Goal: Task Accomplishment & Management: Manage account settings

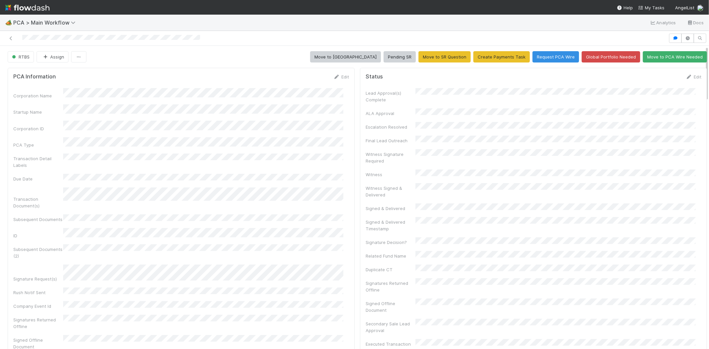
click at [334, 73] on div "PCA Information Edit Corporation Name Startup Name Corporation ID PCA Type Tran…" at bounding box center [181, 229] width 347 height 322
click at [335, 78] on link "Edit" at bounding box center [342, 76] width 16 height 5
click at [304, 81] on button "Save" at bounding box center [313, 78] width 19 height 11
click at [686, 75] on link "Edit" at bounding box center [694, 76] width 16 height 5
click at [657, 79] on button "Save" at bounding box center [666, 78] width 19 height 11
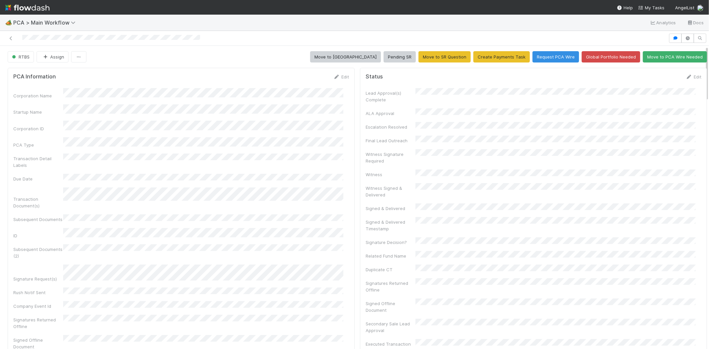
click at [66, 38] on div at bounding box center [334, 38] width 663 height 9
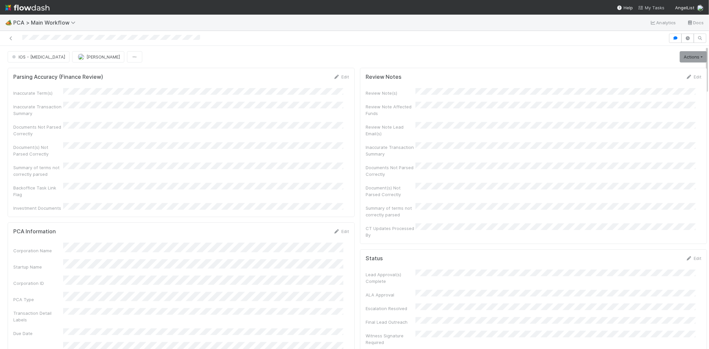
click at [647, 7] on span "My Tasks" at bounding box center [651, 7] width 26 height 5
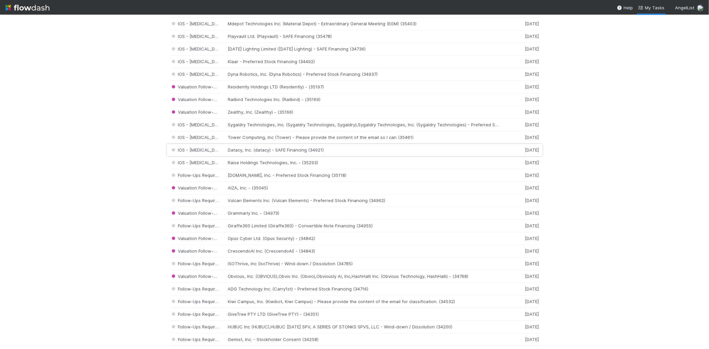
scroll to position [702, 0]
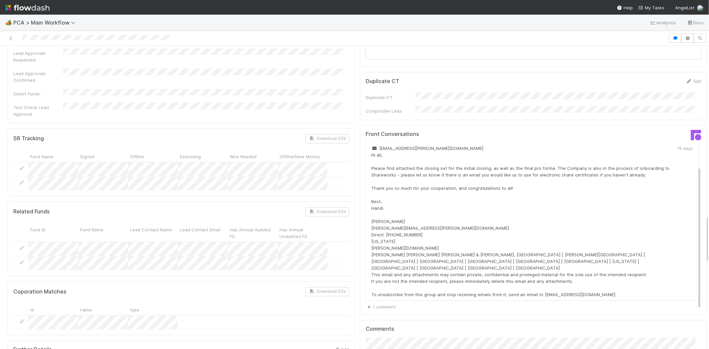
scroll to position [1108, 0]
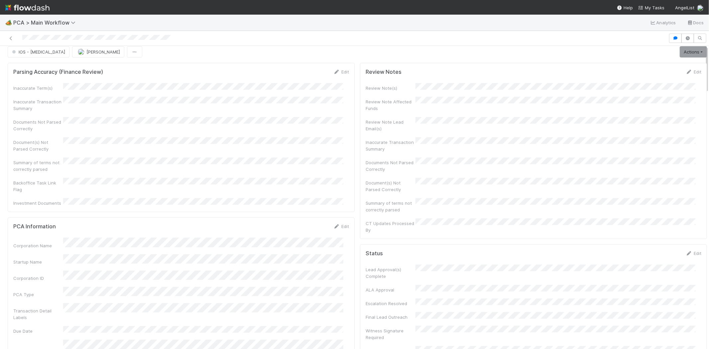
scroll to position [0, 0]
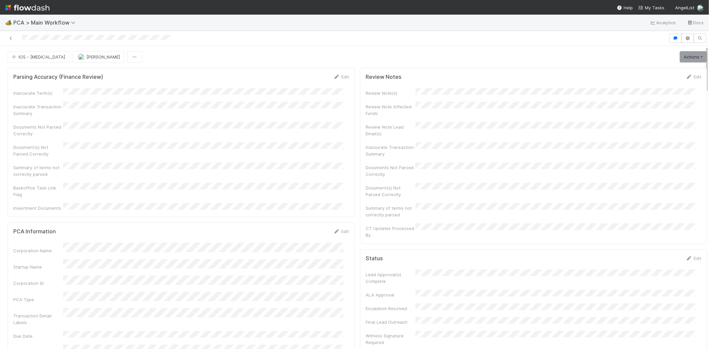
drag, startPoint x: 19, startPoint y: 37, endPoint x: 61, endPoint y: 33, distance: 42.4
click at [61, 34] on div at bounding box center [334, 38] width 663 height 9
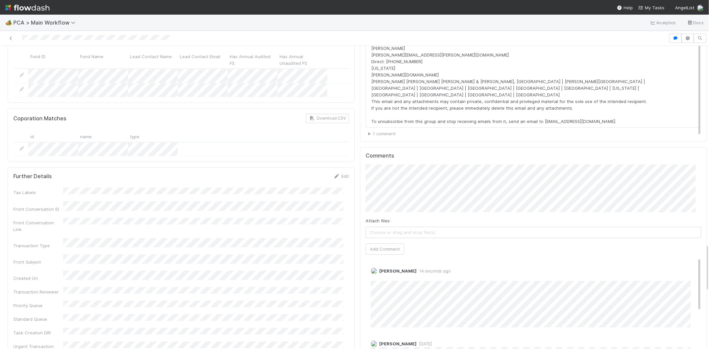
scroll to position [1293, 0]
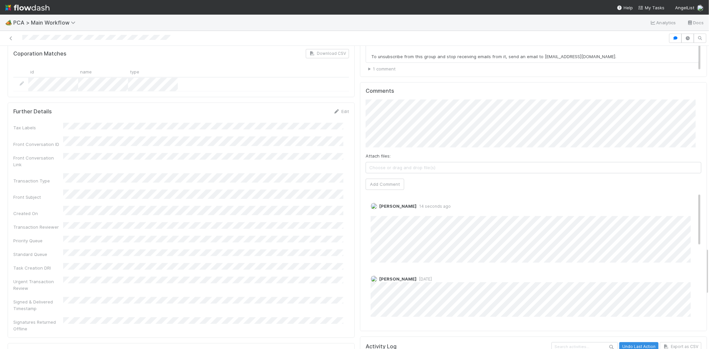
click at [174, 123] on div "Tax Labels Front Conversation ID Front Conversation Link Transaction Type Front…" at bounding box center [181, 227] width 336 height 209
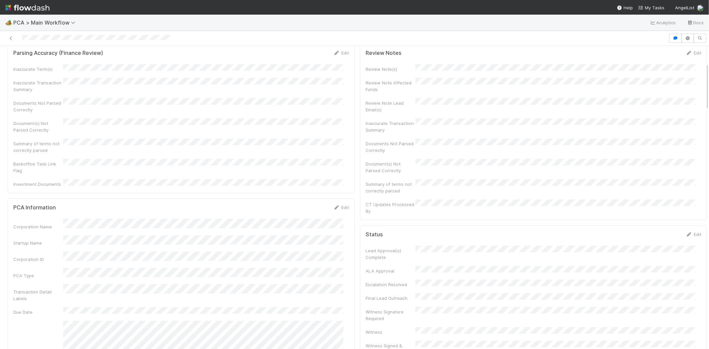
scroll to position [0, 0]
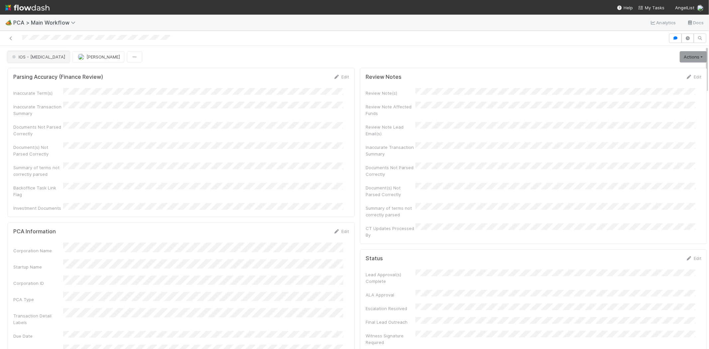
click at [36, 58] on span "IOS - [MEDICAL_DATA]" at bounding box center [38, 56] width 55 height 5
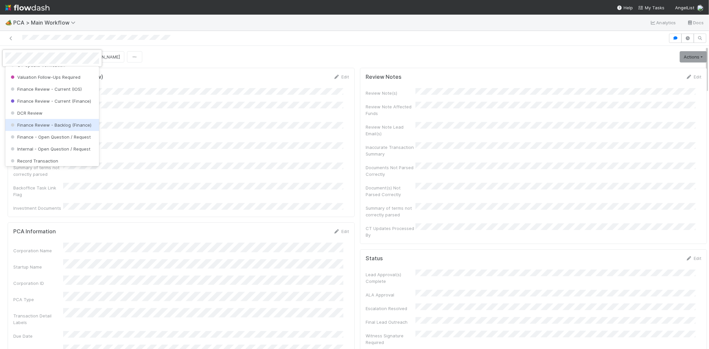
scroll to position [333, 0]
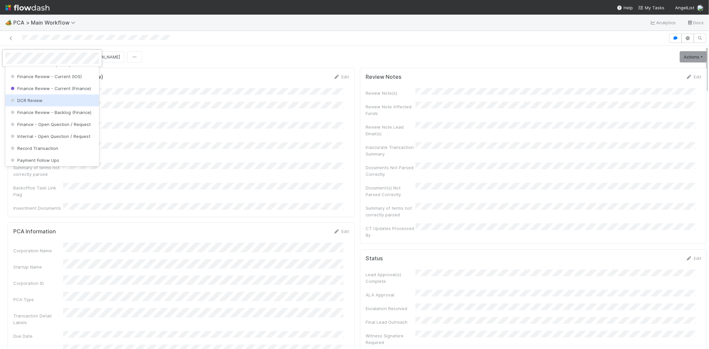
click at [57, 106] on div "DCR Review" at bounding box center [52, 100] width 94 height 12
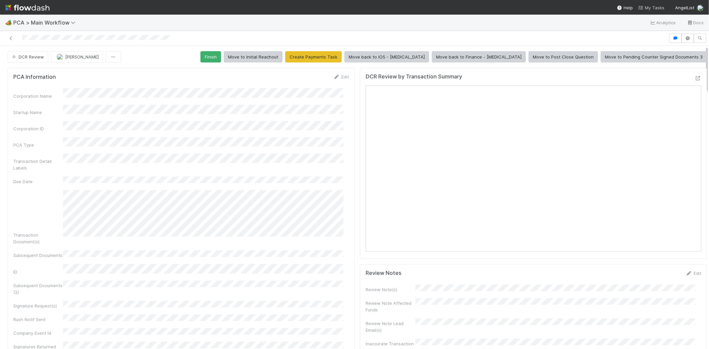
click at [656, 8] on span "My Tasks" at bounding box center [651, 7] width 26 height 5
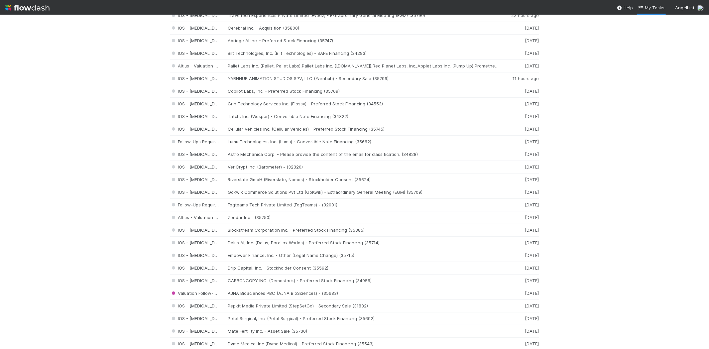
scroll to position [272, 0]
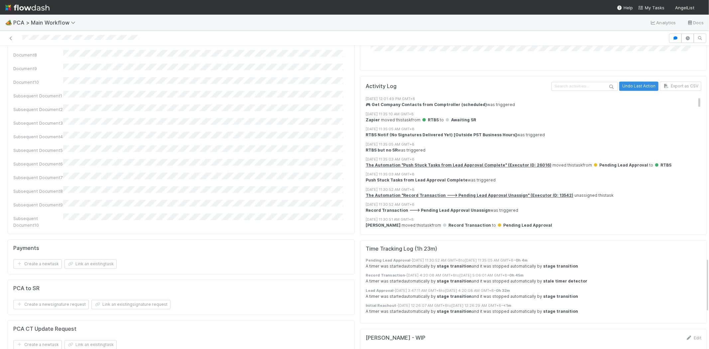
scroll to position [1256, 0]
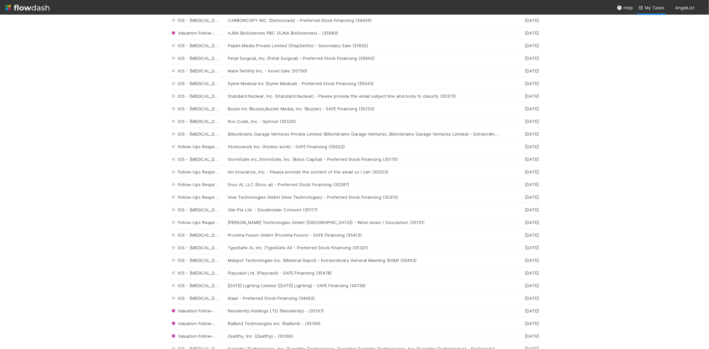
scroll to position [591, 0]
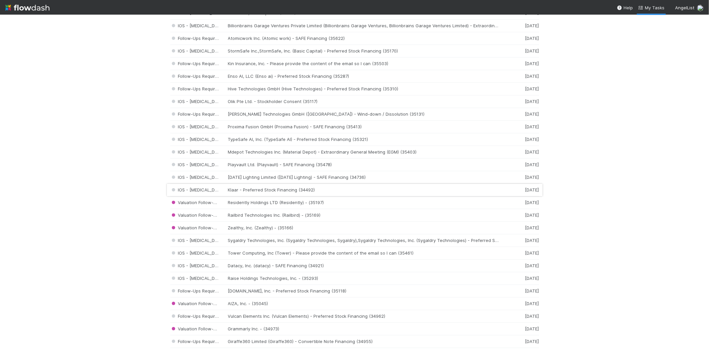
click at [292, 191] on div "IOS - ICU Klaar - Preferred Stock Financing (34492) 6 days ago" at bounding box center [354, 190] width 369 height 13
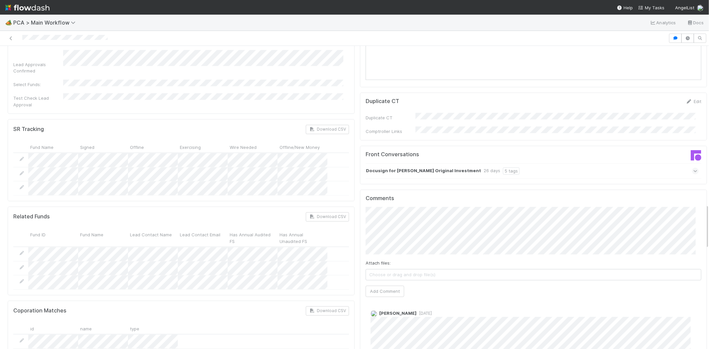
scroll to position [1071, 0]
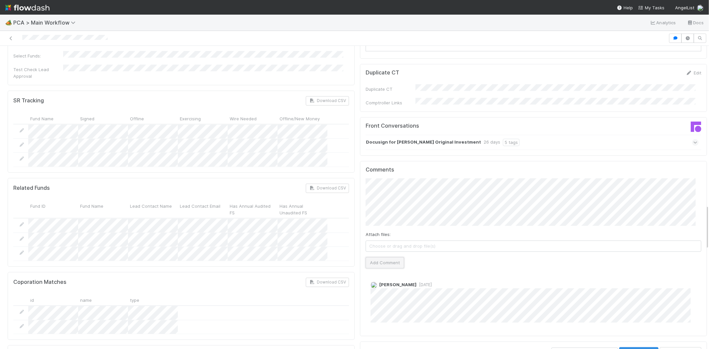
click at [390, 257] on button "Add Comment" at bounding box center [385, 262] width 39 height 11
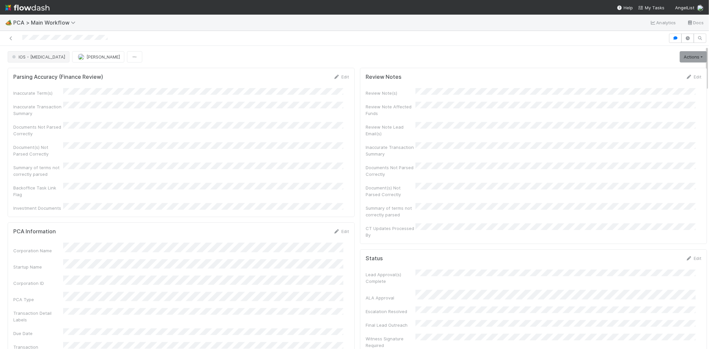
scroll to position [0, 0]
click at [91, 38] on div at bounding box center [334, 38] width 663 height 9
click at [17, 54] on span "IOS - [MEDICAL_DATA]" at bounding box center [38, 56] width 55 height 5
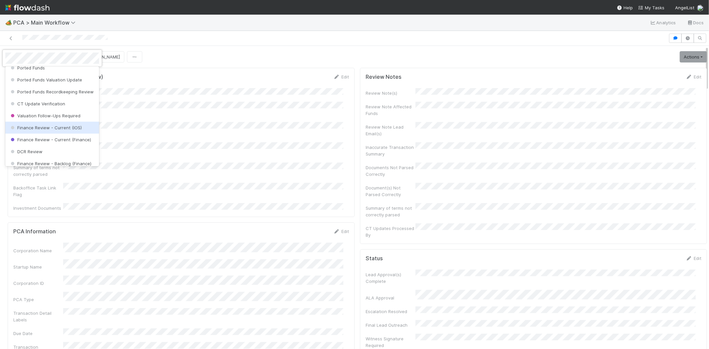
click at [75, 130] on div "Finance Review - Current (IOS)" at bounding box center [52, 128] width 94 height 12
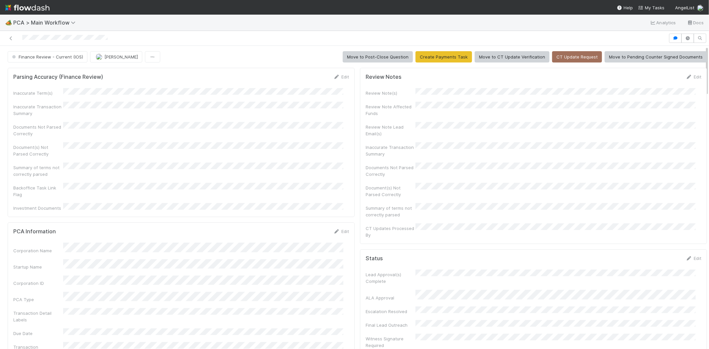
scroll to position [597, 0]
click at [650, 7] on span "My Tasks" at bounding box center [651, 7] width 26 height 5
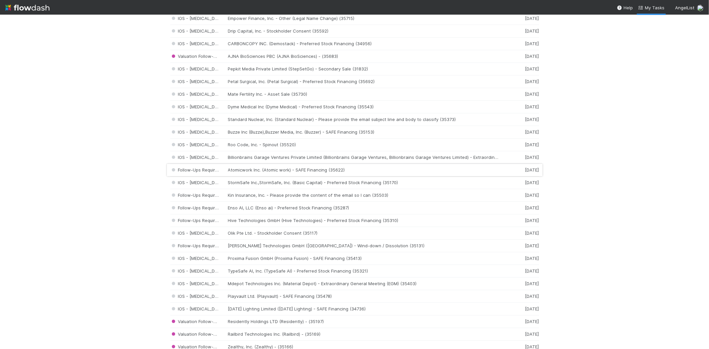
scroll to position [517, 0]
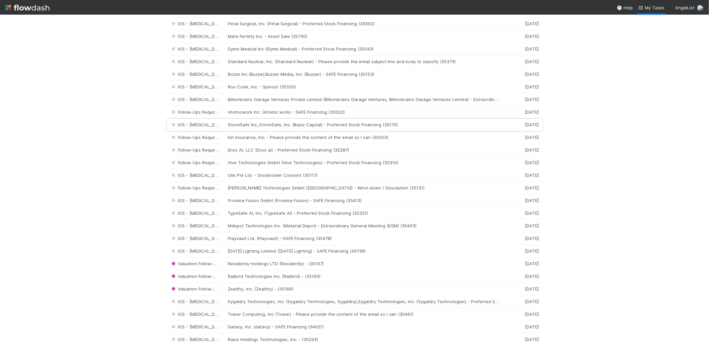
click at [284, 125] on div "IOS - ICU StormSafe Inc.,StormSafe, Inc. (Basic Capital) - Preferred Stock Fina…" at bounding box center [354, 125] width 369 height 13
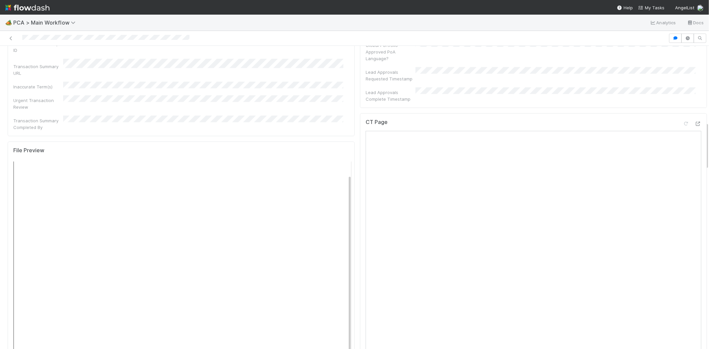
scroll to position [480, 0]
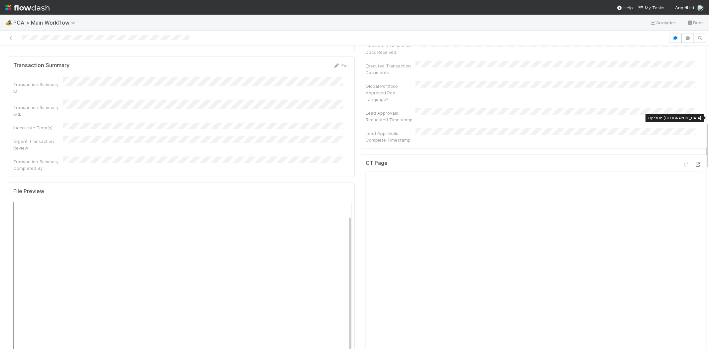
click at [695, 163] on icon at bounding box center [698, 165] width 7 height 4
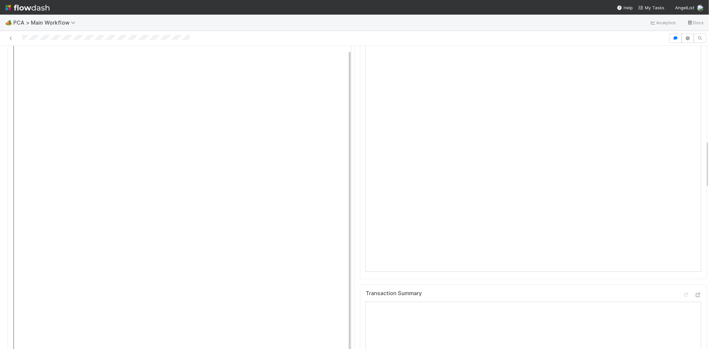
scroll to position [665, 0]
click at [695, 274] on icon at bounding box center [698, 276] width 7 height 4
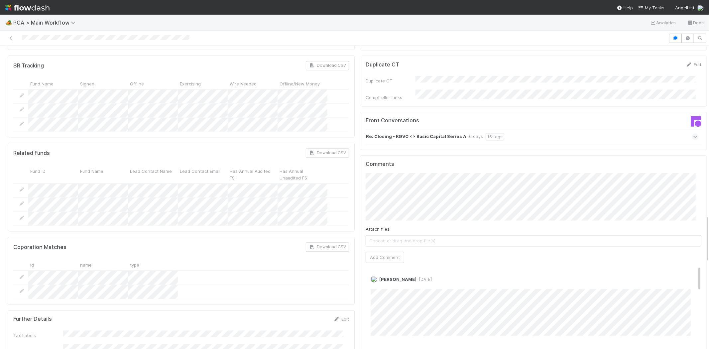
scroll to position [1108, 0]
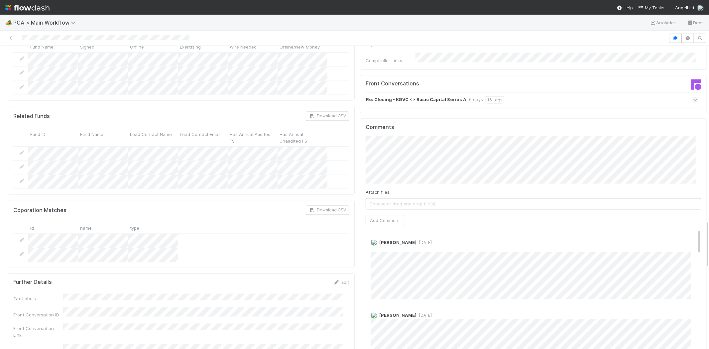
click at [22, 37] on div at bounding box center [334, 38] width 663 height 9
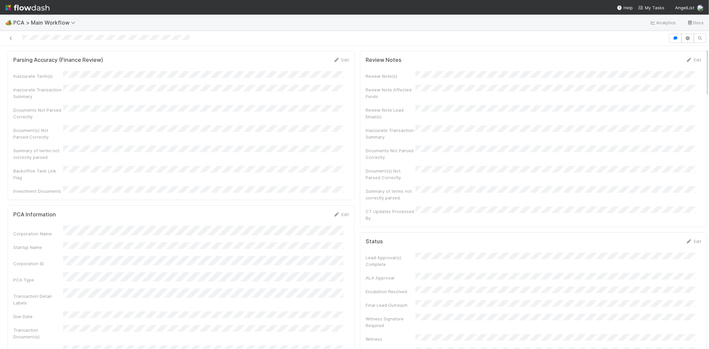
scroll to position [0, 0]
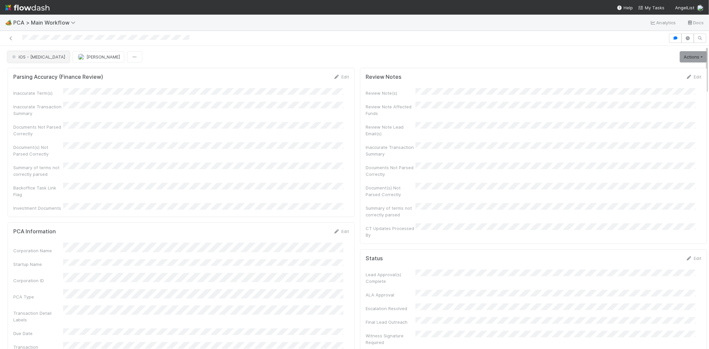
click at [31, 62] on button "IOS - ICU" at bounding box center [39, 56] width 62 height 11
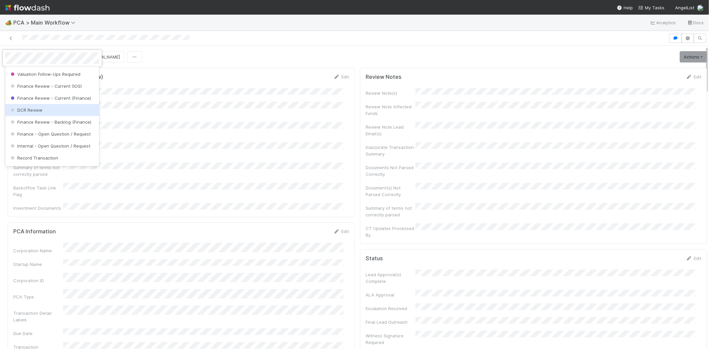
click at [68, 113] on div "DCR Review" at bounding box center [52, 110] width 94 height 12
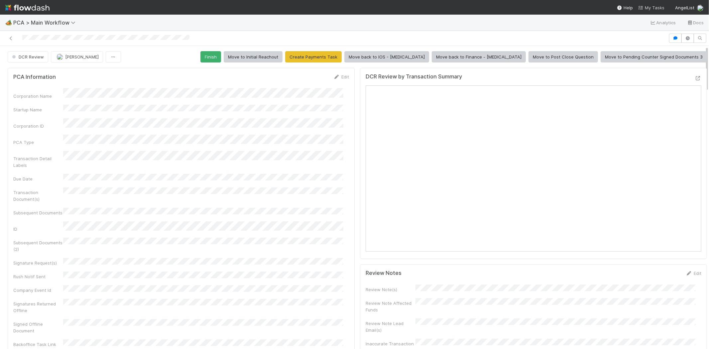
click at [652, 8] on span "My Tasks" at bounding box center [651, 7] width 26 height 5
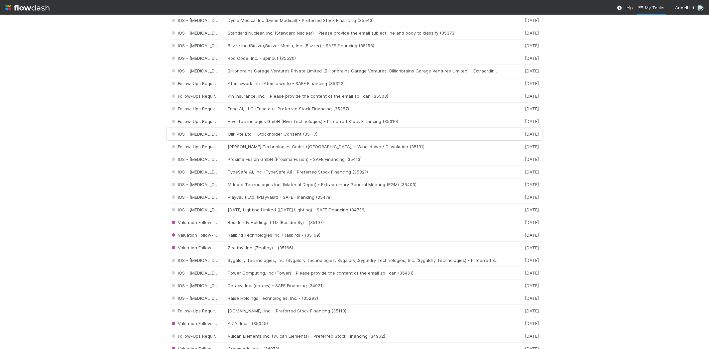
scroll to position [554, 0]
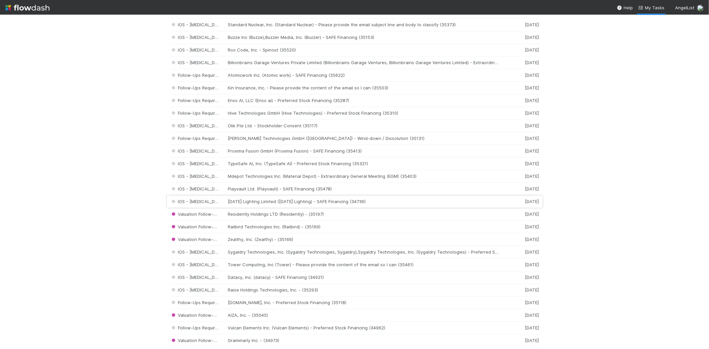
click at [260, 202] on div "IOS - ICU Sunday Lighting Limited (Sunday Lighting) - SAFE Financing (34736) 6 …" at bounding box center [354, 202] width 369 height 13
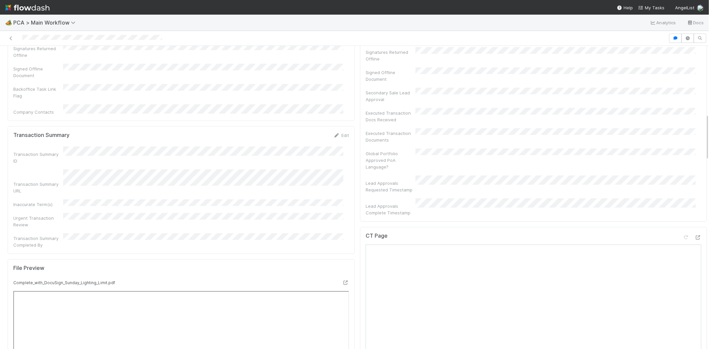
scroll to position [443, 0]
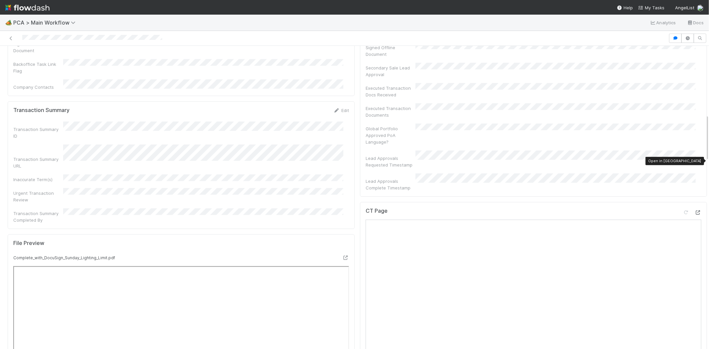
click at [695, 210] on icon at bounding box center [698, 212] width 7 height 4
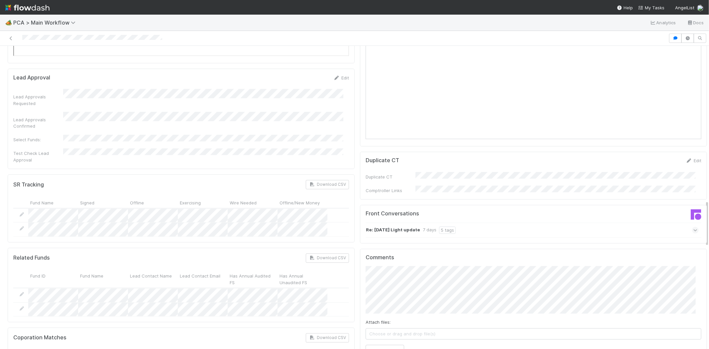
scroll to position [998, 0]
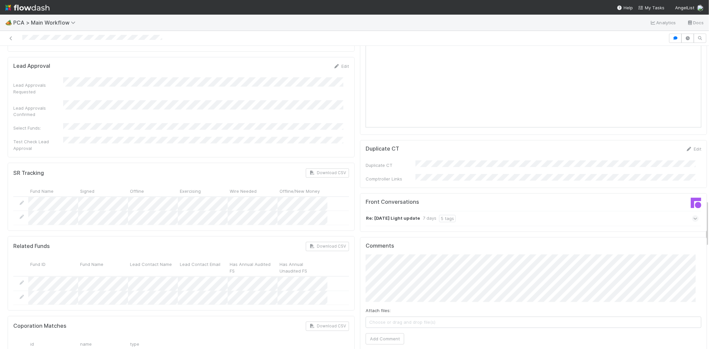
click at [360, 237] on div "Comments Attach files: Choose or drag and drop file(s) Add Comment Charlie Bell…" at bounding box center [533, 344] width 347 height 215
click at [370, 334] on button "Add Comment" at bounding box center [385, 339] width 39 height 11
click at [73, 38] on div at bounding box center [334, 38] width 663 height 9
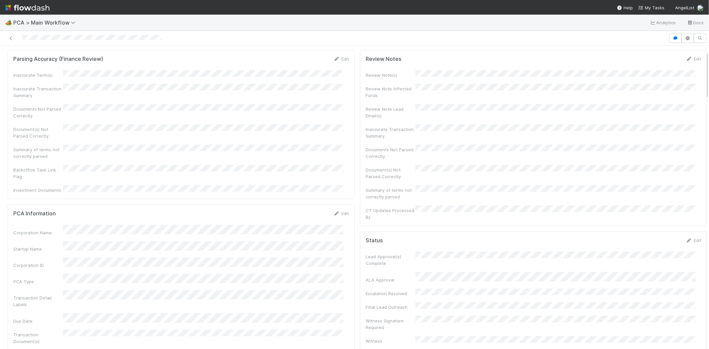
scroll to position [0, 0]
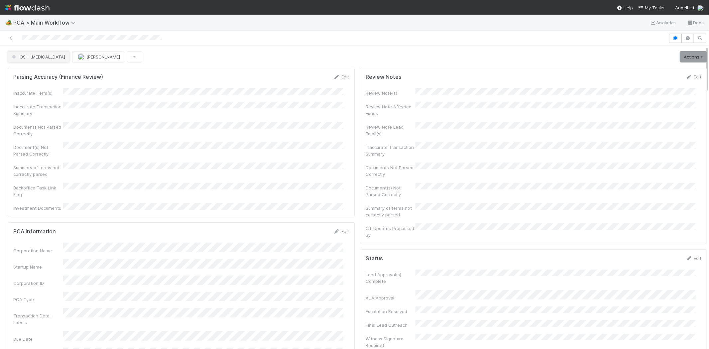
click at [24, 55] on span "IOS - ICU" at bounding box center [38, 56] width 55 height 5
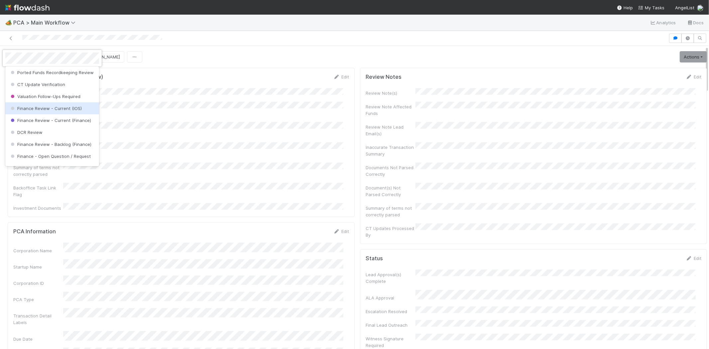
click at [68, 111] on span "Finance Review - Current (IOS)" at bounding box center [45, 108] width 72 height 5
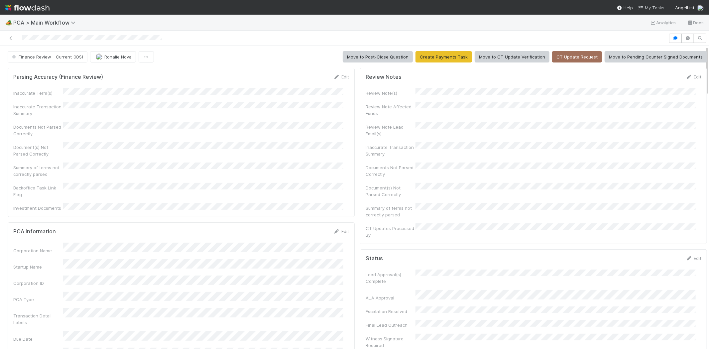
drag, startPoint x: 650, startPoint y: 8, endPoint x: 644, endPoint y: 8, distance: 6.7
click at [650, 8] on span "My Tasks" at bounding box center [651, 7] width 26 height 5
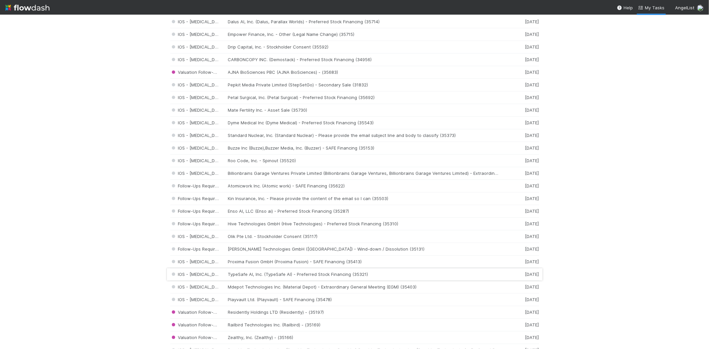
scroll to position [480, 0]
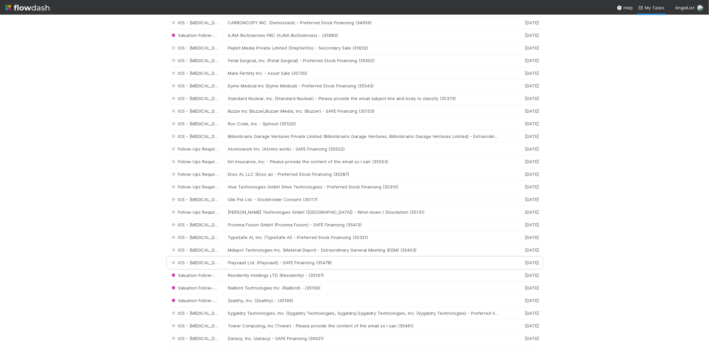
click at [258, 265] on div "IOS - ICU Playvault Ltd. (Playvault) - SAFE Financing (35478) 6 days ago" at bounding box center [354, 263] width 369 height 13
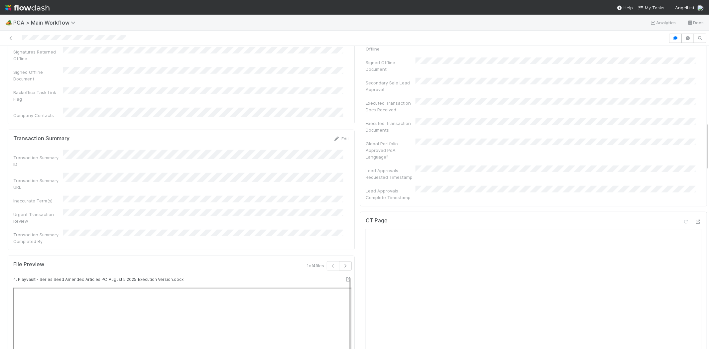
scroll to position [480, 0]
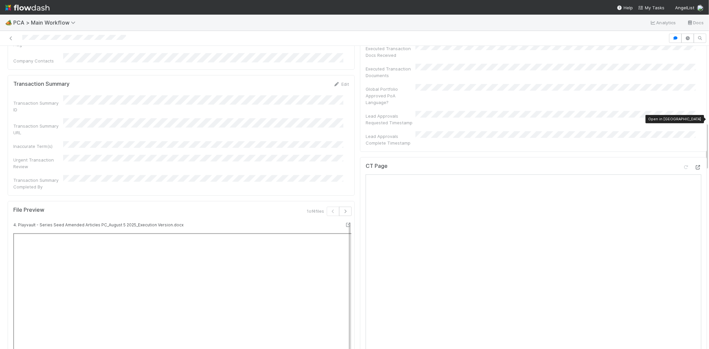
click at [695, 165] on icon at bounding box center [698, 167] width 7 height 4
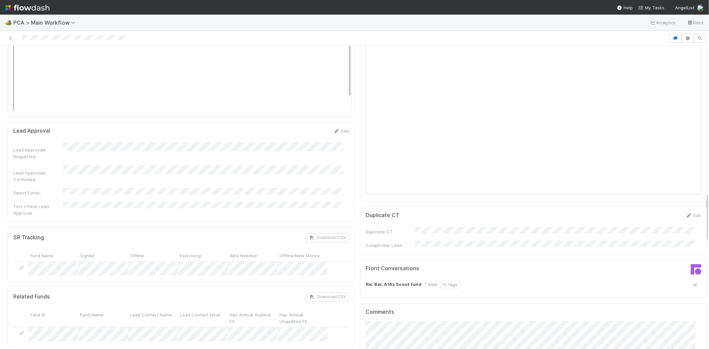
scroll to position [923, 0]
click at [694, 281] on icon at bounding box center [696, 284] width 4 height 7
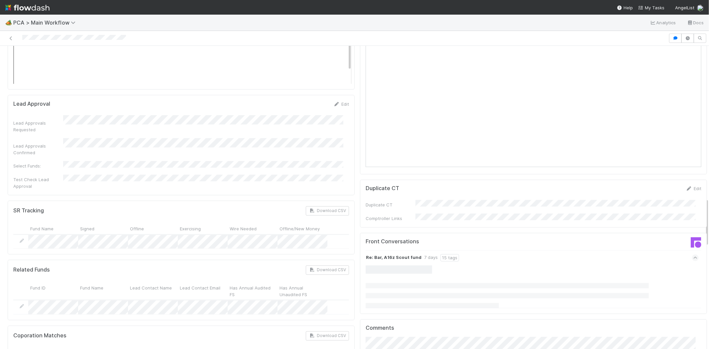
scroll to position [960, 0]
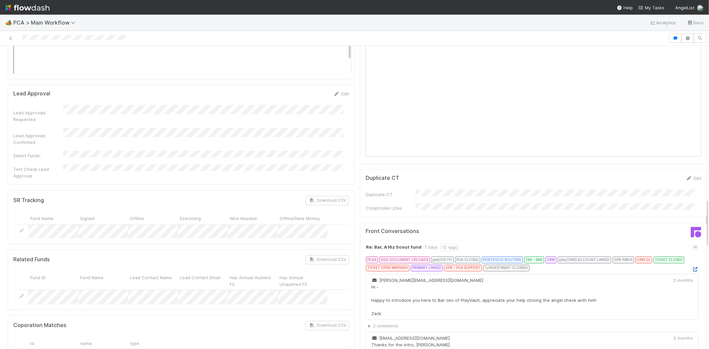
click at [692, 268] on icon at bounding box center [695, 270] width 7 height 4
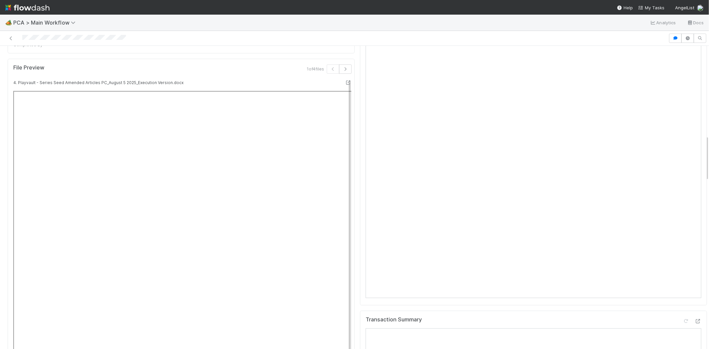
scroll to position [591, 0]
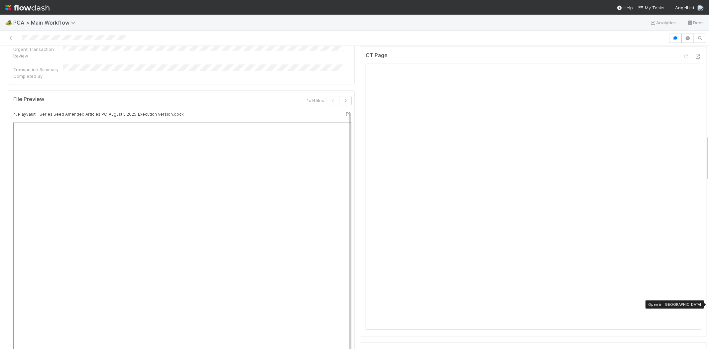
click at [695, 349] on icon at bounding box center [698, 353] width 7 height 4
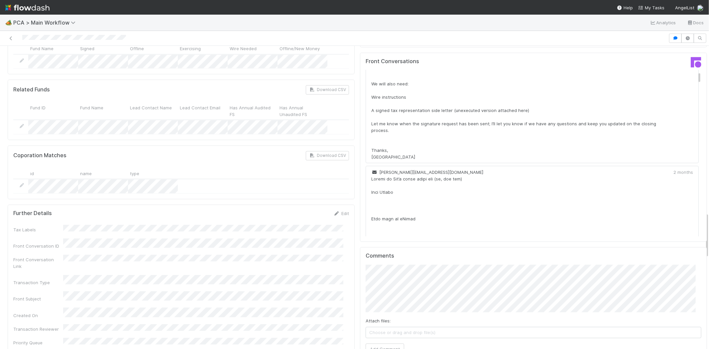
scroll to position [1145, 0]
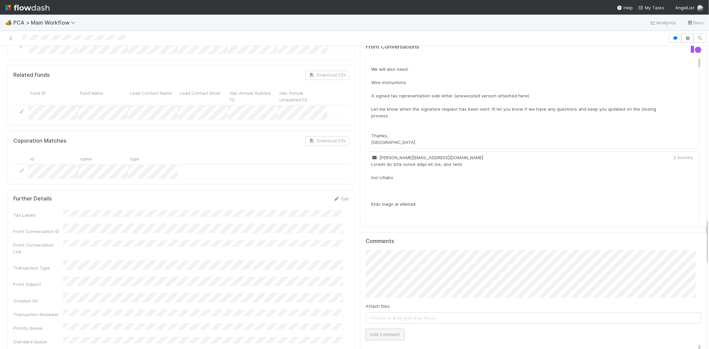
click at [372, 329] on button "Add Comment" at bounding box center [385, 334] width 39 height 11
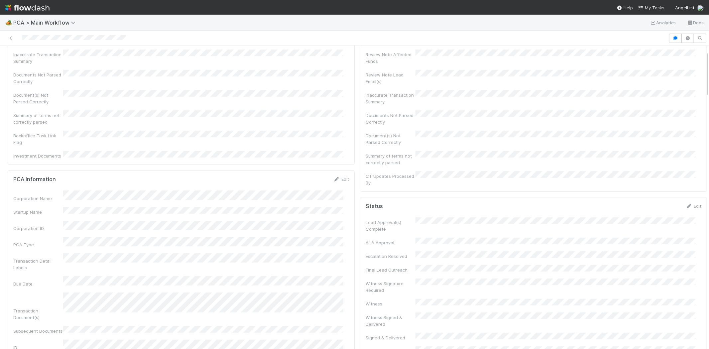
scroll to position [0, 0]
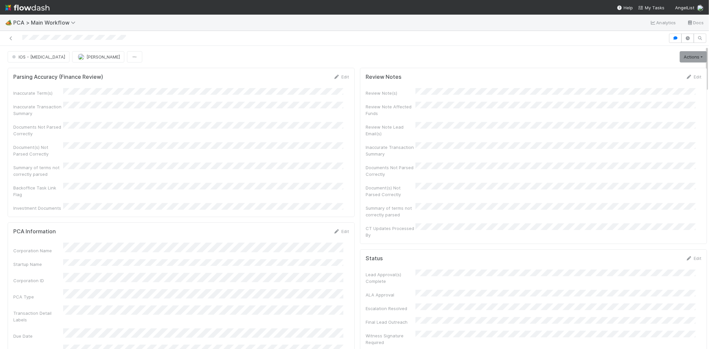
click at [51, 37] on div at bounding box center [334, 38] width 663 height 9
click at [237, 97] on div "Inaccurate Term(s) Inaccurate Transaction Summary Documents Not Parsed Correctl…" at bounding box center [181, 149] width 336 height 123
click at [31, 56] on span "IOS - ICU" at bounding box center [38, 56] width 55 height 5
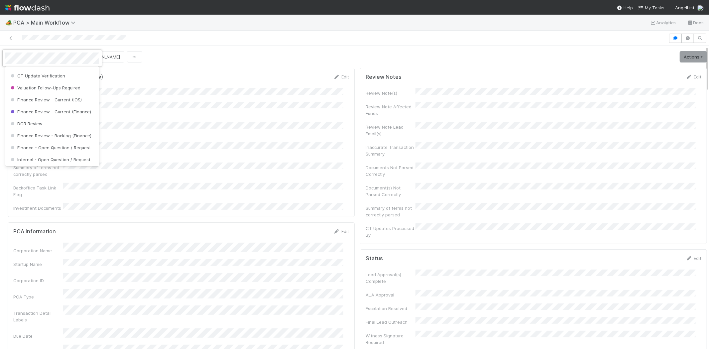
scroll to position [317, 0]
click at [65, 94] on span "Finance Review - Current (IOS)" at bounding box center [45, 91] width 72 height 5
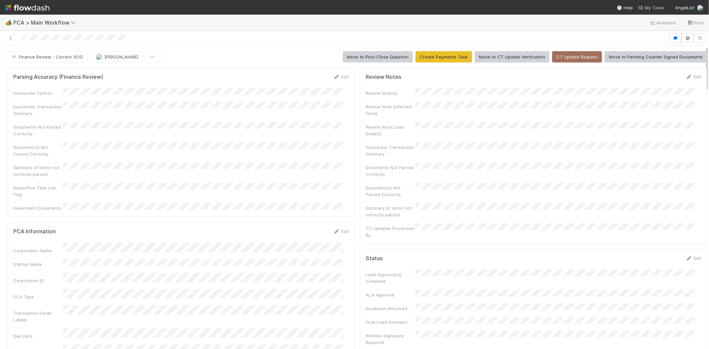
click at [656, 7] on span "My Tasks" at bounding box center [651, 7] width 26 height 5
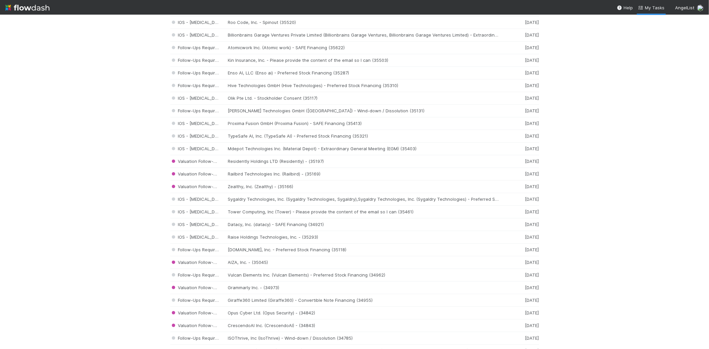
scroll to position [591, 0]
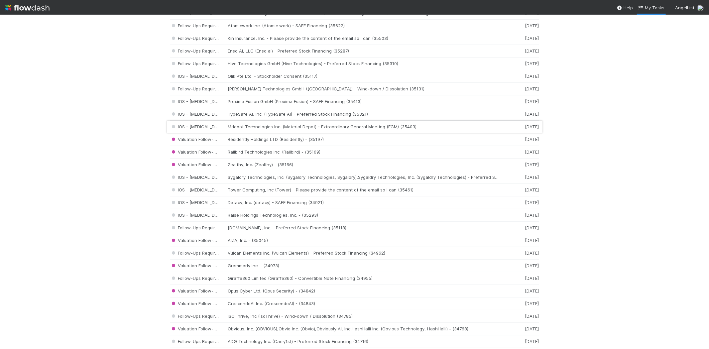
click at [281, 128] on div "IOS - ICU Mdepot Technologies Inc. (Material Depot) - Extraordinary General Mee…" at bounding box center [354, 127] width 369 height 13
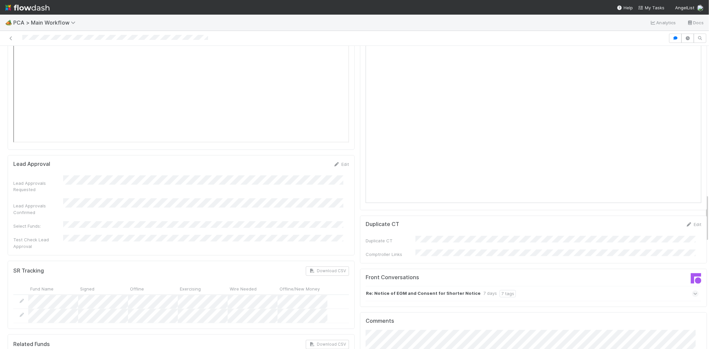
scroll to position [998, 0]
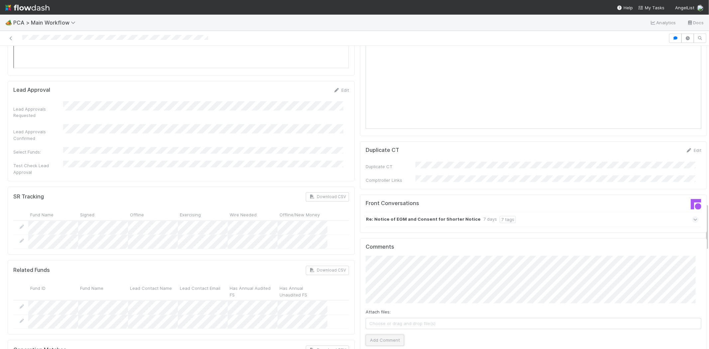
click at [384, 335] on button "Add Comment" at bounding box center [385, 340] width 39 height 11
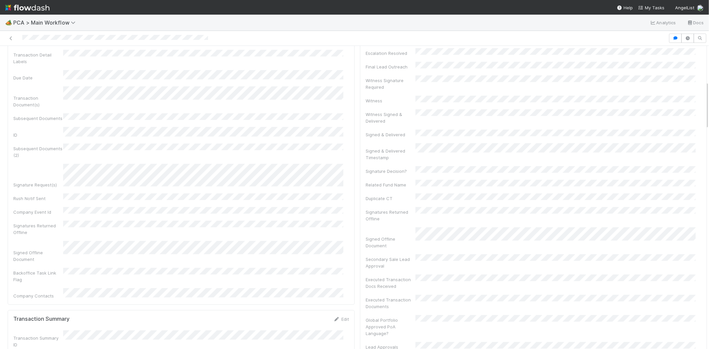
scroll to position [148, 0]
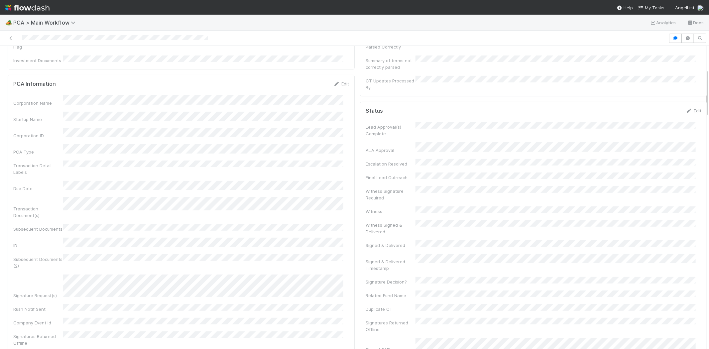
click at [75, 36] on div at bounding box center [334, 38] width 663 height 9
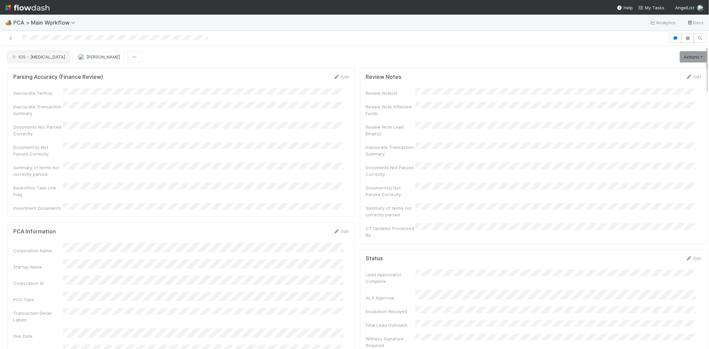
click at [32, 57] on span "IOS - ICU" at bounding box center [38, 56] width 55 height 5
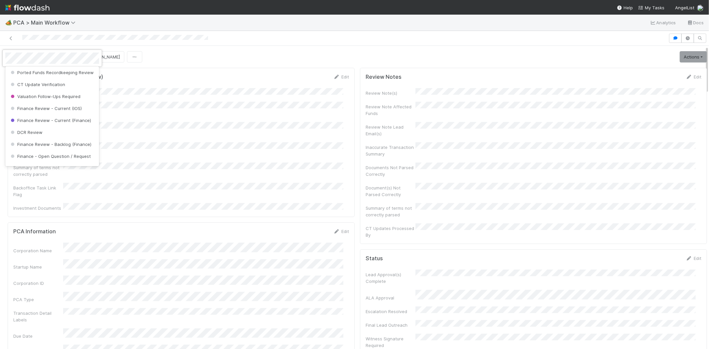
scroll to position [304, 0]
click at [68, 108] on span "Finance Review - Current (IOS)" at bounding box center [45, 105] width 72 height 5
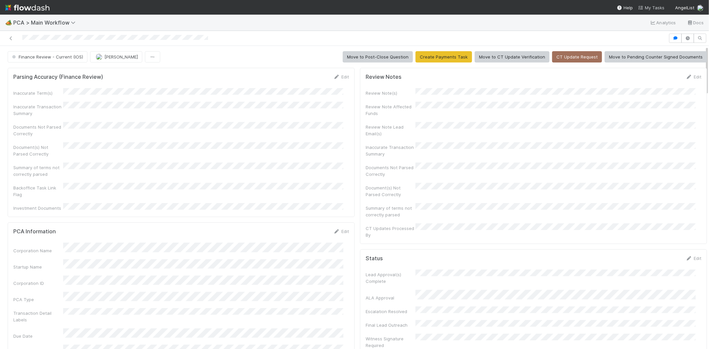
click at [649, 8] on span "My Tasks" at bounding box center [651, 7] width 26 height 5
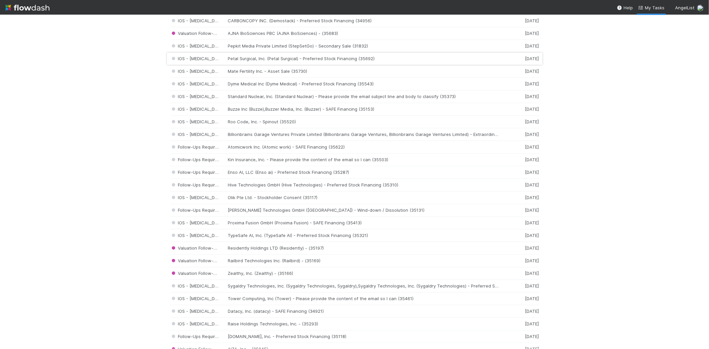
scroll to position [480, 0]
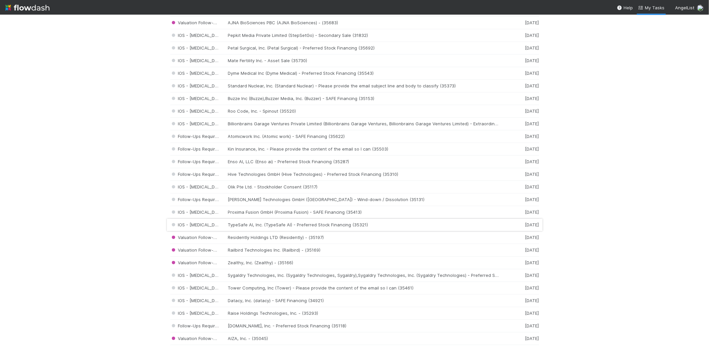
click at [270, 225] on div "IOS - ICU TypeSafe AI, Inc. (TypeSafe AI) - Preferred Stock Financing (35321) 6…" at bounding box center [354, 225] width 369 height 13
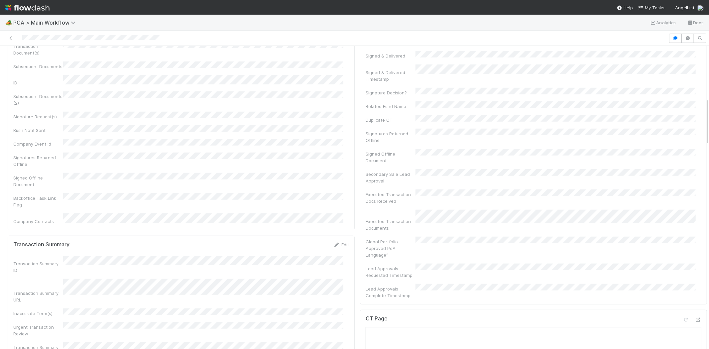
scroll to position [333, 0]
click at [695, 320] on icon at bounding box center [698, 322] width 7 height 4
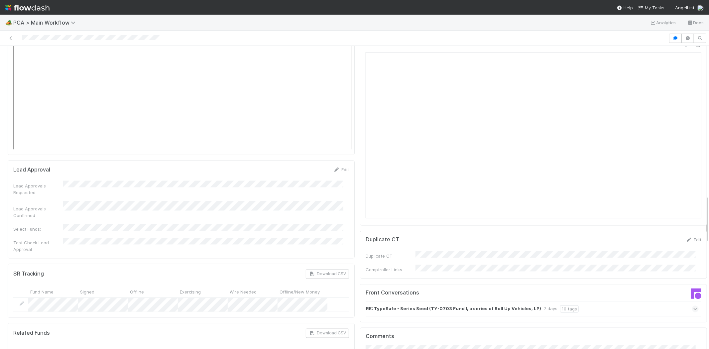
scroll to position [960, 0]
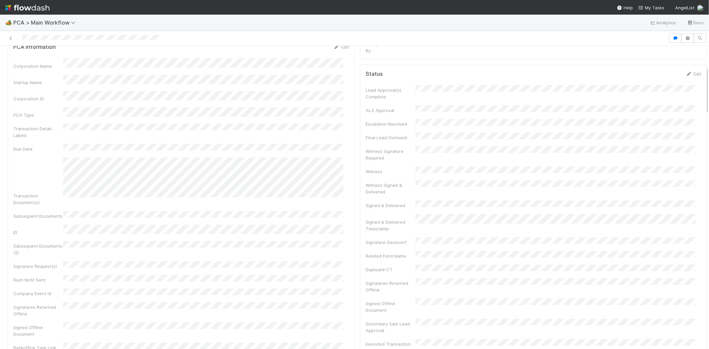
scroll to position [37, 0]
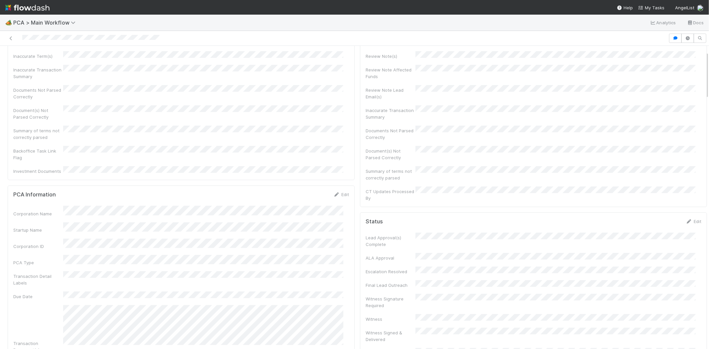
click at [57, 40] on div at bounding box center [334, 38] width 663 height 9
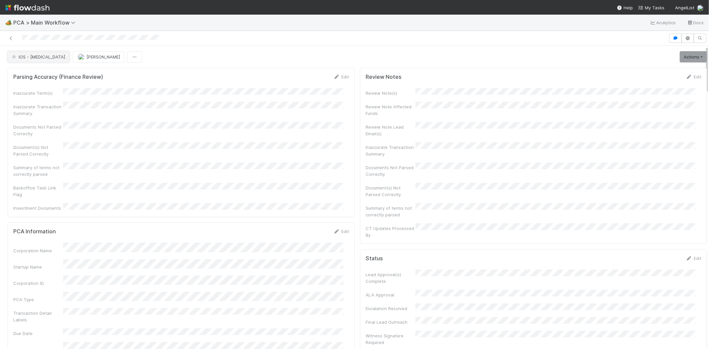
click at [24, 57] on span "IOS - ICU" at bounding box center [38, 56] width 55 height 5
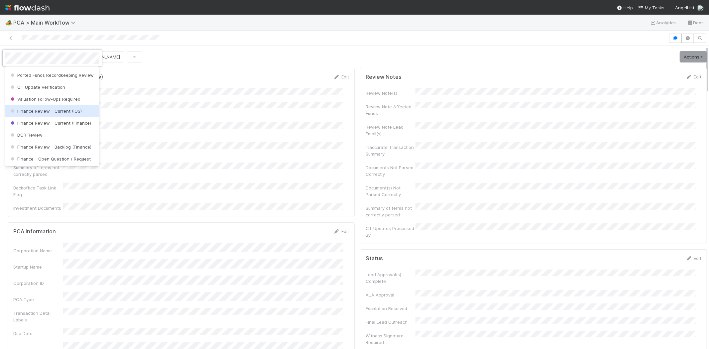
click at [68, 114] on span "Finance Review - Current (IOS)" at bounding box center [45, 110] width 72 height 5
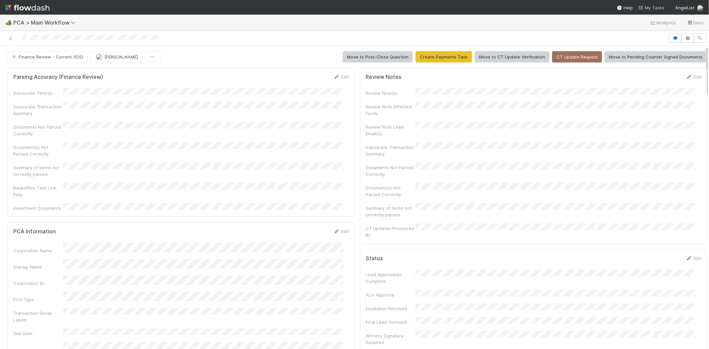
click at [654, 6] on span "My Tasks" at bounding box center [651, 7] width 26 height 5
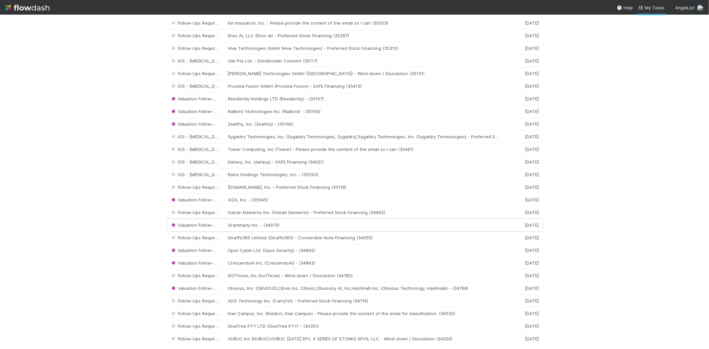
scroll to position [554, 0]
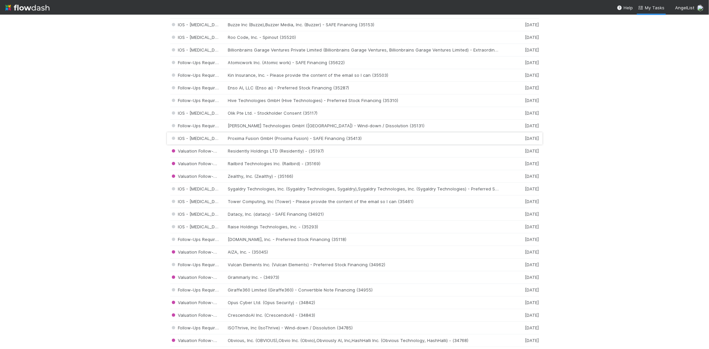
click at [235, 141] on div "IOS - ICU Proxima Fusion GmbH (Proxima Fusion) - SAFE Financing (35413) 6 days …" at bounding box center [354, 138] width 369 height 13
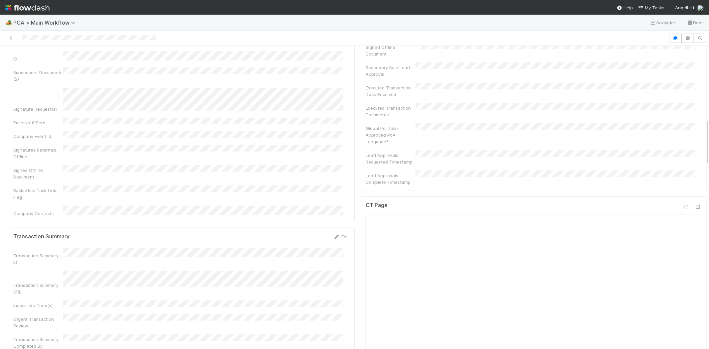
scroll to position [377, 0]
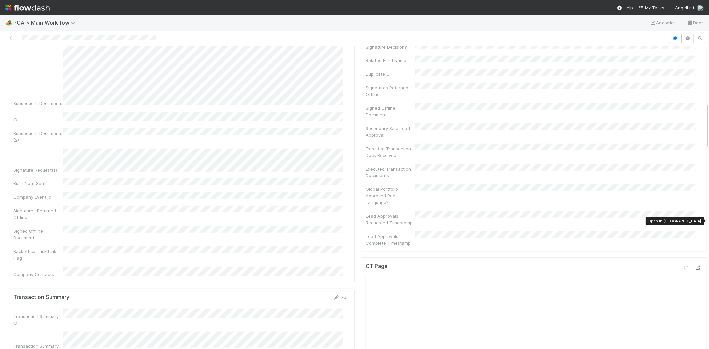
click at [695, 266] on icon at bounding box center [698, 268] width 7 height 4
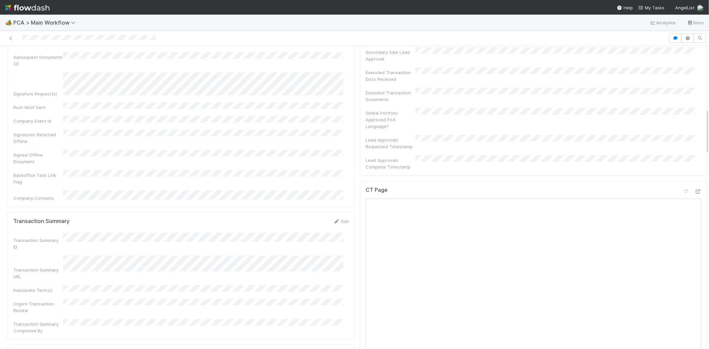
scroll to position [414, 0]
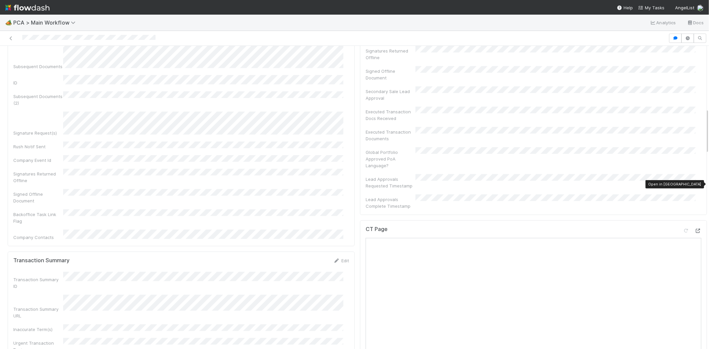
click at [695, 227] on div at bounding box center [698, 230] width 7 height 7
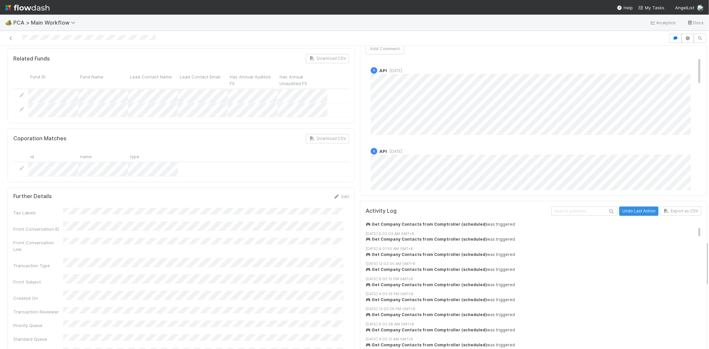
scroll to position [0, 0]
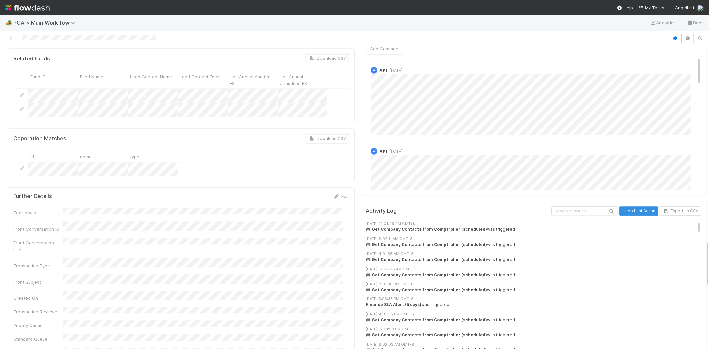
drag, startPoint x: 21, startPoint y: 37, endPoint x: 446, endPoint y: 97, distance: 429.1
click at [70, 41] on div at bounding box center [334, 38] width 663 height 9
click at [564, 251] on div "8/14/25, 4:01:56 AM GMT+8" at bounding box center [536, 254] width 341 height 6
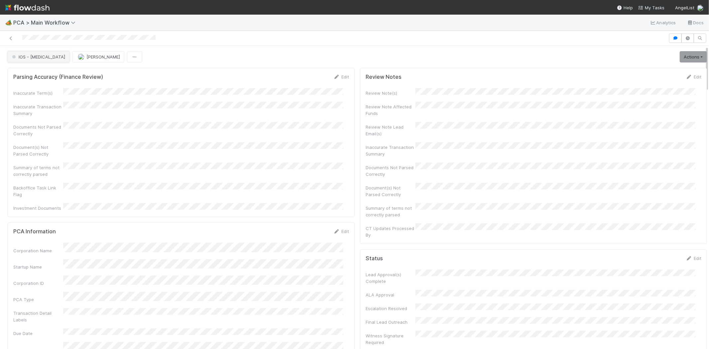
click at [19, 57] on span "IOS - ICU" at bounding box center [38, 56] width 55 height 5
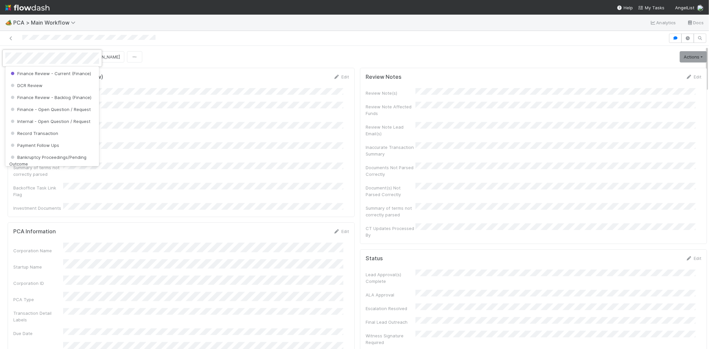
scroll to position [331, 0]
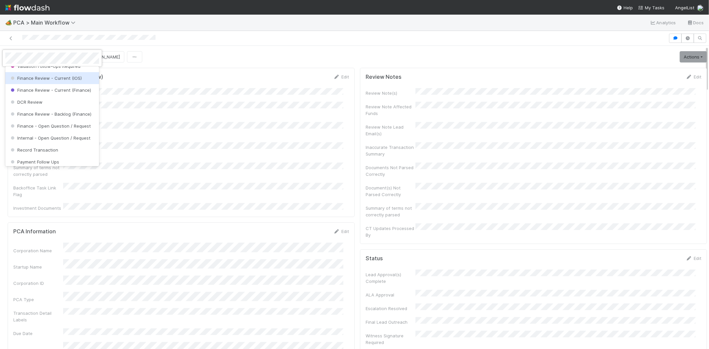
click at [71, 81] on span "Finance Review - Current (IOS)" at bounding box center [45, 77] width 72 height 5
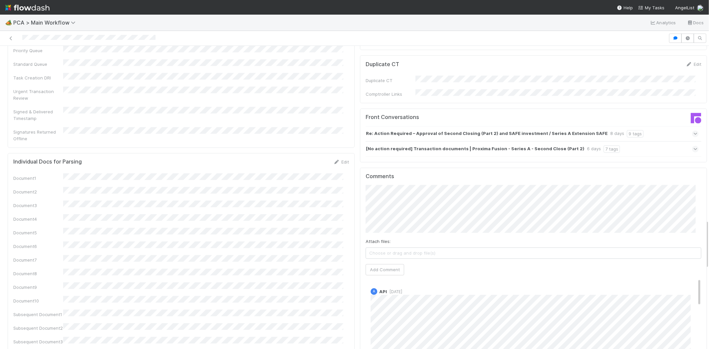
scroll to position [1071, 0]
click at [380, 264] on button "Add Comment" at bounding box center [385, 269] width 39 height 11
click at [656, 9] on span "My Tasks" at bounding box center [651, 7] width 26 height 5
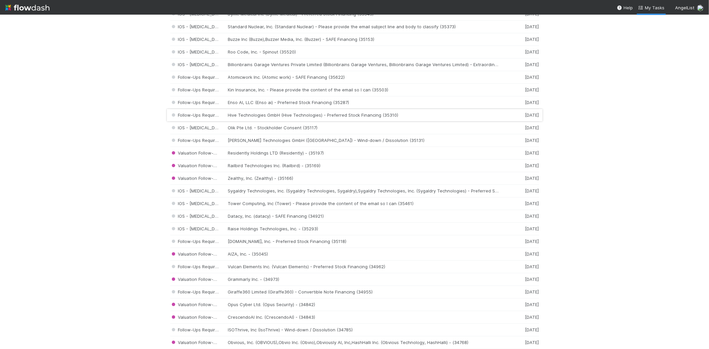
scroll to position [554, 0]
click at [280, 127] on div "IOS - ICU Olik Pte Ltd. - Stockholder Consent (35117) 6 days ago" at bounding box center [354, 126] width 369 height 13
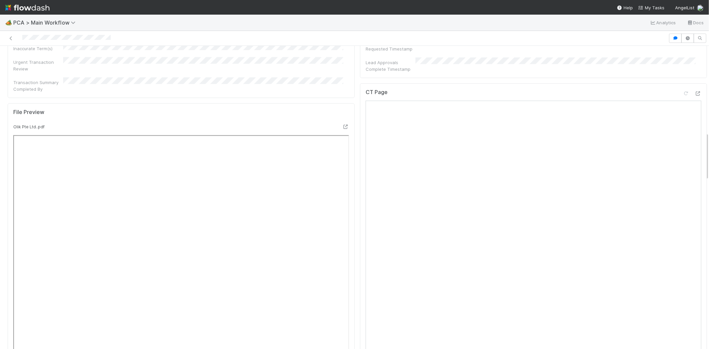
scroll to position [517, 0]
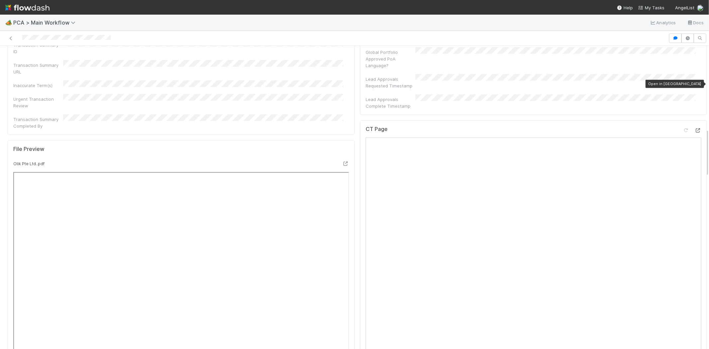
click at [695, 128] on icon at bounding box center [698, 130] width 7 height 4
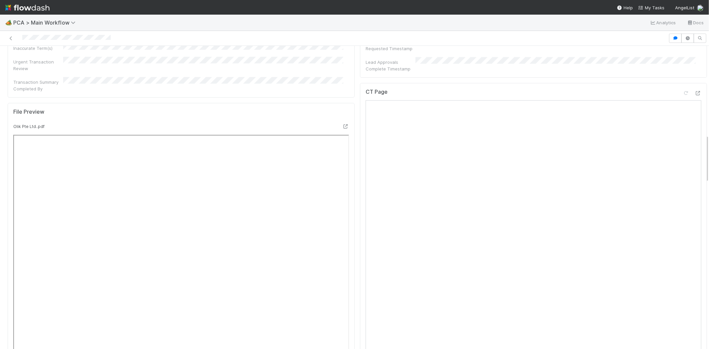
scroll to position [554, 0]
click at [45, 38] on div at bounding box center [334, 38] width 663 height 9
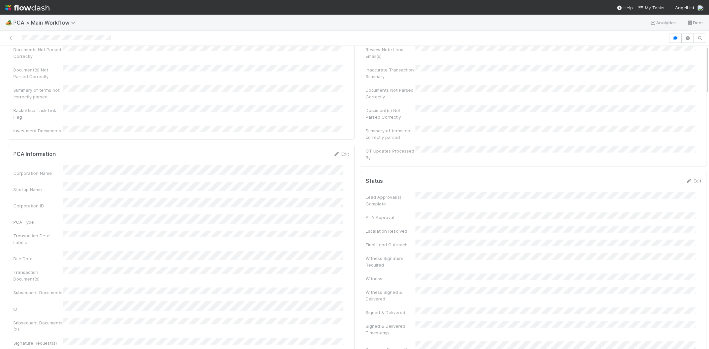
scroll to position [0, 0]
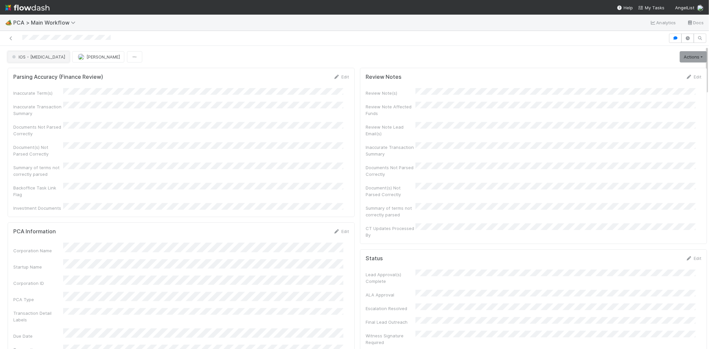
click at [30, 60] on button "IOS - ICU" at bounding box center [39, 56] width 62 height 11
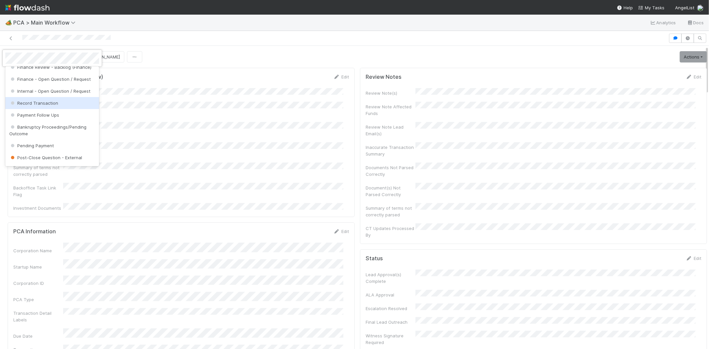
click at [67, 109] on div "Record Transaction" at bounding box center [52, 103] width 94 height 12
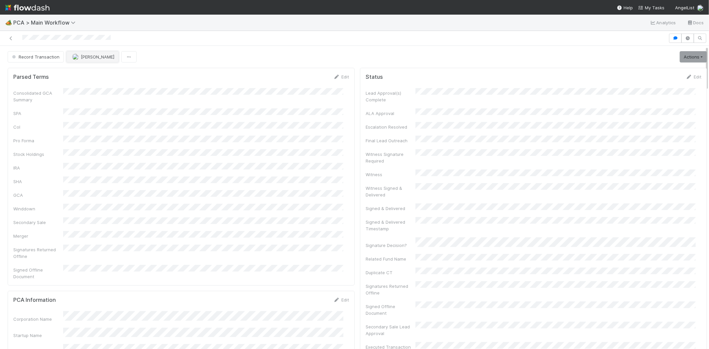
click at [89, 56] on span "Roselyn de Villa" at bounding box center [98, 56] width 34 height 5
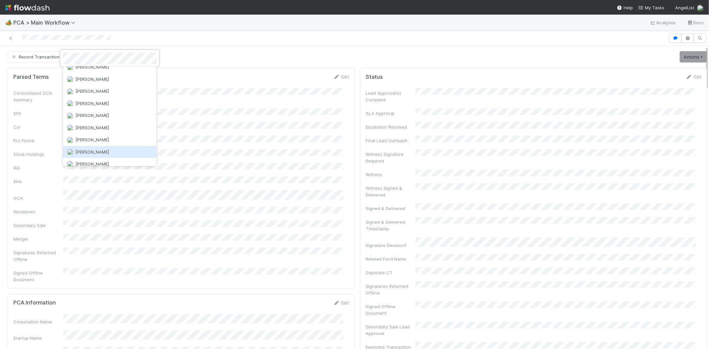
scroll to position [0, 0]
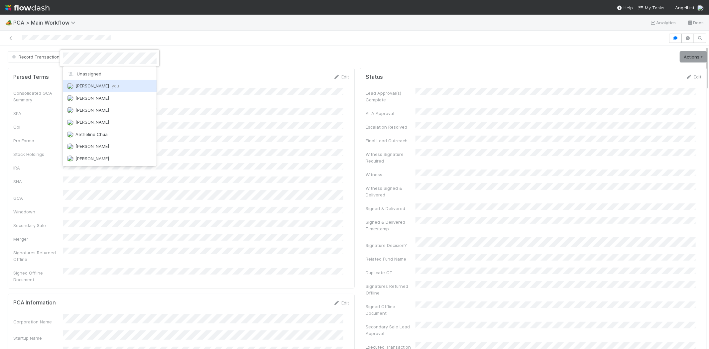
click at [128, 84] on div "Michael Capilitan you" at bounding box center [110, 86] width 94 height 12
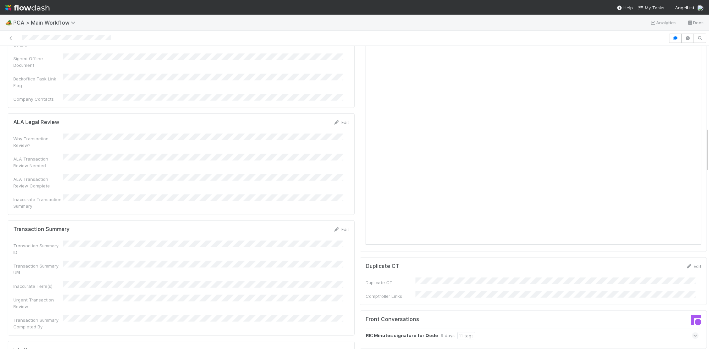
scroll to position [554, 0]
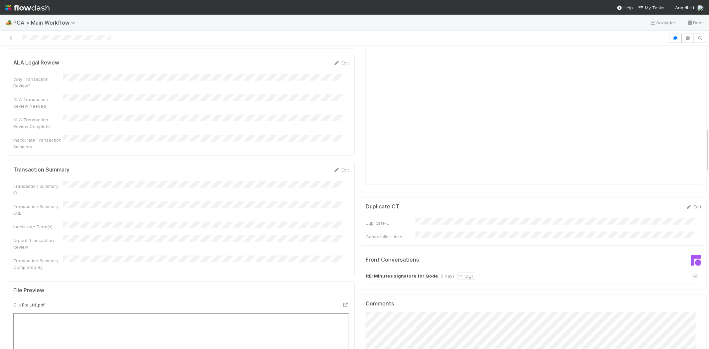
click at [694, 273] on icon at bounding box center [696, 276] width 4 height 7
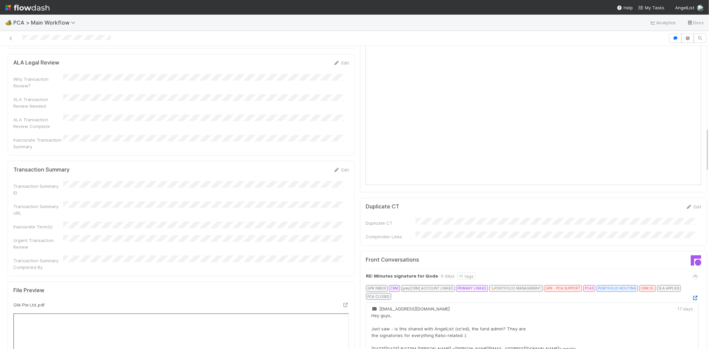
click at [692, 296] on icon at bounding box center [695, 298] width 7 height 4
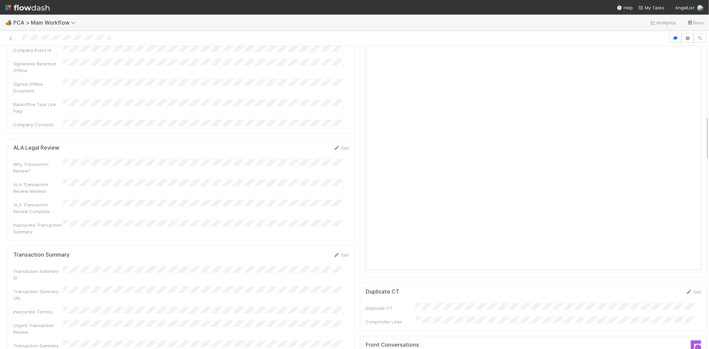
scroll to position [480, 0]
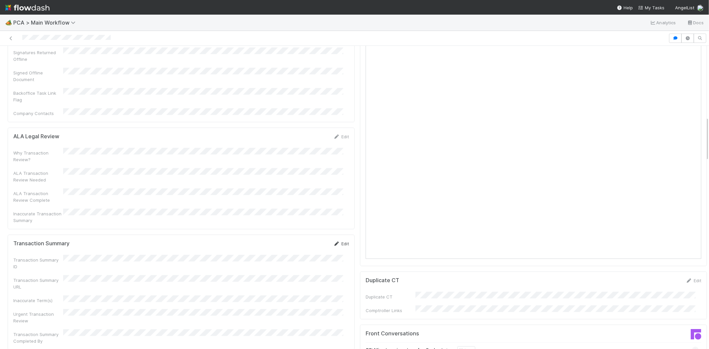
click at [340, 241] on link "Edit" at bounding box center [342, 243] width 16 height 5
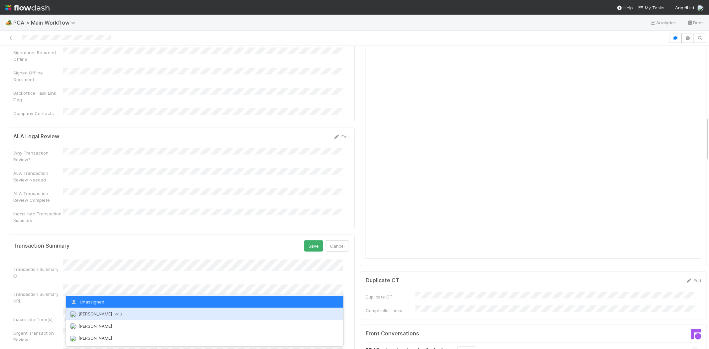
click at [158, 313] on div "Michael Capilitan you" at bounding box center [205, 314] width 278 height 12
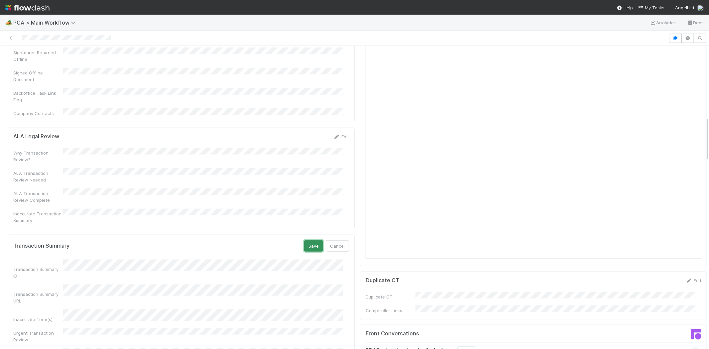
drag, startPoint x: 305, startPoint y: 190, endPoint x: 301, endPoint y: 192, distance: 4.6
click at [305, 240] on button "Save" at bounding box center [313, 245] width 19 height 11
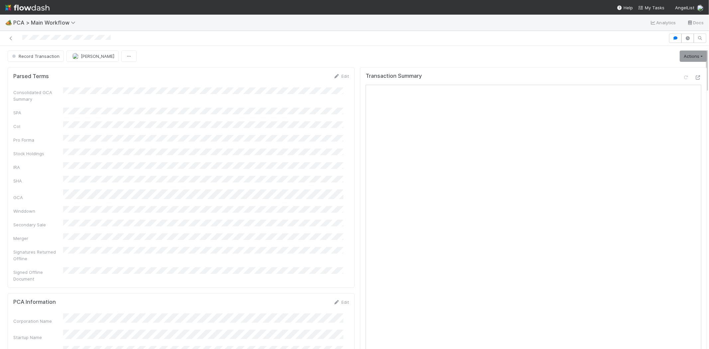
scroll to position [0, 0]
click at [46, 38] on div at bounding box center [334, 38] width 663 height 9
click at [29, 60] on button "Record Transaction" at bounding box center [36, 56] width 56 height 11
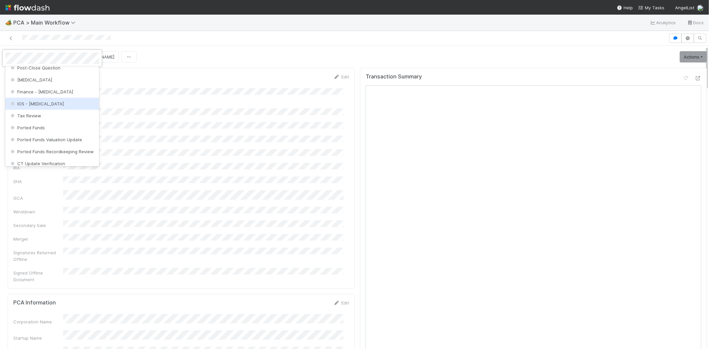
click at [57, 101] on div "IOS - ICU" at bounding box center [52, 104] width 94 height 12
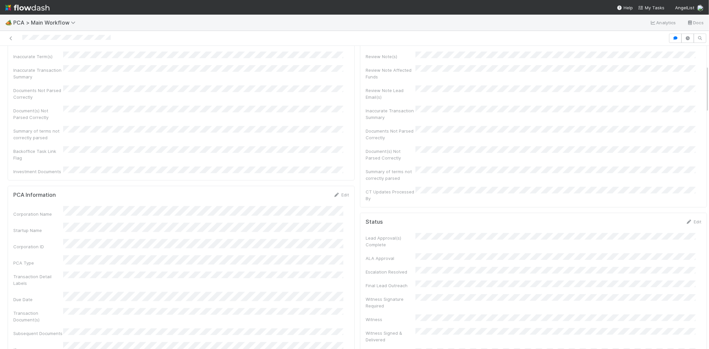
scroll to position [0, 0]
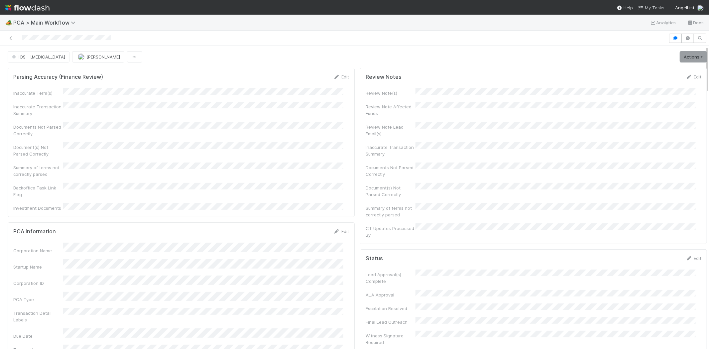
click at [653, 8] on span "My Tasks" at bounding box center [651, 7] width 26 height 5
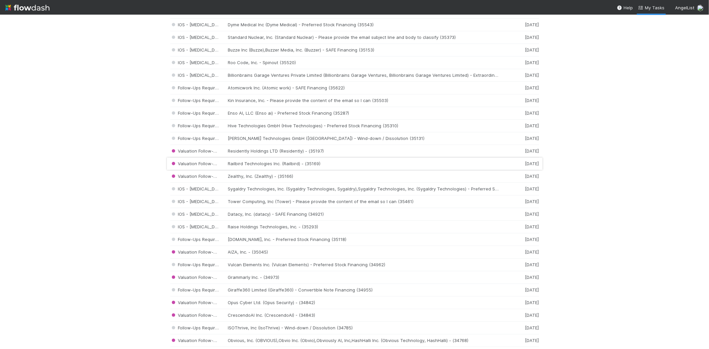
scroll to position [517, 0]
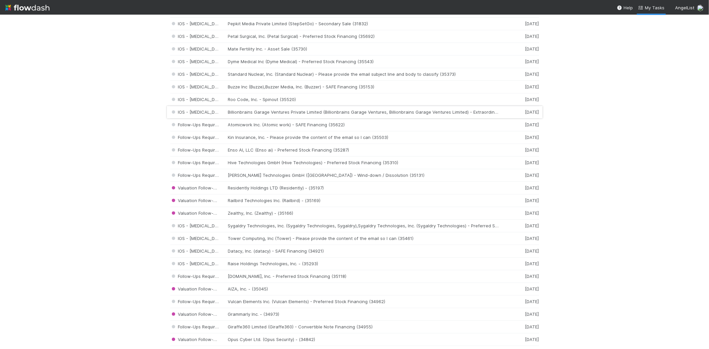
click at [350, 114] on div "IOS - ICU Billionbrains Garage Ventures Private Limited (Billionbrains Garage V…" at bounding box center [354, 112] width 369 height 13
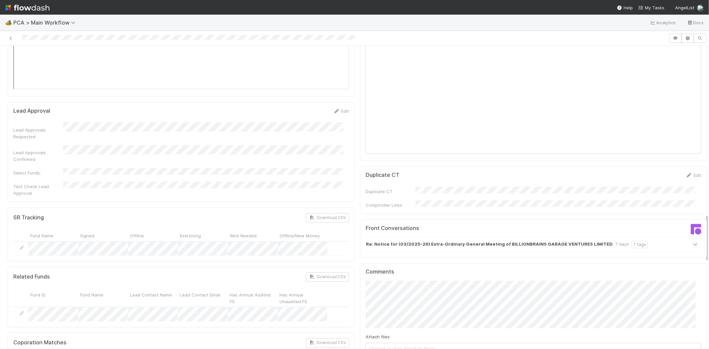
scroll to position [1071, 0]
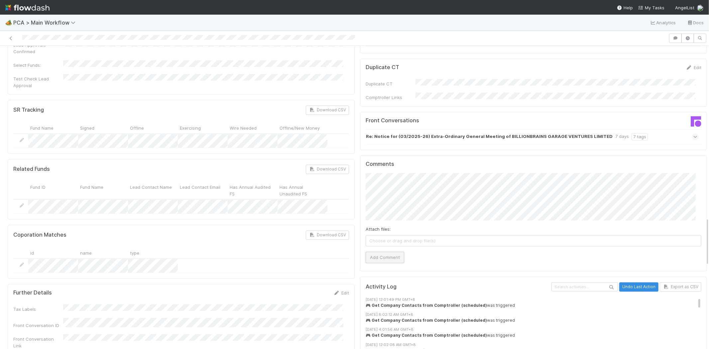
click at [380, 252] on button "Add Comment" at bounding box center [385, 257] width 39 height 11
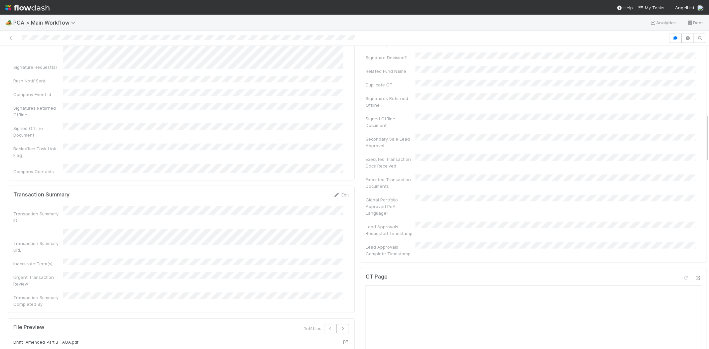
scroll to position [295, 0]
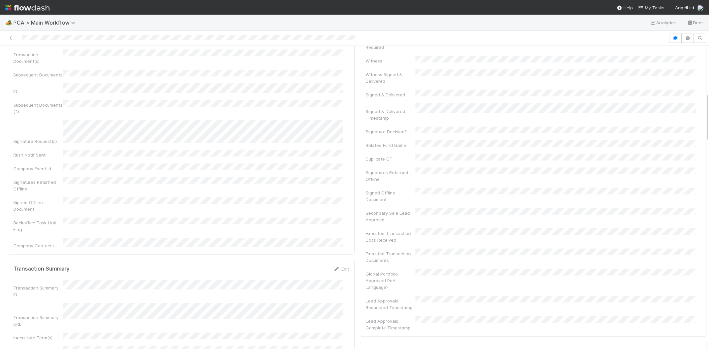
drag, startPoint x: 702, startPoint y: 104, endPoint x: 703, endPoint y: 125, distance: 21.0
click at [709, 125] on div at bounding box center [709, 197] width 0 height 303
drag, startPoint x: 701, startPoint y: 117, endPoint x: 699, endPoint y: 198, distance: 80.8
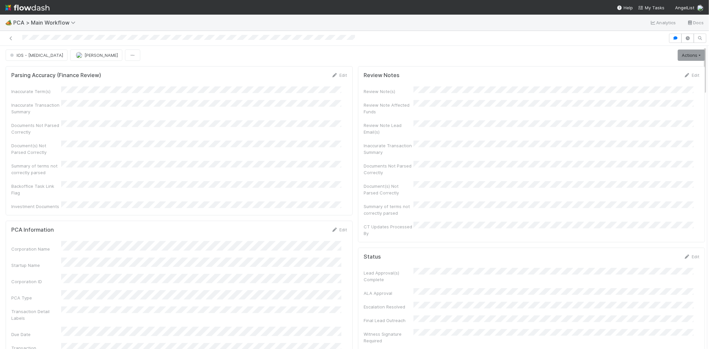
scroll to position [0, 0]
click at [17, 58] on span "IOS - ICU" at bounding box center [36, 56] width 55 height 5
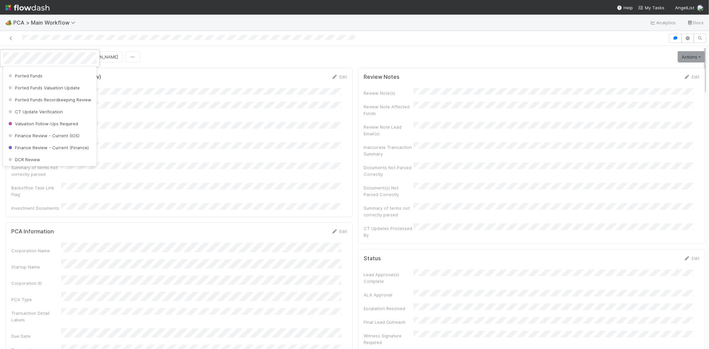
scroll to position [281, 0]
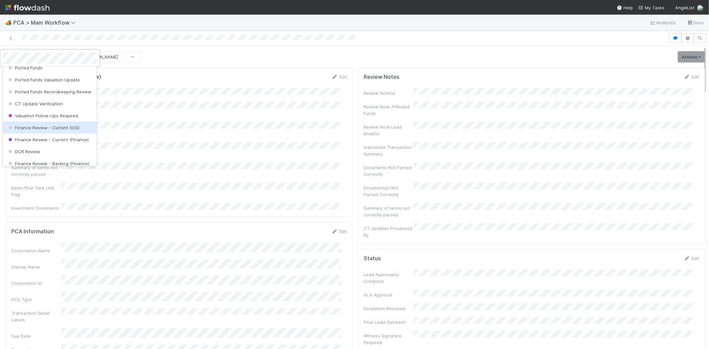
click at [70, 130] on span "Finance Review - Current (IOS)" at bounding box center [43, 127] width 72 height 5
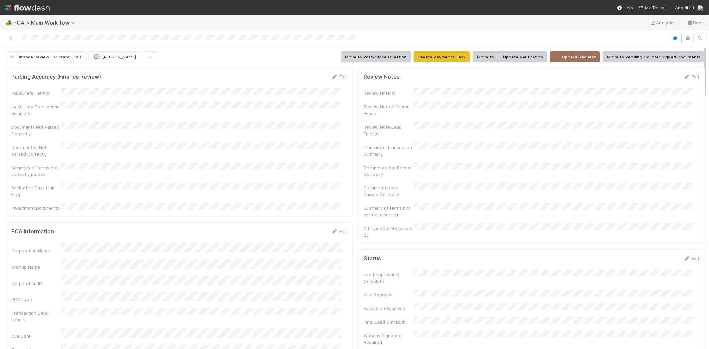
click at [653, 7] on span "My Tasks" at bounding box center [651, 7] width 26 height 5
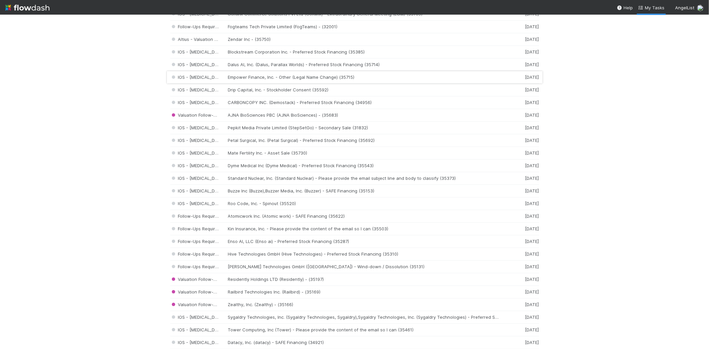
scroll to position [443, 0]
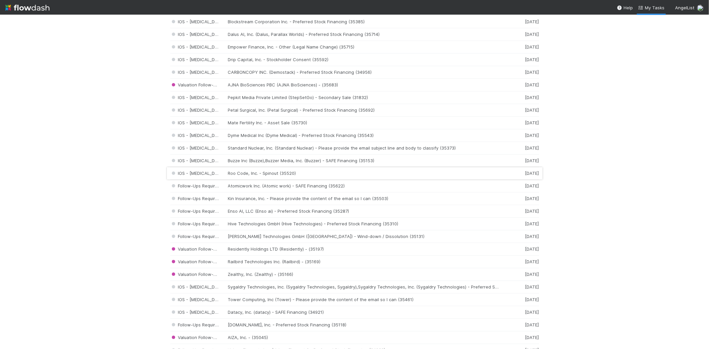
click at [254, 171] on div "IOS - ICU Roo Code, Inc. - Spinout (35520) 2 days ago" at bounding box center [354, 173] width 369 height 13
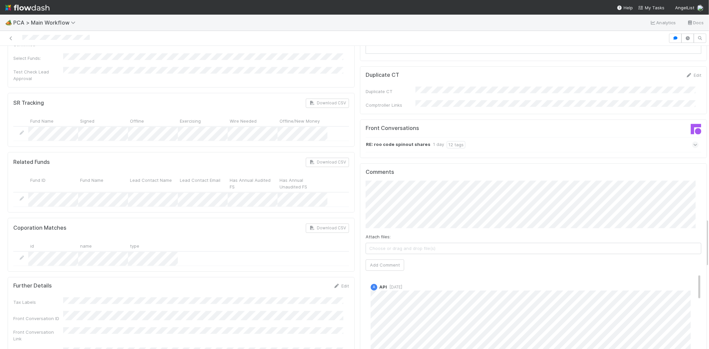
scroll to position [1071, 0]
click at [387, 257] on button "Add Comment" at bounding box center [385, 262] width 39 height 11
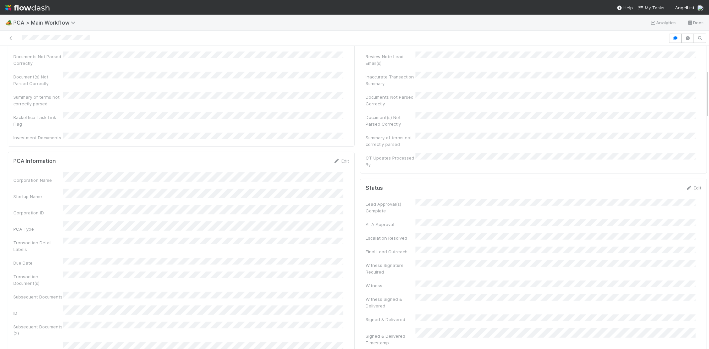
scroll to position [0, 0]
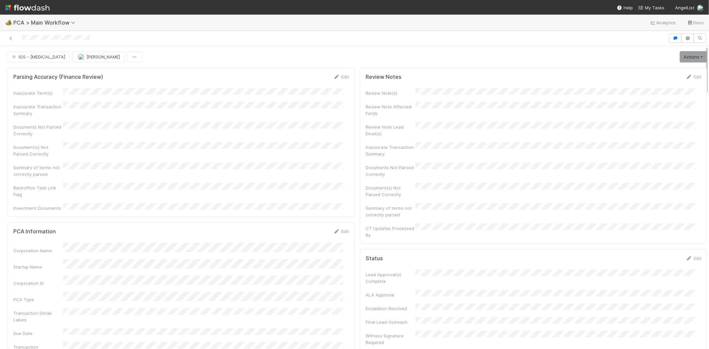
click at [53, 39] on div at bounding box center [334, 38] width 663 height 9
click at [646, 6] on span "My Tasks" at bounding box center [651, 7] width 26 height 5
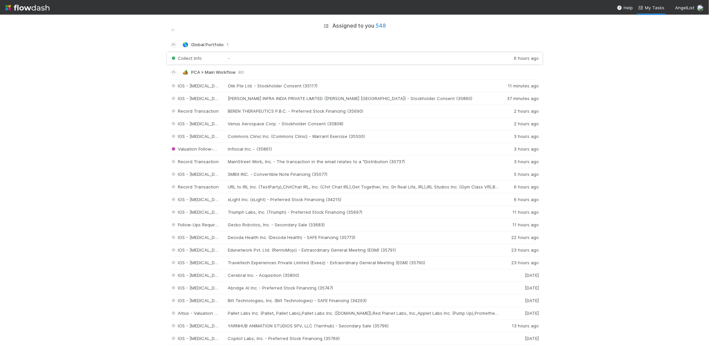
click at [296, 62] on div "Collect Info - 6 hours ago" at bounding box center [354, 58] width 369 height 13
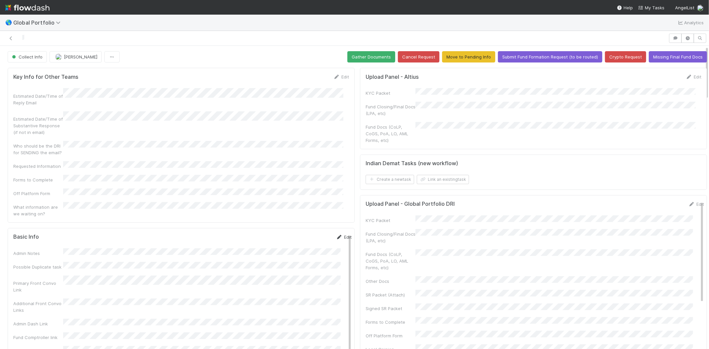
click at [336, 234] on link "Edit" at bounding box center [344, 236] width 16 height 5
click at [61, 299] on div "Series Fund Name" at bounding box center [182, 305] width 339 height 13
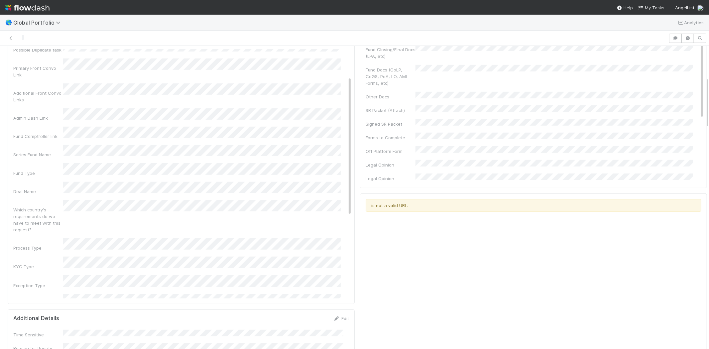
scroll to position [49, 0]
click at [45, 117] on div "Admin Notes Possible Duplicate task Primary Front Convo Link Additional Front C…" at bounding box center [182, 263] width 339 height 486
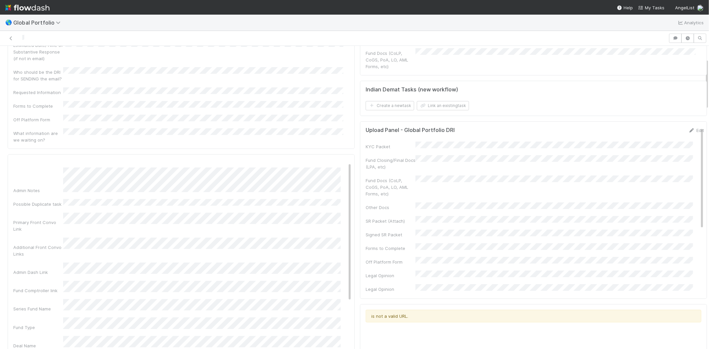
scroll to position [0, 0]
click at [307, 160] on button "Save" at bounding box center [316, 165] width 19 height 11
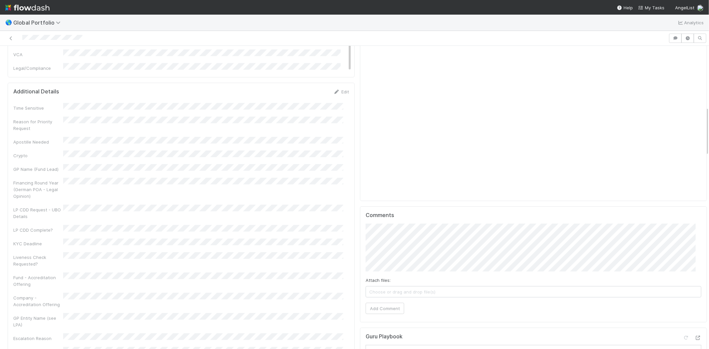
scroll to position [517, 0]
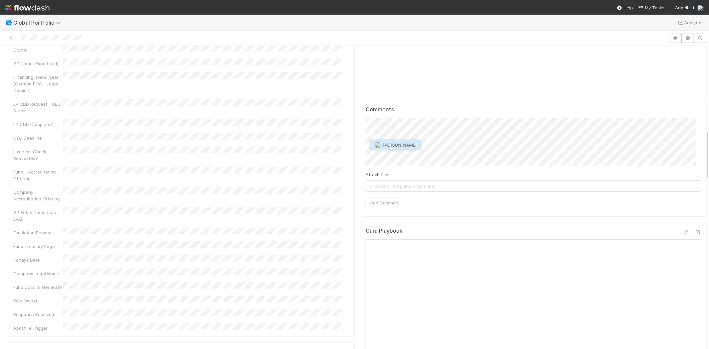
click at [404, 145] on span "Gabe Wieder" at bounding box center [400, 144] width 34 height 5
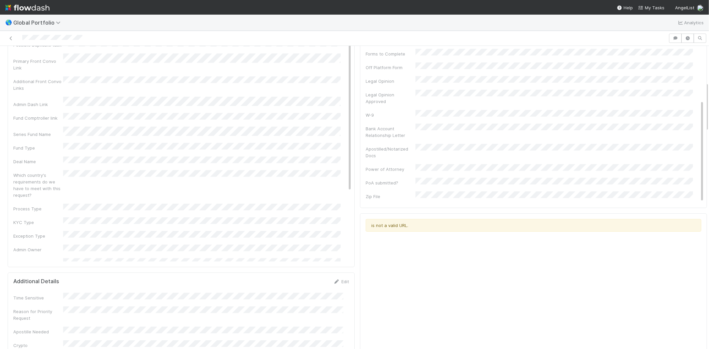
scroll to position [0, 0]
click at [78, 116] on div "Admin Notes Possible Duplicate task Primary Front Convo Link Additional Front C…" at bounding box center [182, 216] width 339 height 379
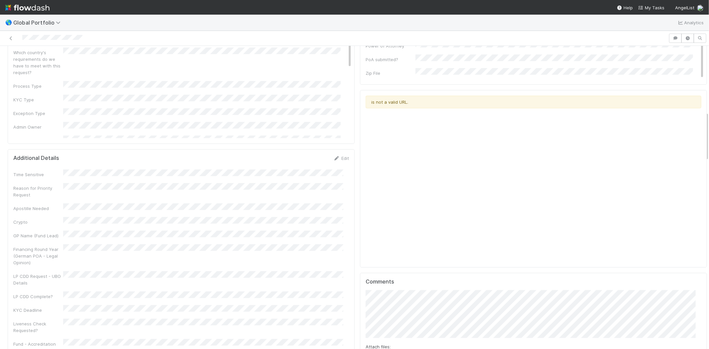
scroll to position [406, 0]
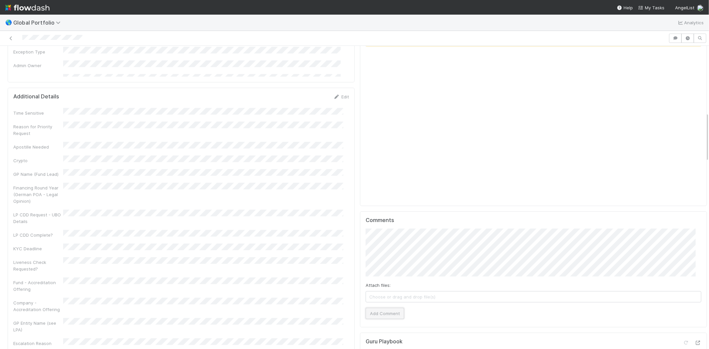
click at [379, 315] on button "Add Comment" at bounding box center [385, 313] width 39 height 11
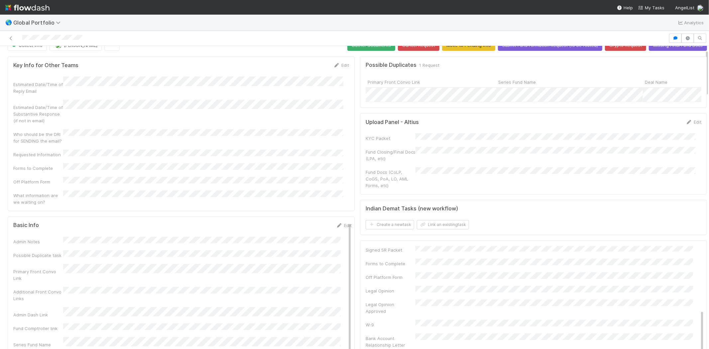
scroll to position [0, 0]
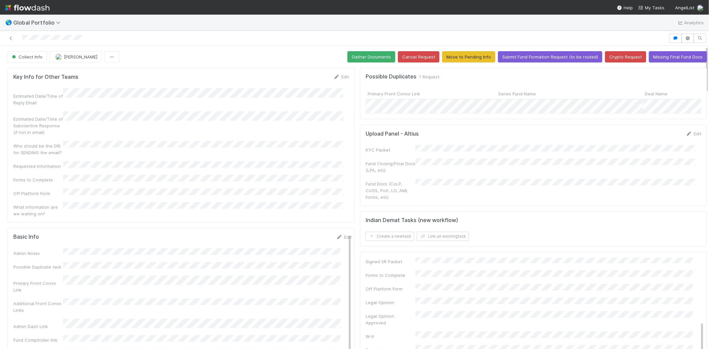
click at [34, 58] on div "Collect Info" at bounding box center [29, 56] width 42 height 11
click at [24, 54] on div "Collect Info" at bounding box center [29, 56] width 42 height 11
click at [24, 58] on div "Collect Info" at bounding box center [29, 56] width 42 height 11
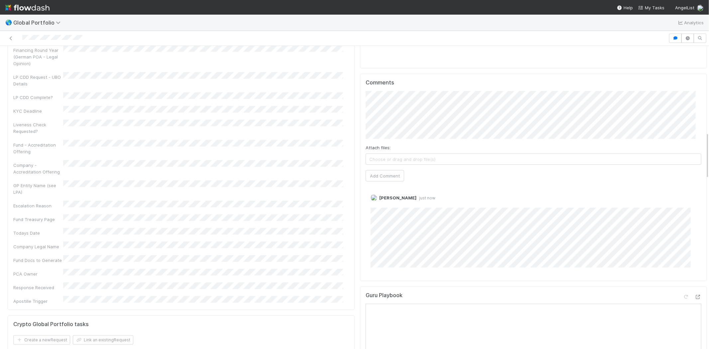
scroll to position [554, 0]
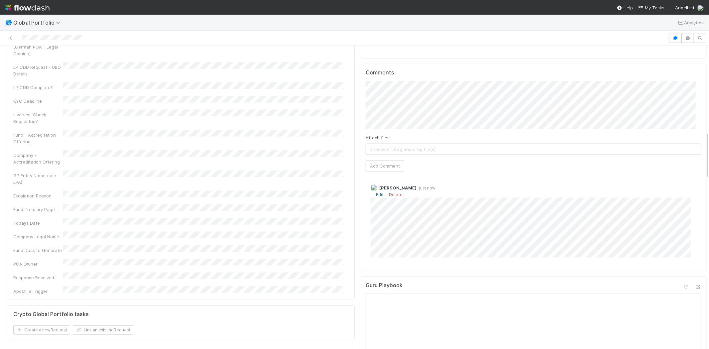
click at [376, 194] on link "Edit" at bounding box center [380, 194] width 8 height 5
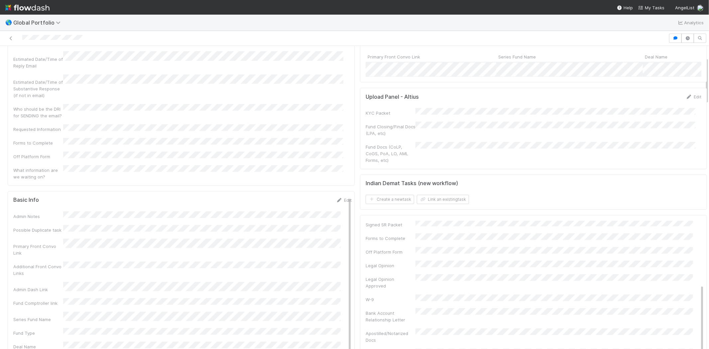
scroll to position [0, 0]
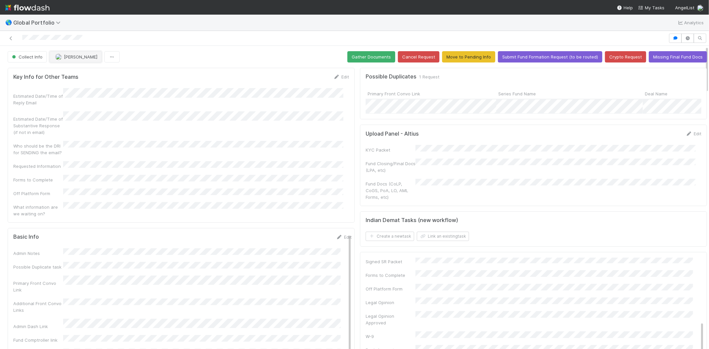
click at [74, 55] on span "Michael Capilitan" at bounding box center [81, 56] width 34 height 5
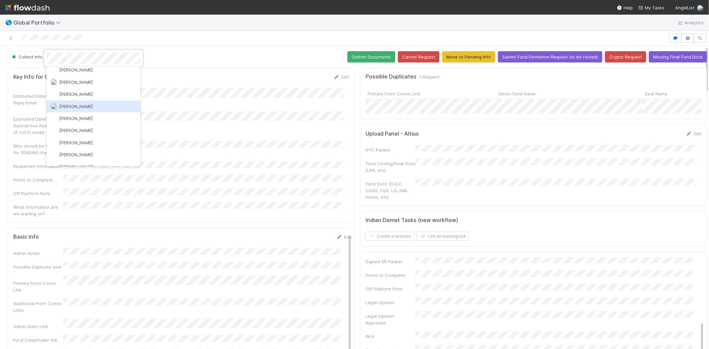
scroll to position [295, 0]
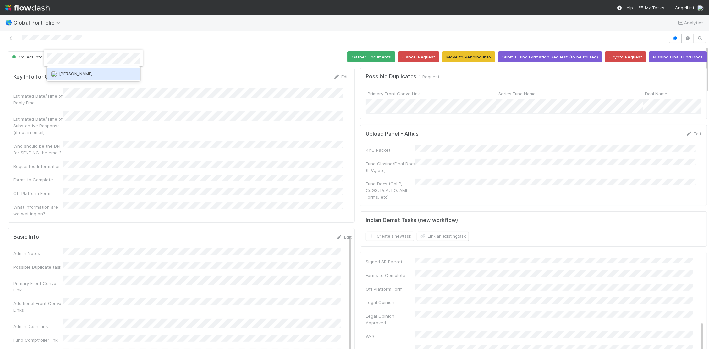
click at [88, 72] on div "Gabe Wieder" at bounding box center [94, 74] width 94 height 12
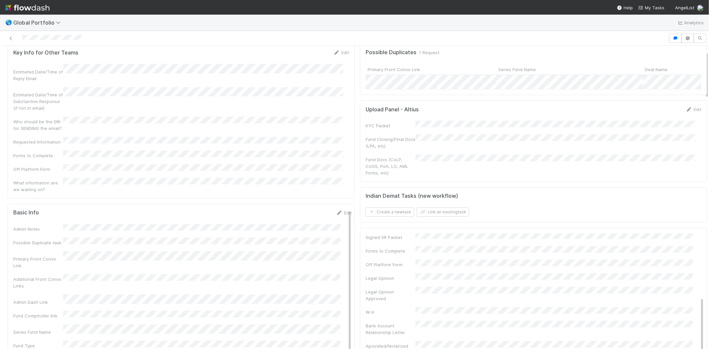
scroll to position [37, 0]
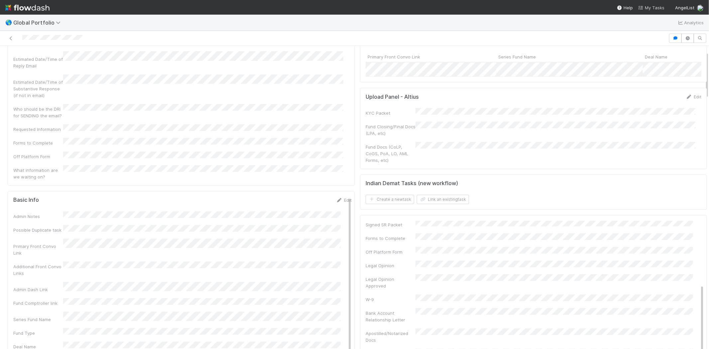
click at [656, 7] on span "My Tasks" at bounding box center [651, 7] width 26 height 5
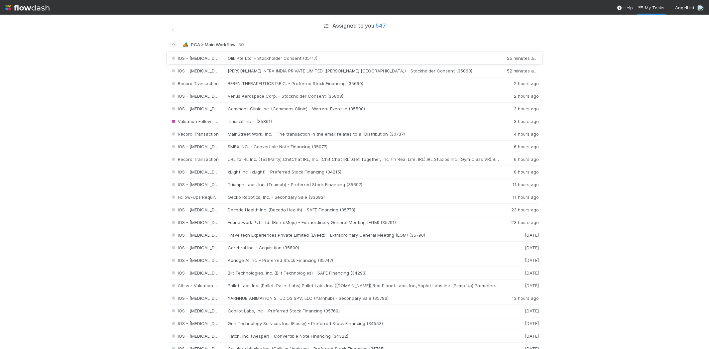
click at [281, 60] on div "IOS - ICU Olik Pte Ltd. - Stockholder Consent (35117) 25 minutes ago" at bounding box center [354, 58] width 369 height 13
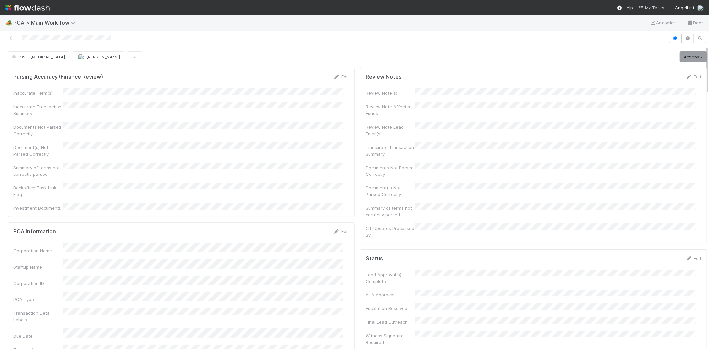
click at [651, 7] on span "My Tasks" at bounding box center [651, 7] width 26 height 5
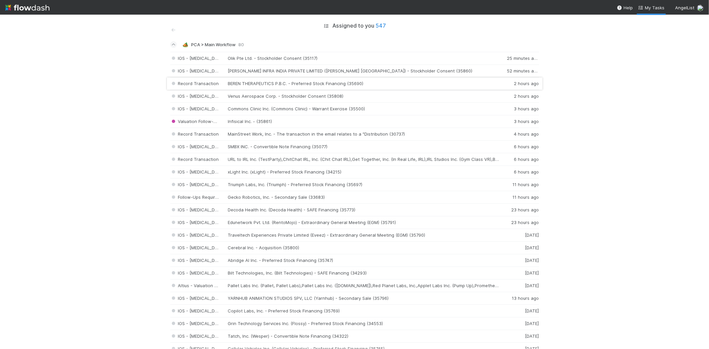
click at [251, 84] on div "Record Transaction BEREN THERAPEUTICS P.B.C. - Preferred Stock Financing (35690…" at bounding box center [354, 83] width 369 height 13
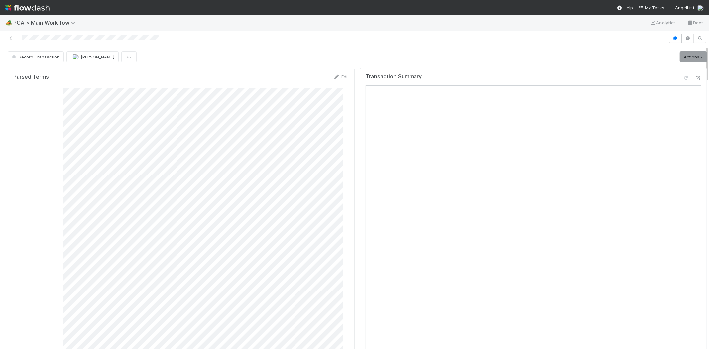
click at [86, 37] on div at bounding box center [334, 38] width 663 height 9
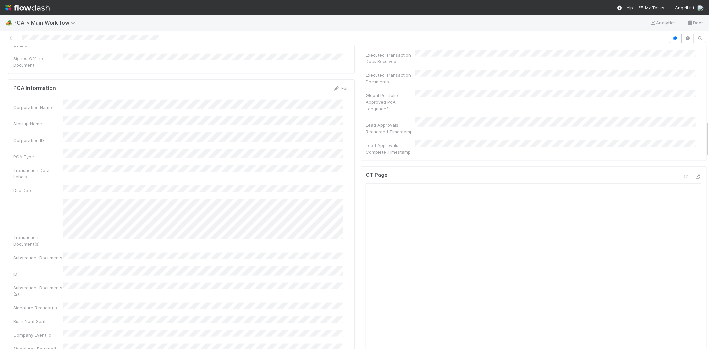
scroll to position [628, 0]
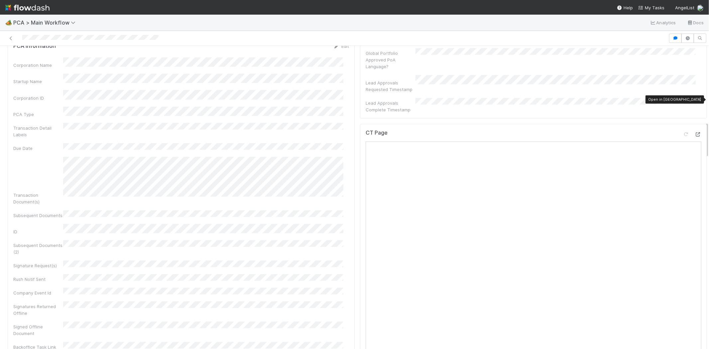
click at [695, 132] on icon at bounding box center [698, 134] width 7 height 4
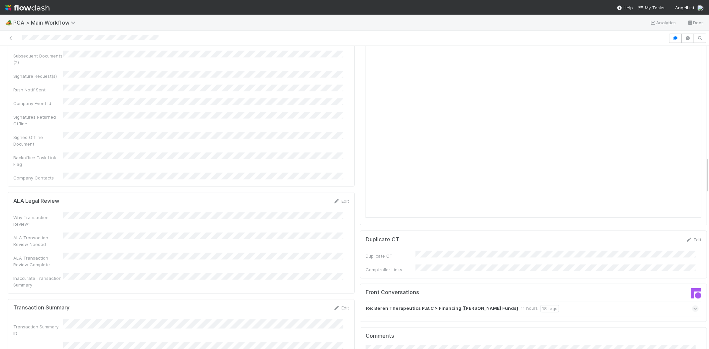
scroll to position [813, 0]
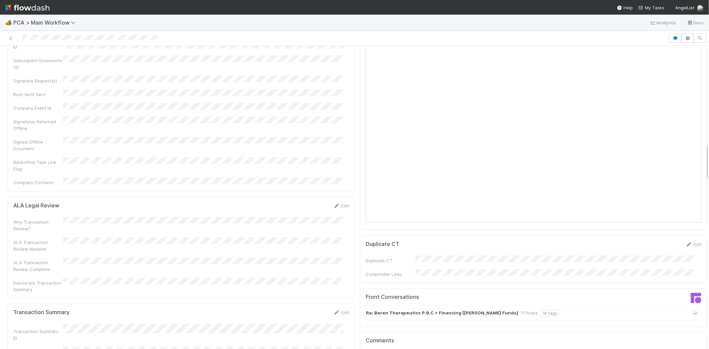
click at [694, 310] on icon at bounding box center [696, 313] width 4 height 7
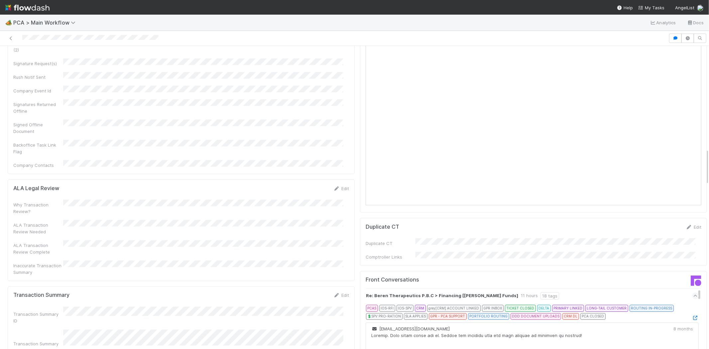
scroll to position [850, 0]
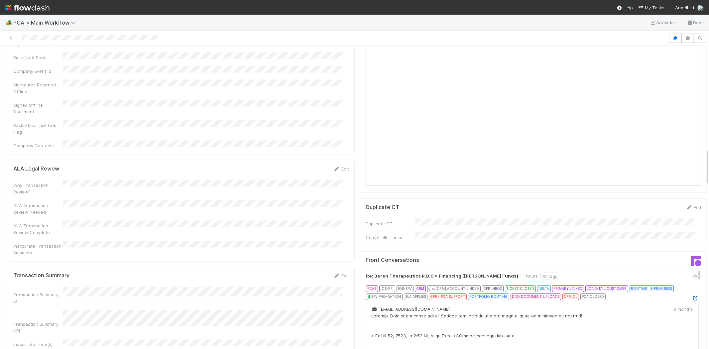
click at [692, 297] on icon at bounding box center [695, 299] width 7 height 4
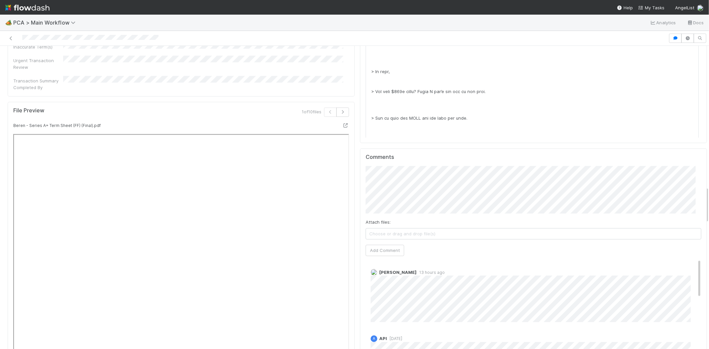
scroll to position [1145, 0]
click at [417, 156] on span "Jemma Cunningham" at bounding box center [400, 156] width 34 height 5
click at [388, 247] on button "Add Comment" at bounding box center [385, 252] width 39 height 11
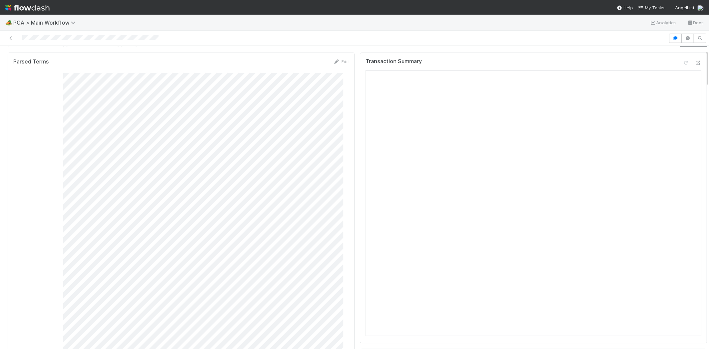
scroll to position [0, 0]
click at [39, 58] on span "Record Transaction" at bounding box center [35, 56] width 49 height 5
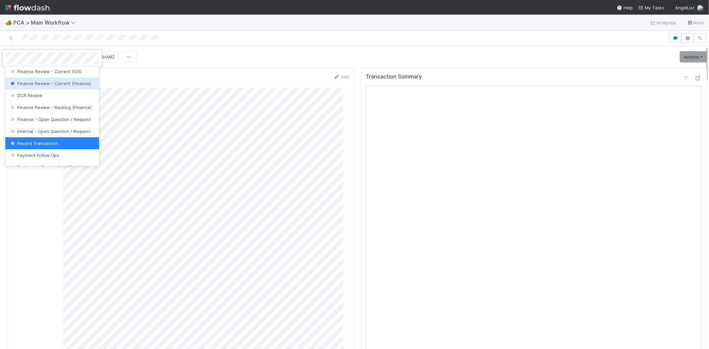
scroll to position [351, 0]
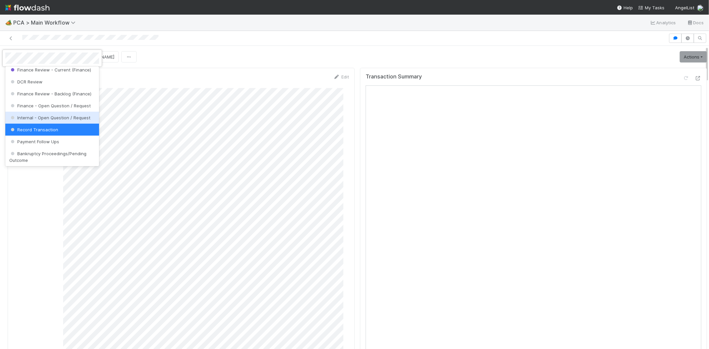
click at [75, 120] on span "Internal - Open Question / Request" at bounding box center [49, 117] width 81 height 5
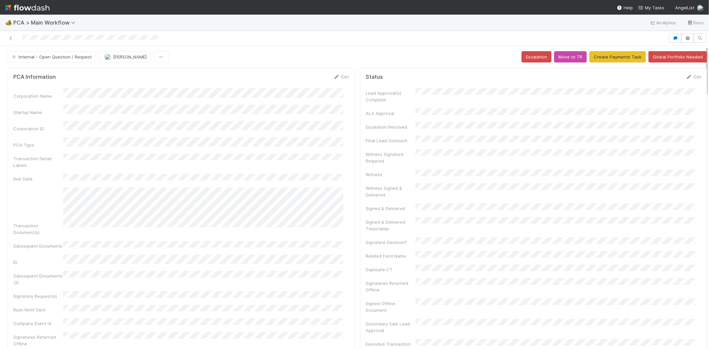
scroll to position [129, 0]
click at [127, 59] on span "Zachary Conley" at bounding box center [130, 56] width 34 height 5
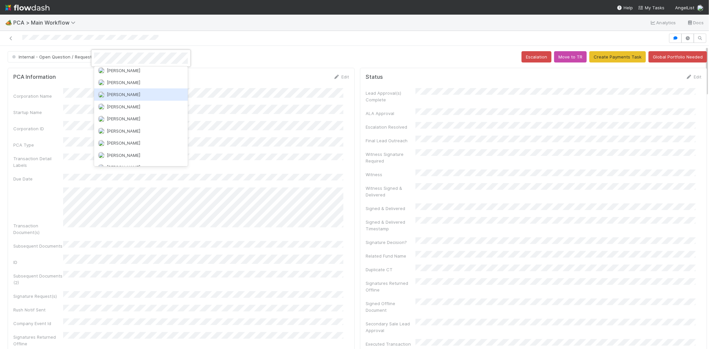
click at [133, 92] on span "Jemma Cunningham" at bounding box center [124, 94] width 34 height 5
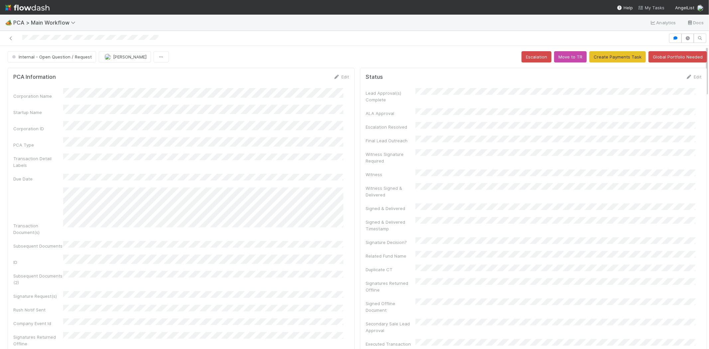
click at [652, 7] on span "My Tasks" at bounding box center [651, 7] width 26 height 5
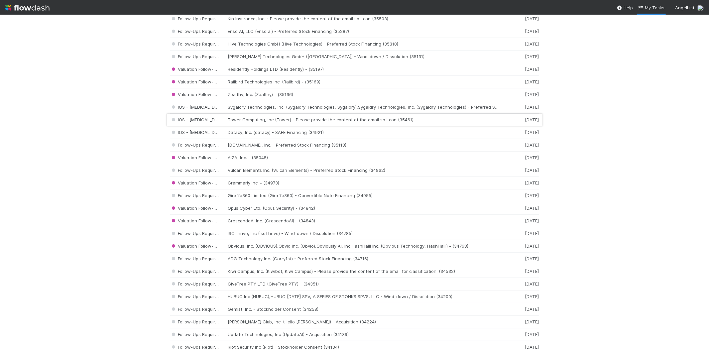
scroll to position [628, 0]
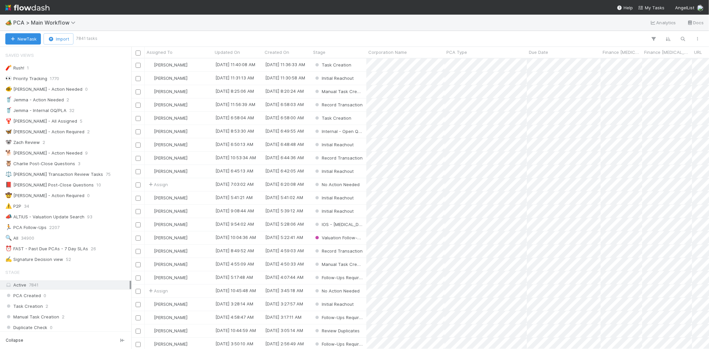
scroll to position [285, 572]
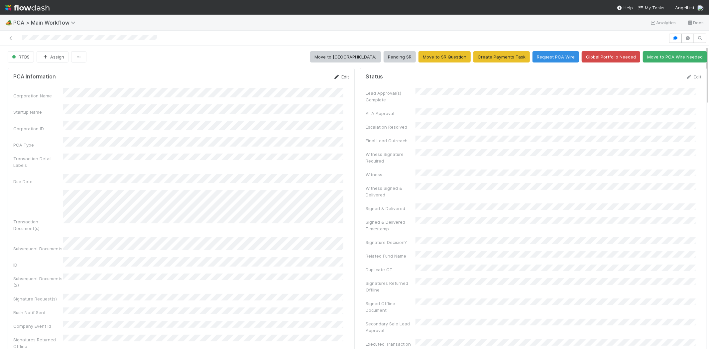
click at [335, 76] on link "Edit" at bounding box center [342, 76] width 16 height 5
click at [304, 80] on button "Save" at bounding box center [313, 78] width 19 height 11
click at [687, 79] on div "Edit" at bounding box center [694, 76] width 16 height 7
click at [686, 77] on link "Edit" at bounding box center [694, 76] width 16 height 5
click at [657, 81] on button "Save" at bounding box center [666, 78] width 19 height 11
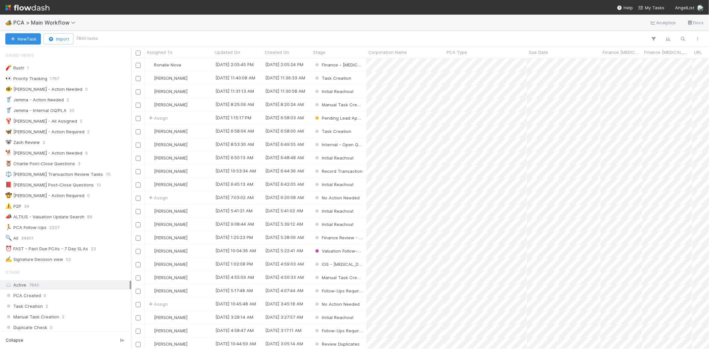
scroll to position [285, 572]
click at [654, 6] on span "My Tasks" at bounding box center [651, 7] width 26 height 5
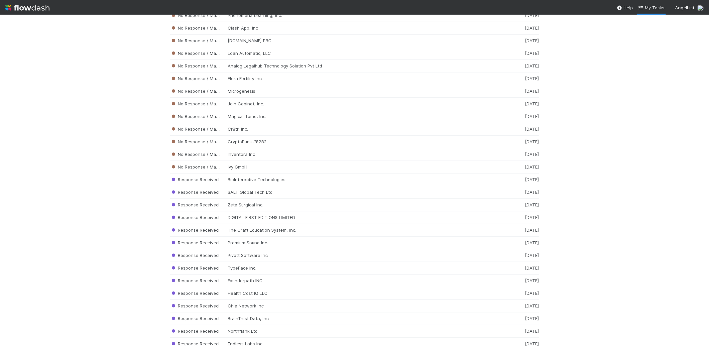
scroll to position [6668, 0]
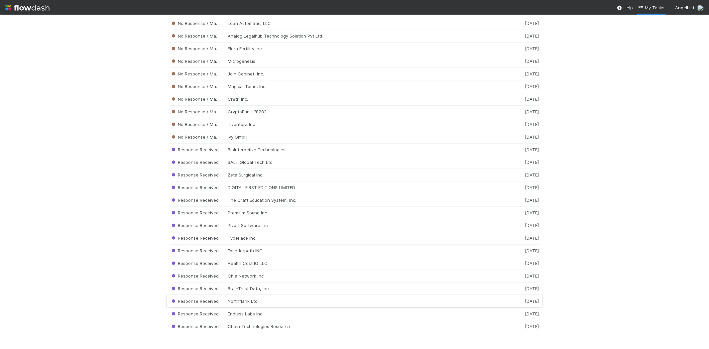
click at [248, 301] on div "Response Received Northflank Ltd 1 week ago" at bounding box center [354, 301] width 369 height 13
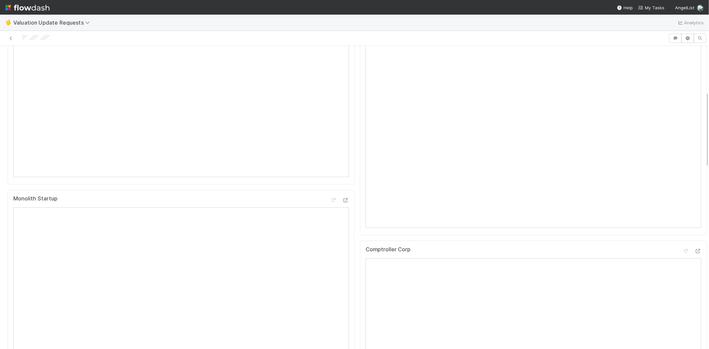
scroll to position [369, 0]
click at [22, 39] on div at bounding box center [334, 38] width 663 height 9
click at [61, 38] on div at bounding box center [334, 38] width 663 height 9
drag, startPoint x: 57, startPoint y: 37, endPoint x: 19, endPoint y: 38, distance: 38.6
click at [19, 38] on div at bounding box center [334, 38] width 663 height 9
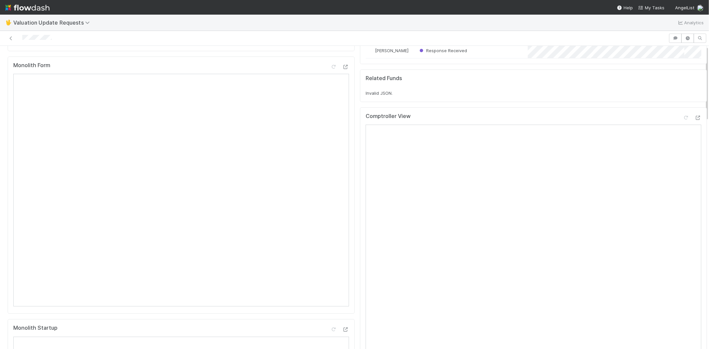
scroll to position [0, 0]
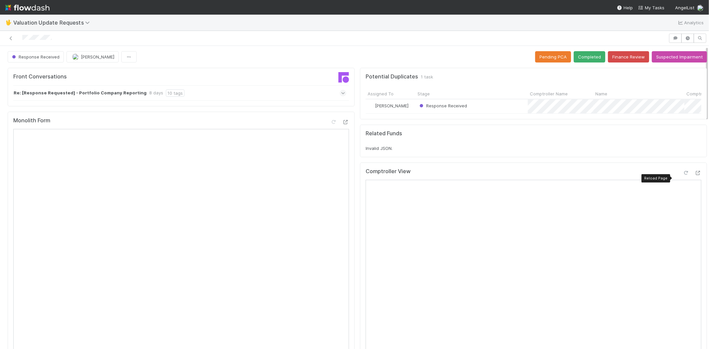
click at [683, 175] on icon at bounding box center [686, 173] width 7 height 4
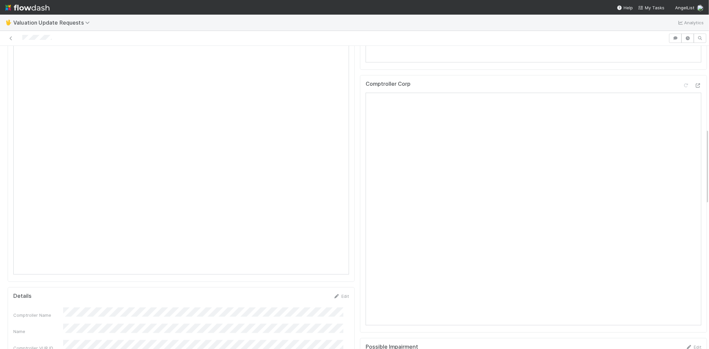
scroll to position [333, 0]
click at [683, 105] on icon at bounding box center [686, 103] width 7 height 4
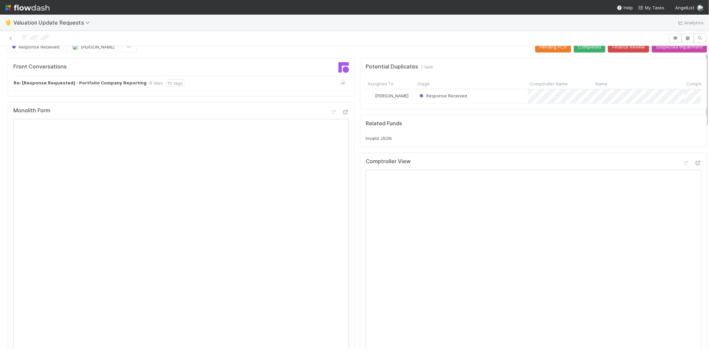
scroll to position [0, 0]
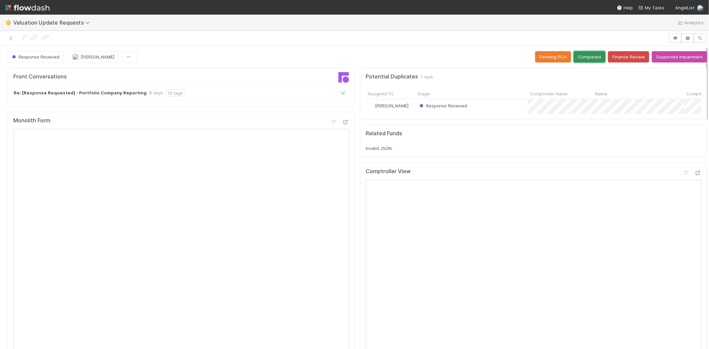
click at [579, 53] on button "Completed" at bounding box center [590, 56] width 32 height 11
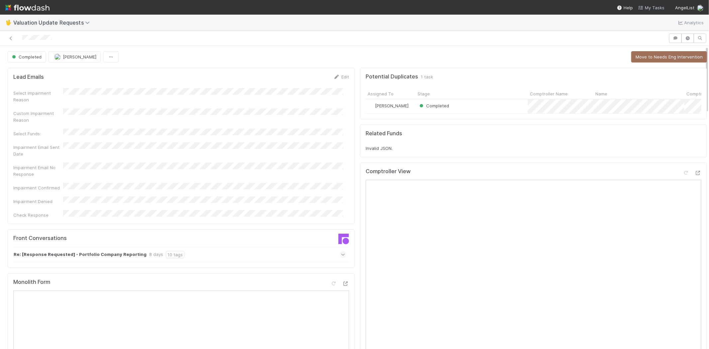
click at [651, 7] on span "My Tasks" at bounding box center [651, 7] width 26 height 5
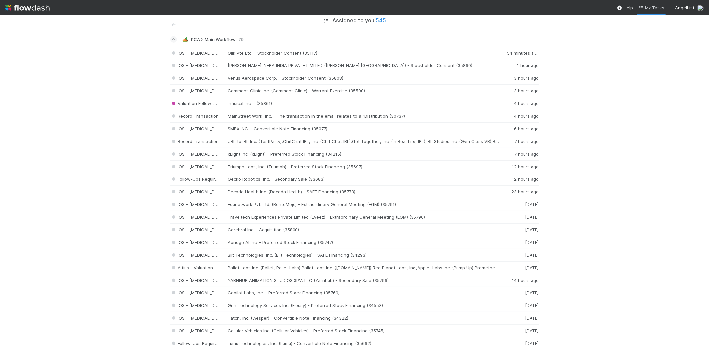
click at [653, 9] on span "My Tasks" at bounding box center [651, 7] width 26 height 5
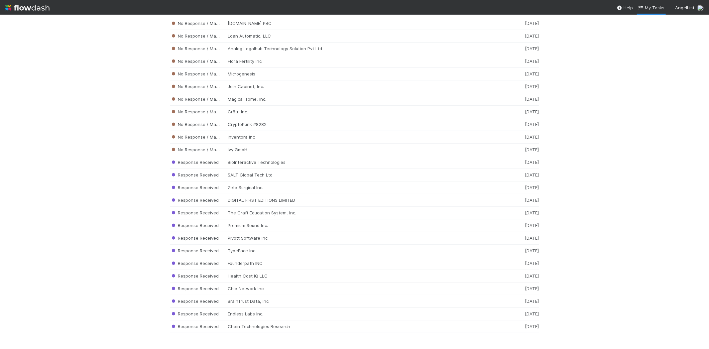
scroll to position [6655, 0]
click at [274, 297] on div "Response Received BrainTrust Data, Inc. 1 week ago" at bounding box center [354, 301] width 369 height 13
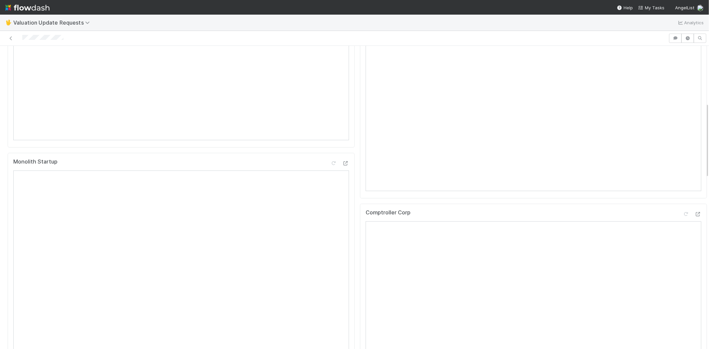
scroll to position [406, 0]
drag, startPoint x: 22, startPoint y: 38, endPoint x: 194, endPoint y: 40, distance: 172.6
click at [64, 39] on div at bounding box center [334, 38] width 663 height 9
drag, startPoint x: 70, startPoint y: 38, endPoint x: 22, endPoint y: 41, distance: 48.7
click at [22, 41] on div at bounding box center [334, 38] width 663 height 9
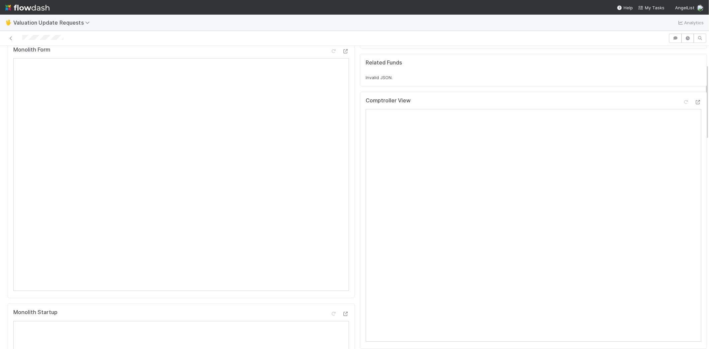
scroll to position [74, 0]
click at [683, 101] on icon at bounding box center [686, 99] width 7 height 4
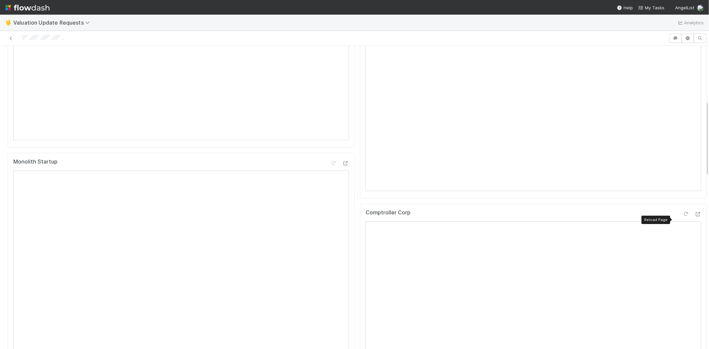
click at [683, 216] on div at bounding box center [686, 214] width 7 height 7
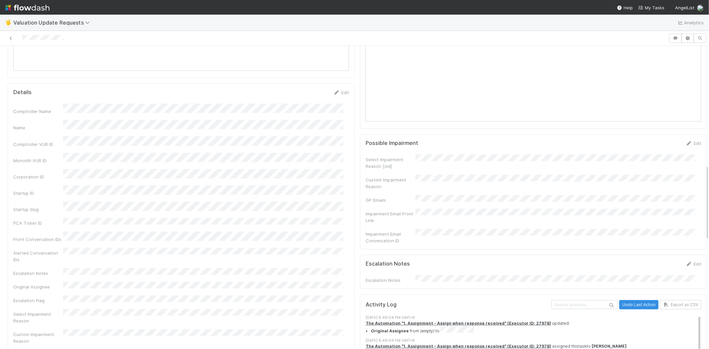
scroll to position [406, 0]
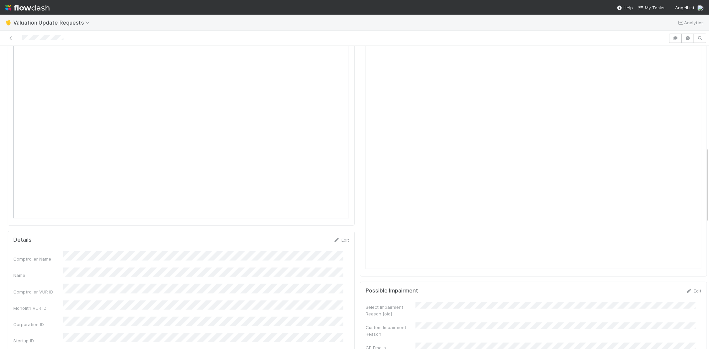
drag, startPoint x: 22, startPoint y: 38, endPoint x: 74, endPoint y: 43, distance: 53.1
click at [66, 41] on div at bounding box center [334, 38] width 663 height 9
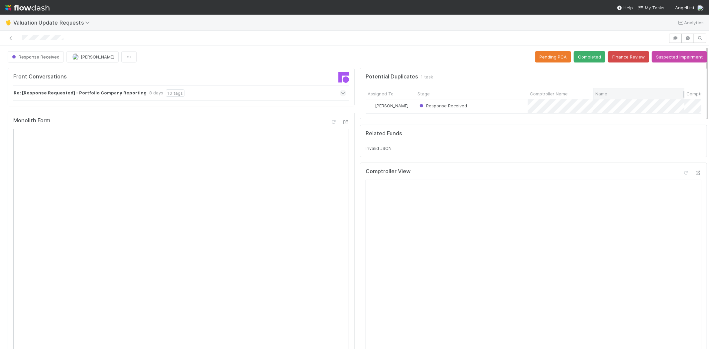
scroll to position [0, 0]
click at [580, 57] on button "Completed" at bounding box center [590, 56] width 32 height 11
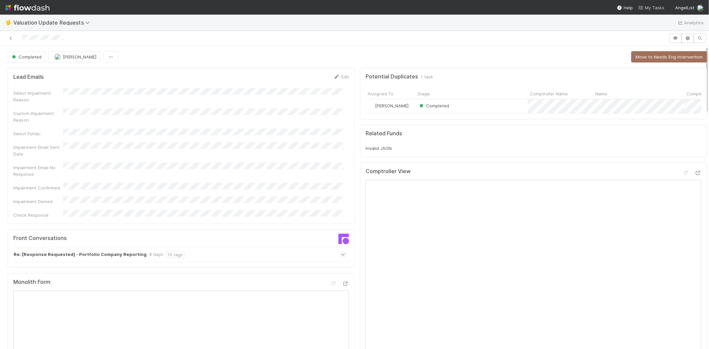
click at [650, 7] on span "My Tasks" at bounding box center [651, 7] width 26 height 5
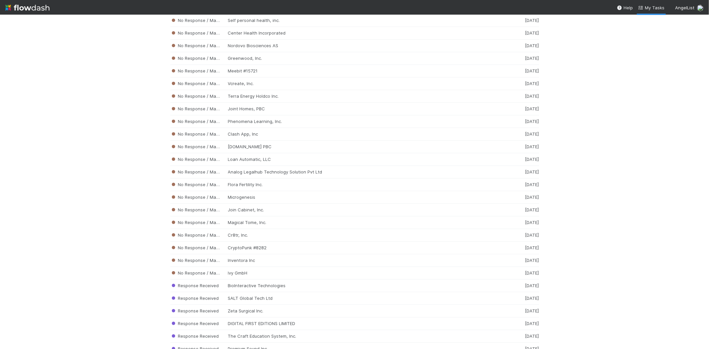
scroll to position [6642, 0]
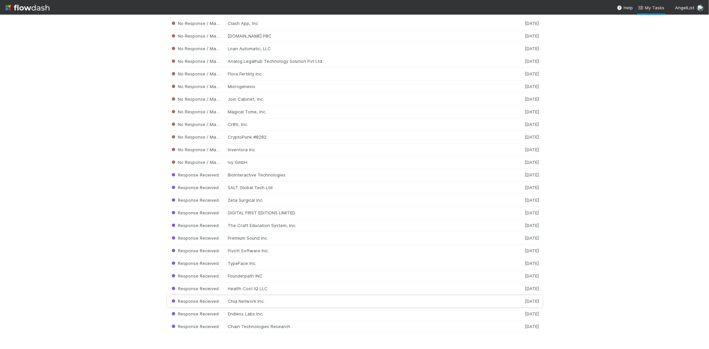
click at [258, 298] on div "Response Received Chia Network Inc. 1 week ago" at bounding box center [354, 301] width 369 height 13
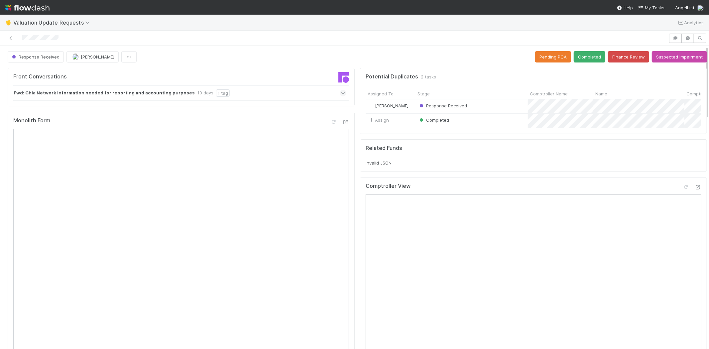
click at [341, 95] on icon at bounding box center [343, 93] width 4 height 7
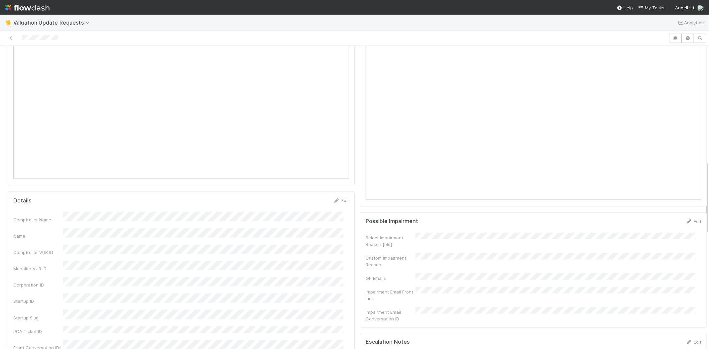
scroll to position [480, 0]
drag, startPoint x: 69, startPoint y: 35, endPoint x: 22, endPoint y: 33, distance: 46.9
click at [22, 34] on div at bounding box center [334, 38] width 663 height 9
click at [32, 34] on div at bounding box center [334, 38] width 663 height 9
drag, startPoint x: 21, startPoint y: 37, endPoint x: 59, endPoint y: 38, distance: 37.3
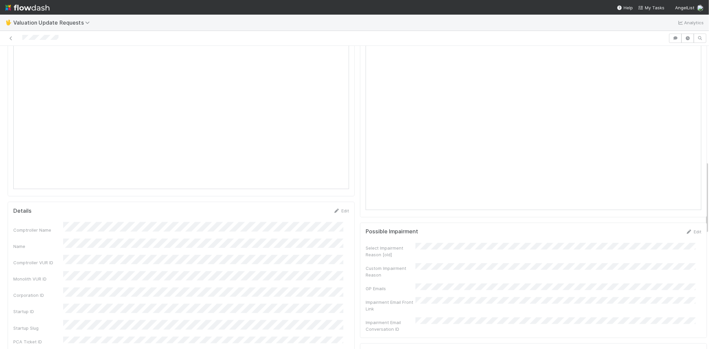
click at [59, 38] on div at bounding box center [334, 38] width 663 height 9
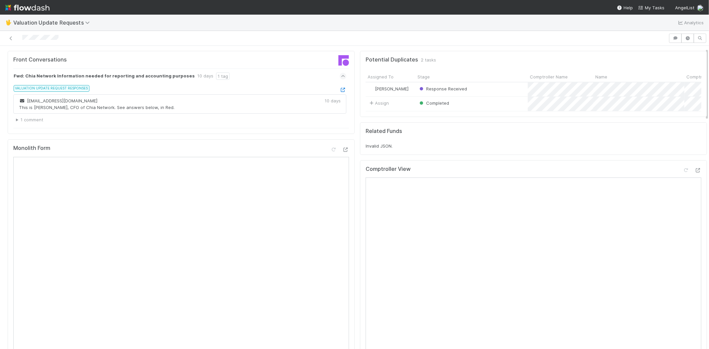
scroll to position [0, 0]
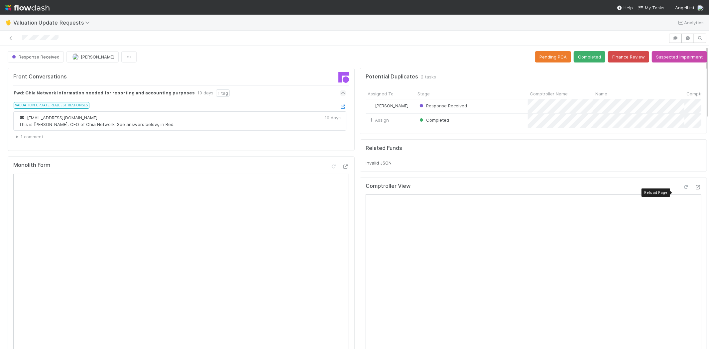
click at [683, 190] on icon at bounding box center [686, 187] width 7 height 4
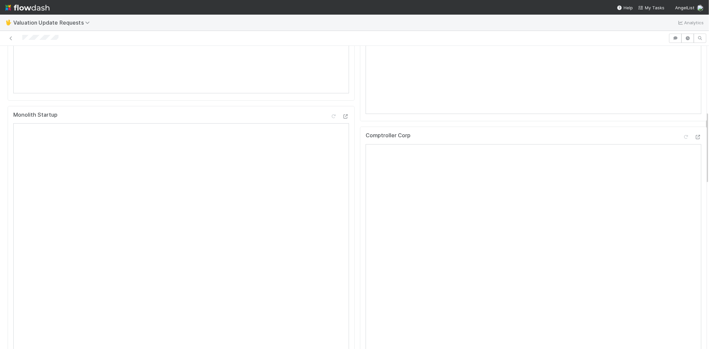
scroll to position [258, 0]
click at [683, 194] on icon at bounding box center [686, 192] width 7 height 4
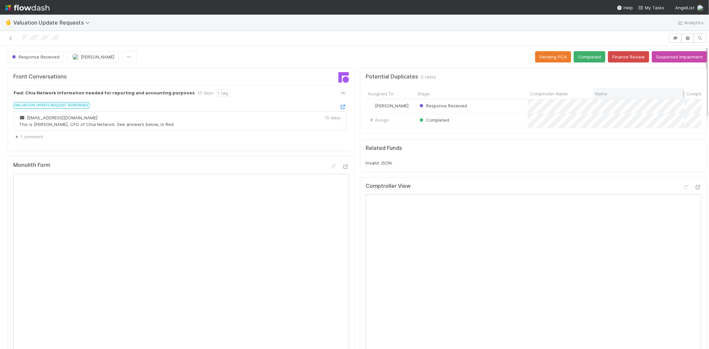
scroll to position [0, 0]
click at [582, 59] on button "Completed" at bounding box center [590, 56] width 32 height 11
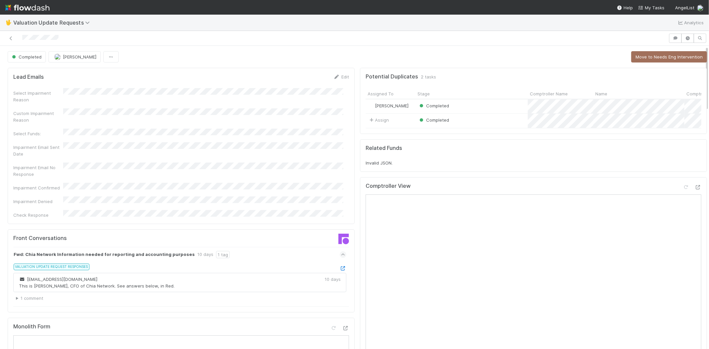
scroll to position [0, 2]
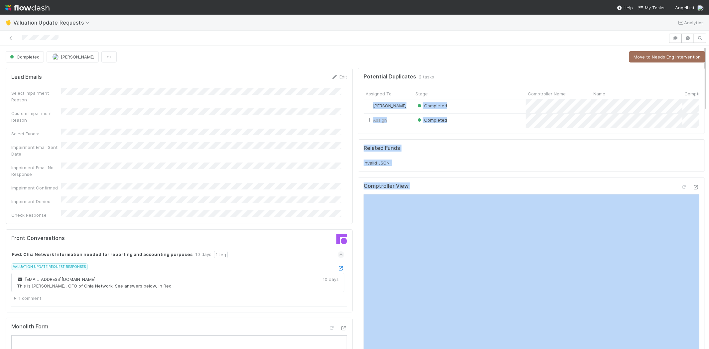
click at [534, 150] on div "Related Funds Invalid JSON." at bounding box center [531, 155] width 347 height 33
click at [531, 152] on div "Related Funds" at bounding box center [532, 148] width 336 height 7
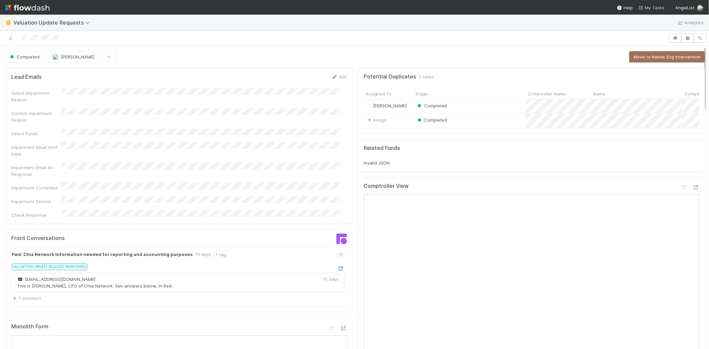
click at [659, 7] on span "My Tasks" at bounding box center [651, 7] width 26 height 5
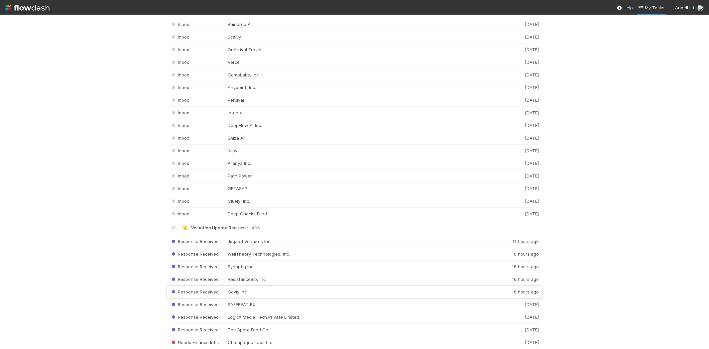
scroll to position [1700, 0]
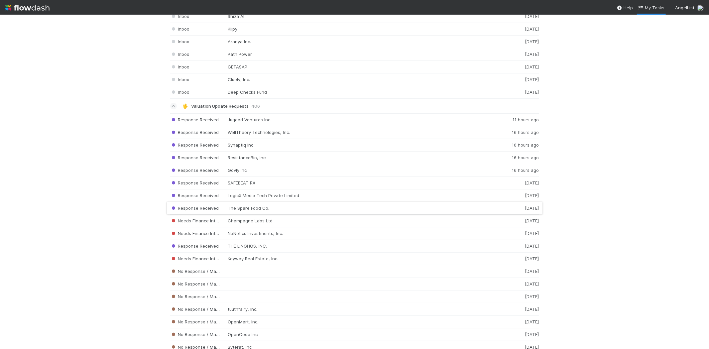
click at [260, 210] on div "Response Received The Spare Food Co. 2 days ago" at bounding box center [354, 208] width 369 height 13
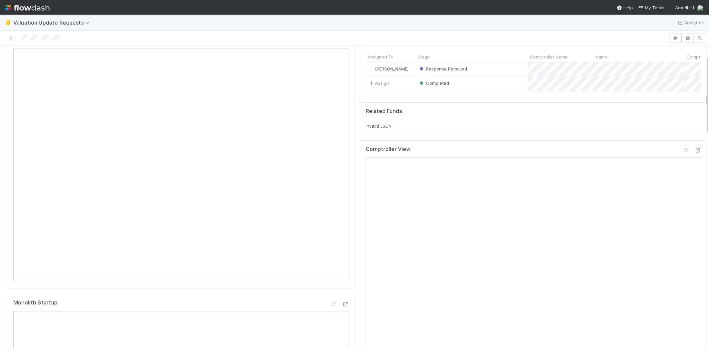
scroll to position [111, 0]
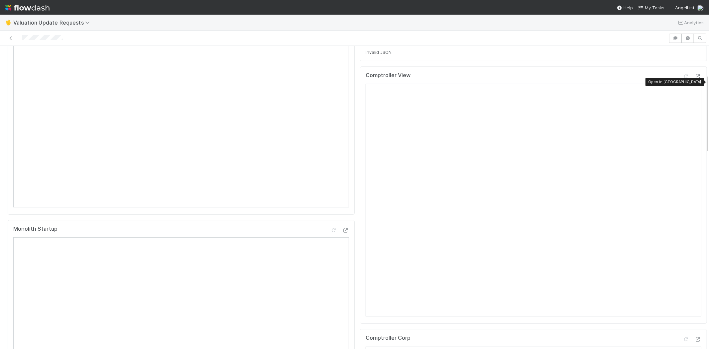
click at [695, 79] on icon at bounding box center [698, 76] width 7 height 4
drag, startPoint x: 74, startPoint y: 38, endPoint x: 20, endPoint y: 38, distance: 53.5
click at [20, 38] on div at bounding box center [334, 38] width 663 height 9
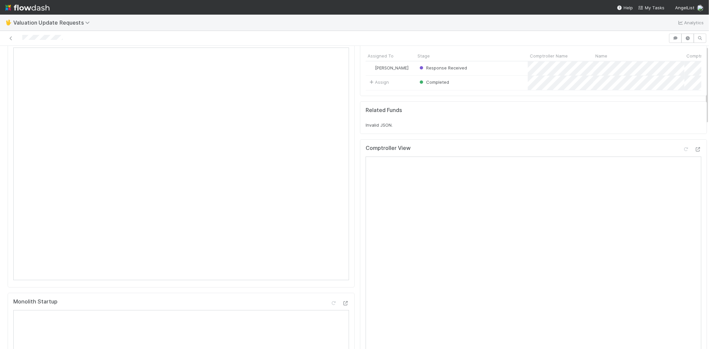
scroll to position [74, 0]
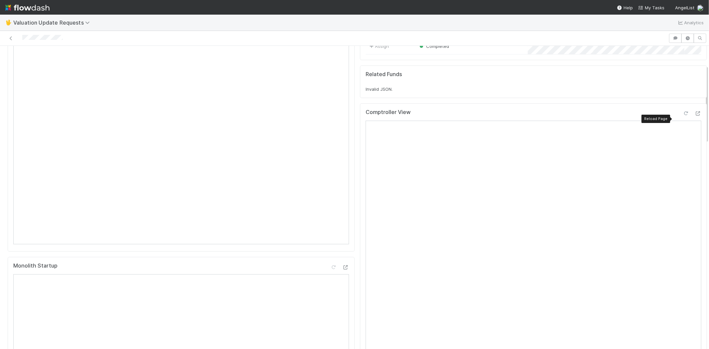
click at [683, 116] on icon at bounding box center [686, 113] width 7 height 4
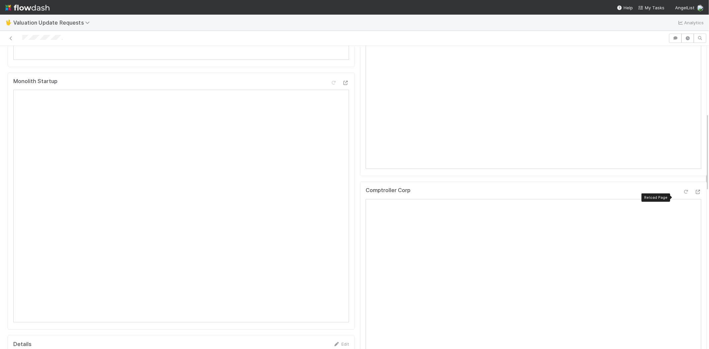
click at [683, 194] on icon at bounding box center [686, 192] width 7 height 4
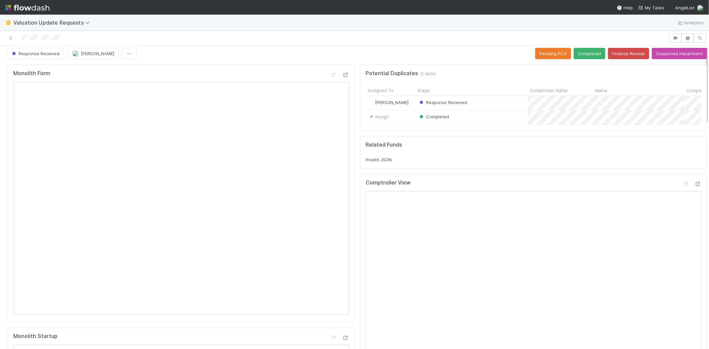
scroll to position [0, 0]
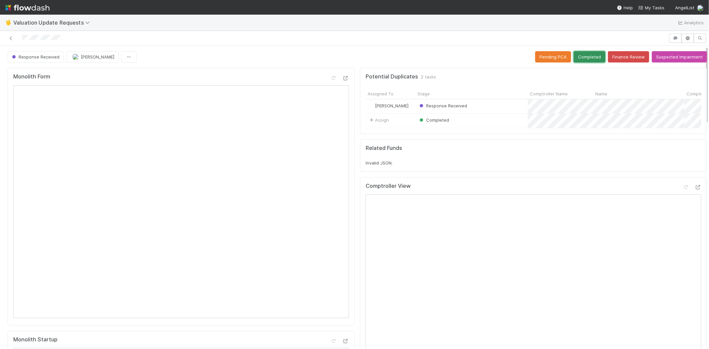
click at [583, 53] on button "Completed" at bounding box center [590, 56] width 32 height 11
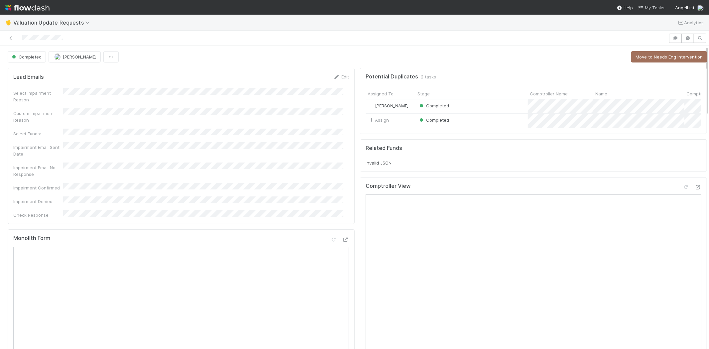
click at [650, 5] on span "My Tasks" at bounding box center [651, 7] width 26 height 5
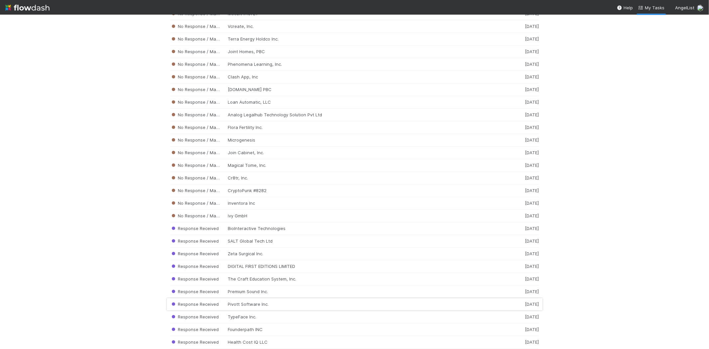
scroll to position [6617, 0]
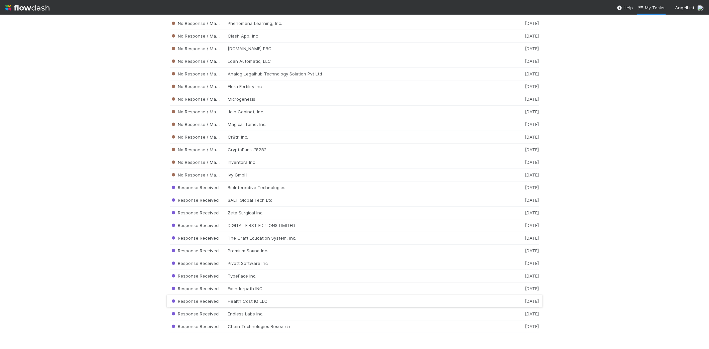
click at [239, 301] on div "Response Received Health Cost IQ LLC 1 week ago" at bounding box center [354, 301] width 369 height 13
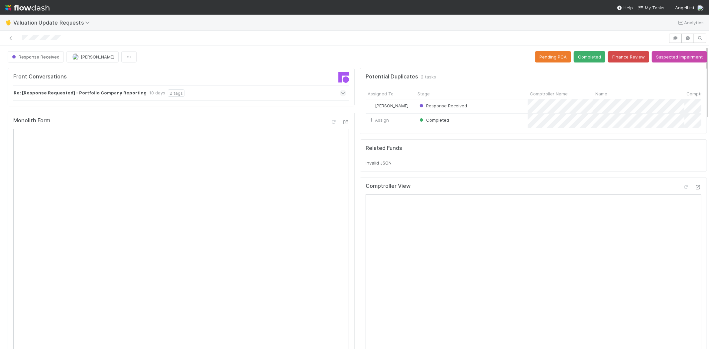
click at [341, 93] on icon at bounding box center [343, 93] width 4 height 7
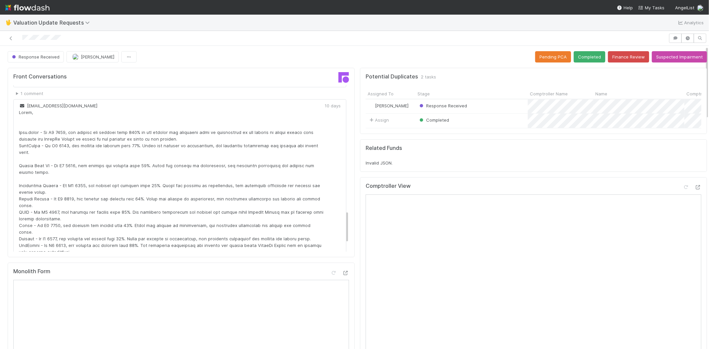
scroll to position [628, 0]
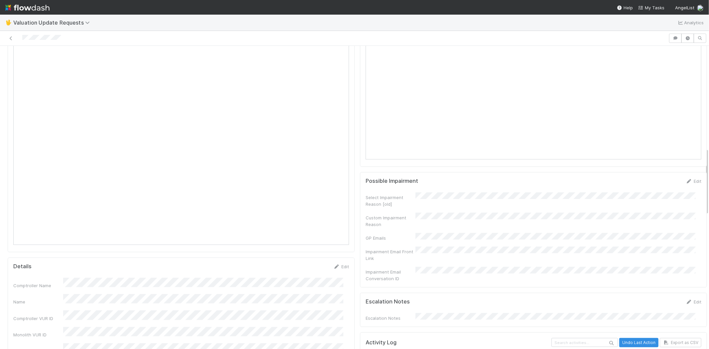
scroll to position [554, 0]
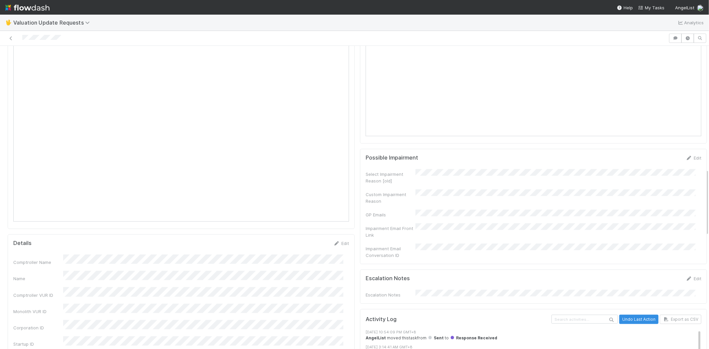
click at [23, 37] on div at bounding box center [334, 38] width 663 height 9
click at [72, 41] on div at bounding box center [334, 38] width 663 height 9
click at [22, 37] on div at bounding box center [334, 38] width 663 height 9
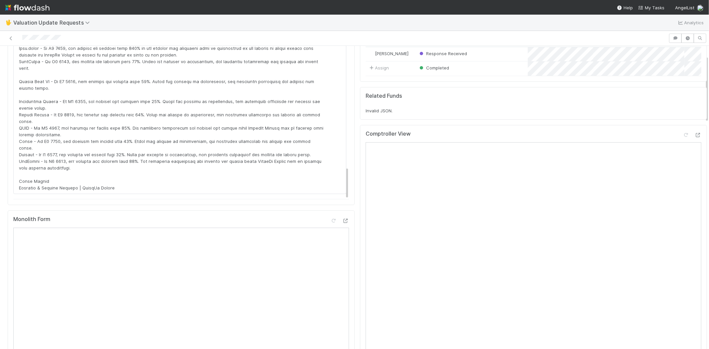
scroll to position [37, 0]
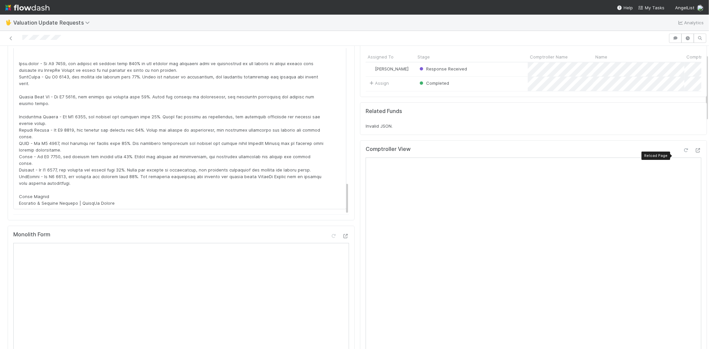
click at [683, 153] on icon at bounding box center [686, 150] width 7 height 4
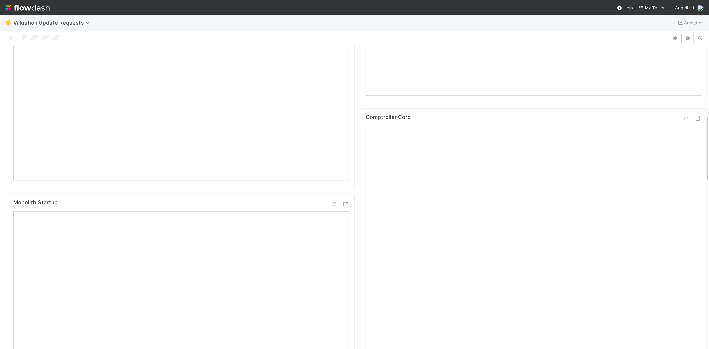
scroll to position [333, 0]
click at [683, 120] on icon at bounding box center [686, 118] width 7 height 4
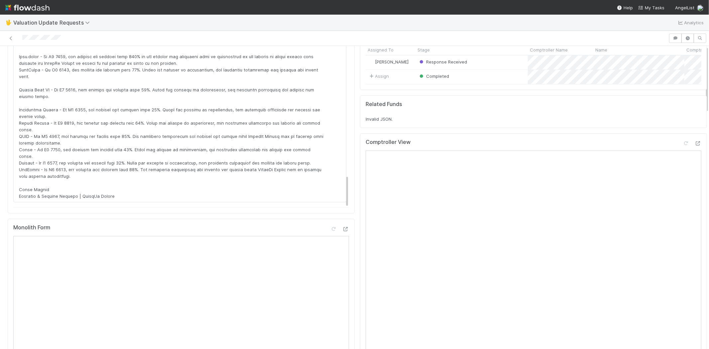
scroll to position [0, 0]
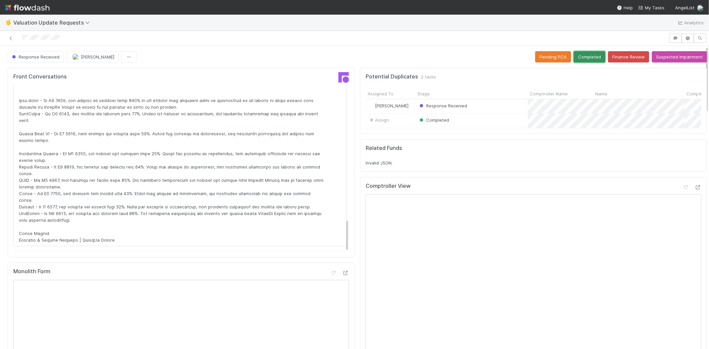
click at [577, 51] on button "Completed" at bounding box center [590, 56] width 32 height 11
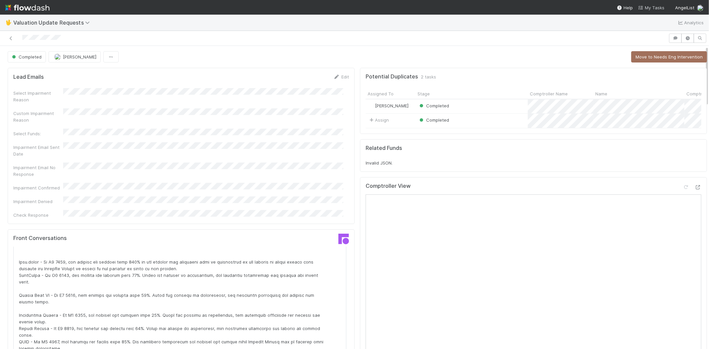
click at [649, 9] on span "My Tasks" at bounding box center [651, 7] width 26 height 5
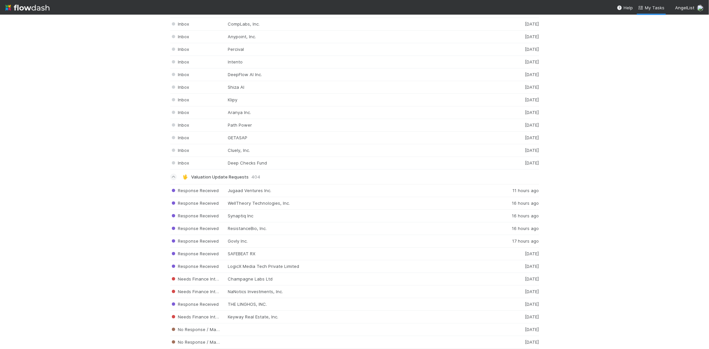
scroll to position [1661, 0]
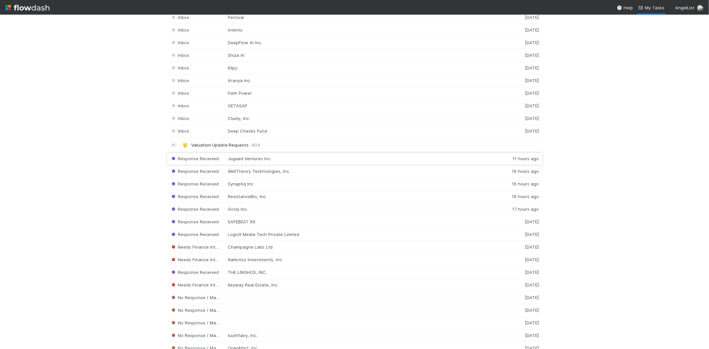
click at [263, 165] on div "Response Received Jugaad Ventures Inc. 11 hours ago" at bounding box center [354, 158] width 369 height 13
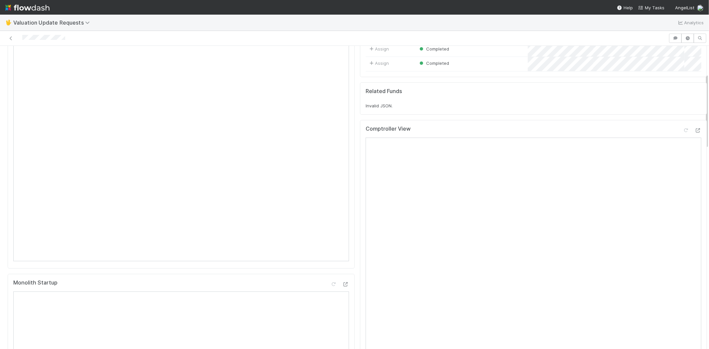
scroll to position [111, 0]
click at [660, 4] on link "My Tasks" at bounding box center [651, 7] width 26 height 7
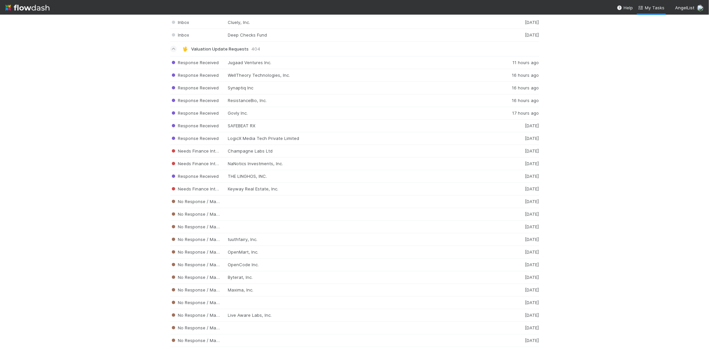
scroll to position [1725, 0]
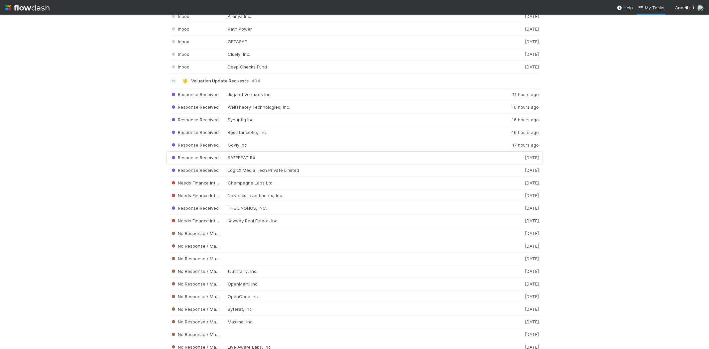
click at [225, 160] on div "Response Received SAFEBEAT RX 1 day ago" at bounding box center [354, 158] width 369 height 13
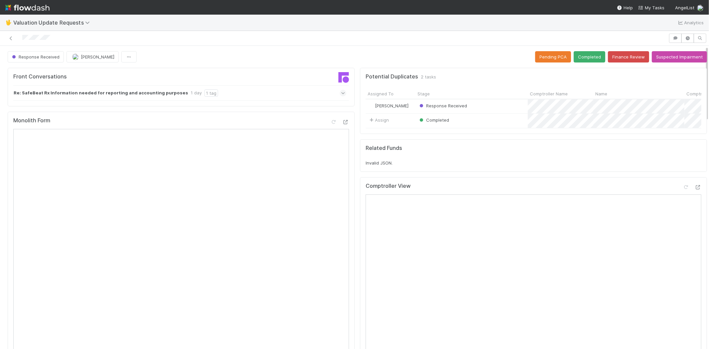
click at [341, 92] on icon at bounding box center [343, 93] width 4 height 7
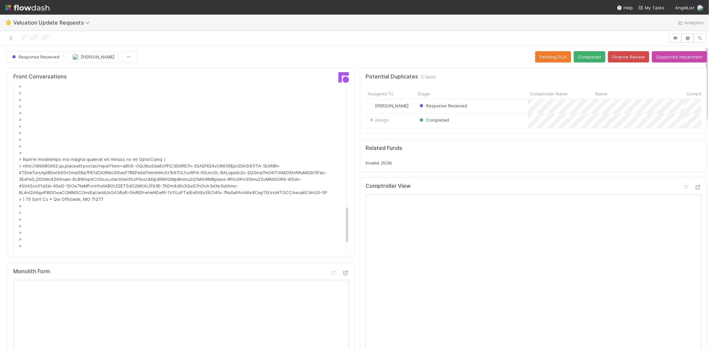
scroll to position [552, 0]
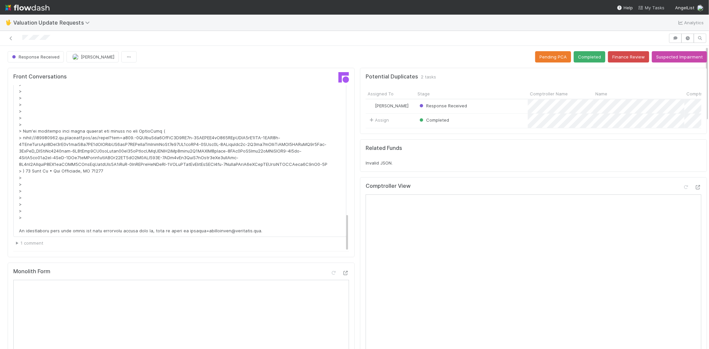
click at [652, 7] on span "My Tasks" at bounding box center [651, 7] width 26 height 5
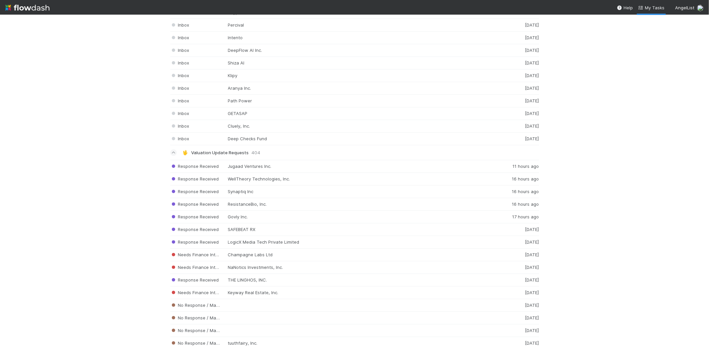
scroll to position [1725, 0]
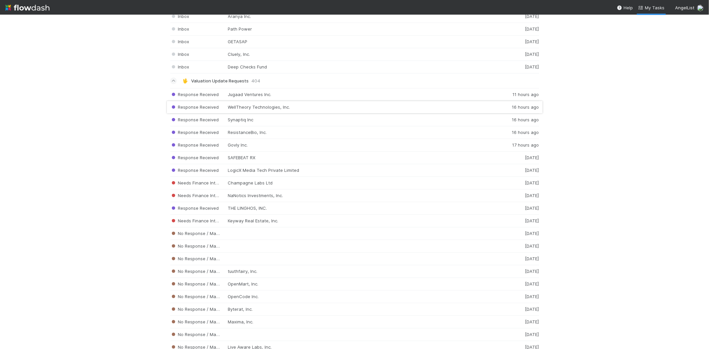
click at [267, 113] on div "Response Received WellTheory Technologies, Inc. 16 hours ago" at bounding box center [354, 107] width 369 height 13
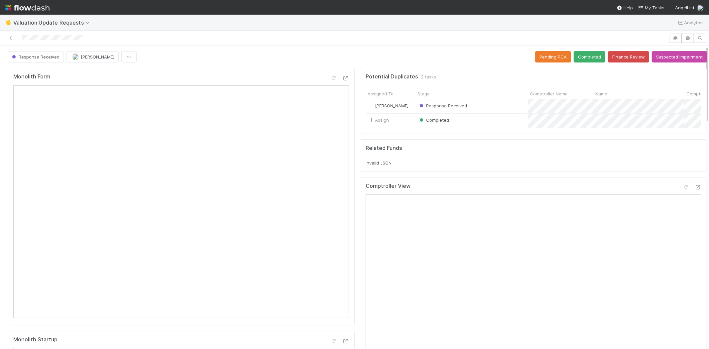
click at [686, 189] on div "Comptroller View" at bounding box center [534, 189] width 336 height 12
click at [695, 190] on icon at bounding box center [698, 187] width 7 height 4
click at [23, 39] on div at bounding box center [334, 38] width 663 height 9
click at [683, 190] on icon at bounding box center [686, 187] width 7 height 4
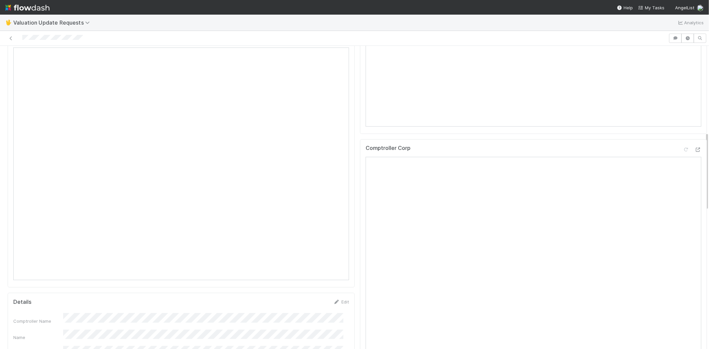
scroll to position [333, 0]
click at [683, 120] on icon at bounding box center [686, 118] width 7 height 4
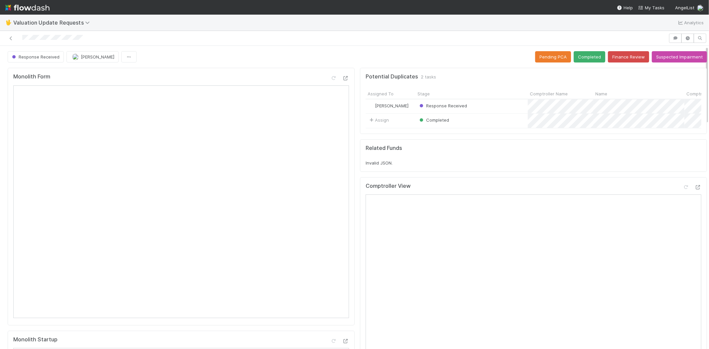
scroll to position [0, 0]
click at [579, 52] on button "Completed" at bounding box center [590, 56] width 32 height 11
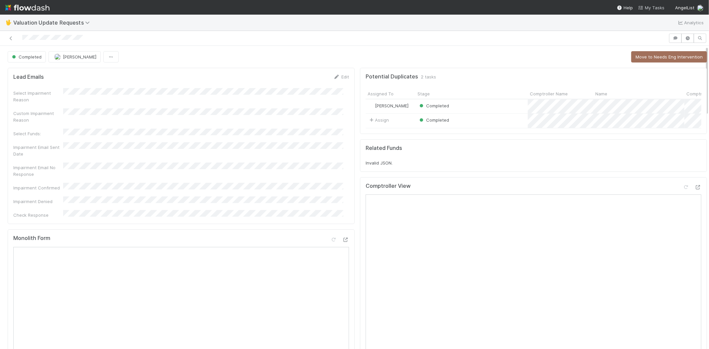
click at [654, 5] on span "My Tasks" at bounding box center [651, 7] width 26 height 5
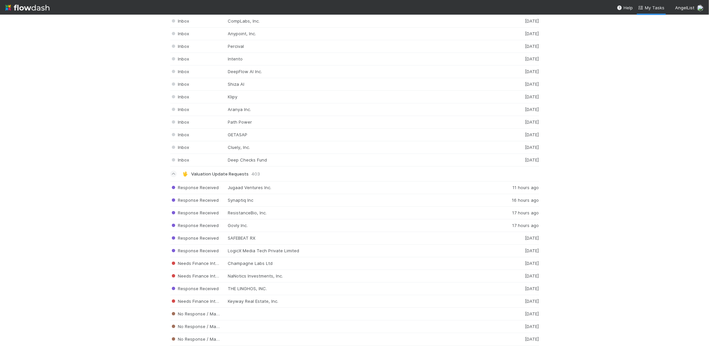
scroll to position [1640, 0]
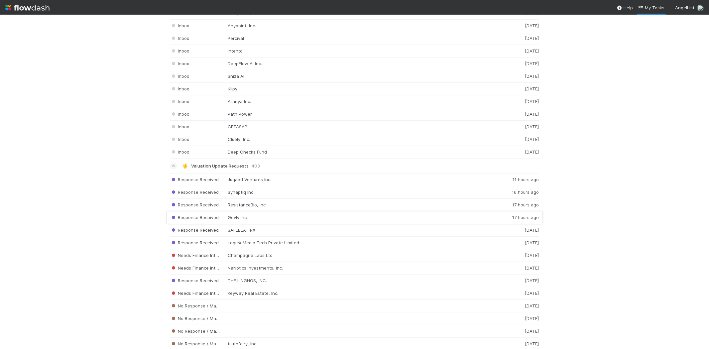
click at [246, 223] on div "Response Received Govly Inc. 17 hours ago" at bounding box center [354, 217] width 369 height 13
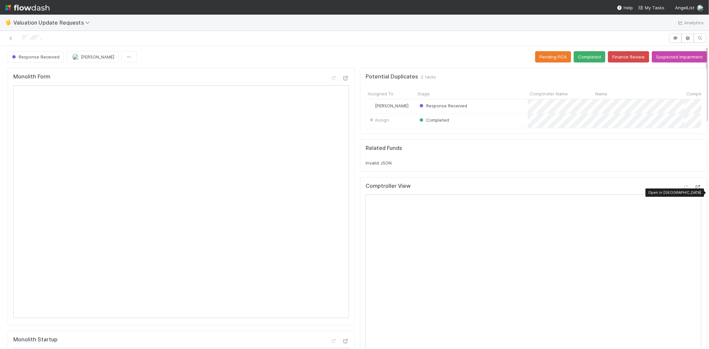
click at [695, 190] on icon at bounding box center [698, 187] width 7 height 4
click at [24, 35] on div at bounding box center [334, 38] width 663 height 9
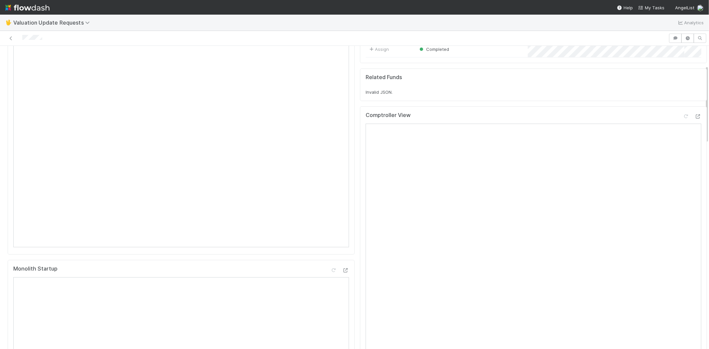
scroll to position [74, 0]
click at [683, 116] on icon at bounding box center [686, 113] width 7 height 4
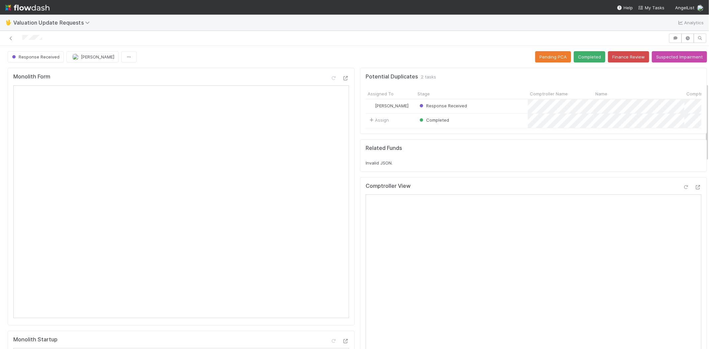
scroll to position [221, 0]
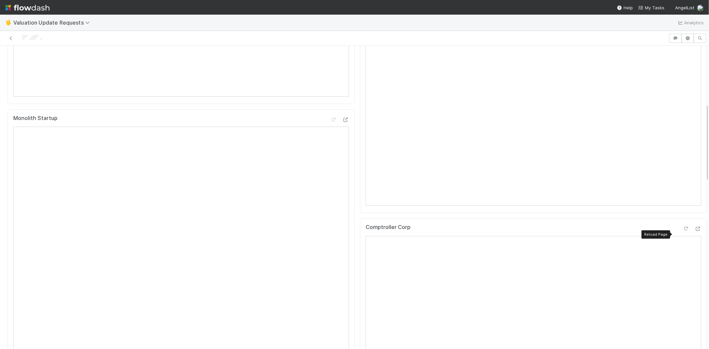
click at [683, 231] on icon at bounding box center [686, 229] width 7 height 4
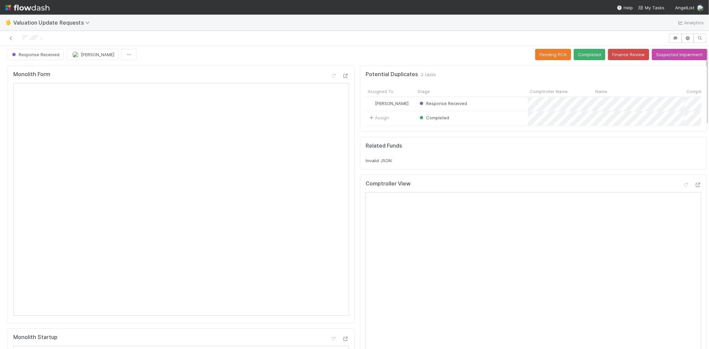
scroll to position [0, 0]
click at [577, 51] on button "Completed" at bounding box center [590, 56] width 32 height 11
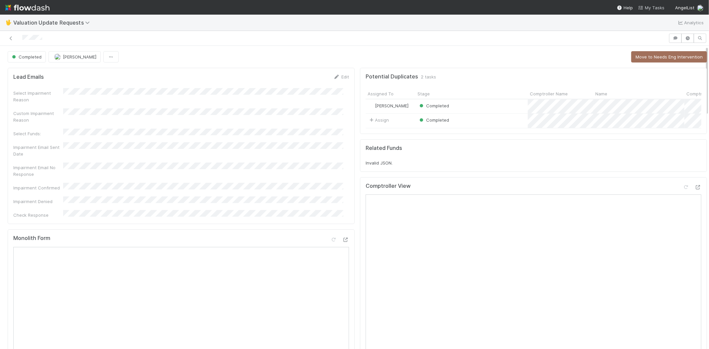
click at [654, 5] on span "My Tasks" at bounding box center [651, 7] width 26 height 5
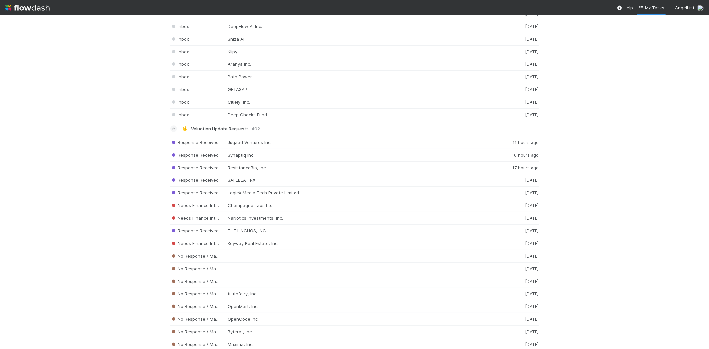
scroll to position [1685, 0]
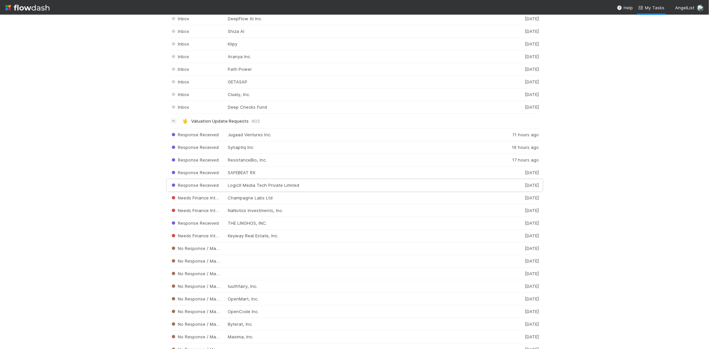
click at [298, 188] on div "Response Received LogicX Media Tech Private Limited 2 days ago" at bounding box center [354, 185] width 369 height 13
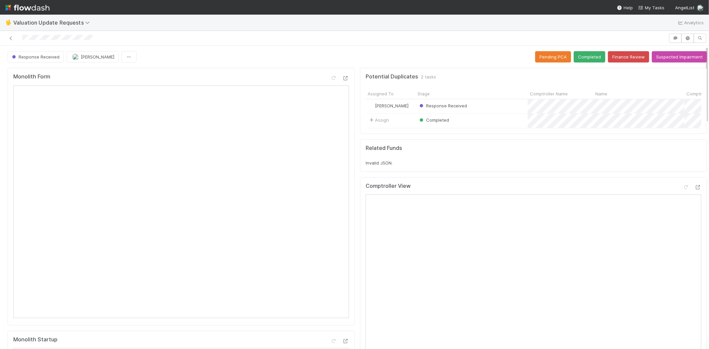
drag, startPoint x: 21, startPoint y: 40, endPoint x: 94, endPoint y: 40, distance: 73.2
click at [94, 40] on div at bounding box center [334, 38] width 663 height 9
click at [574, 54] on button "Completed" at bounding box center [590, 56] width 32 height 11
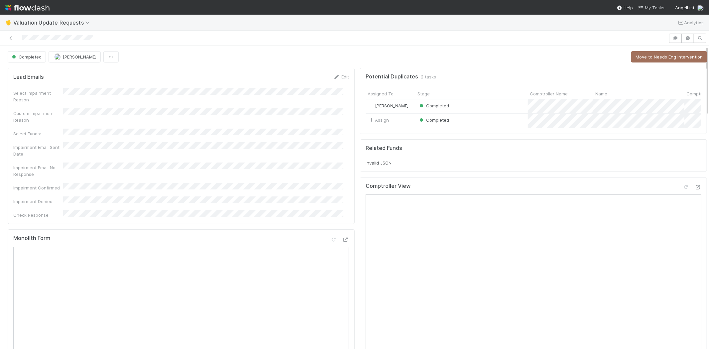
click at [653, 6] on span "My Tasks" at bounding box center [651, 7] width 26 height 5
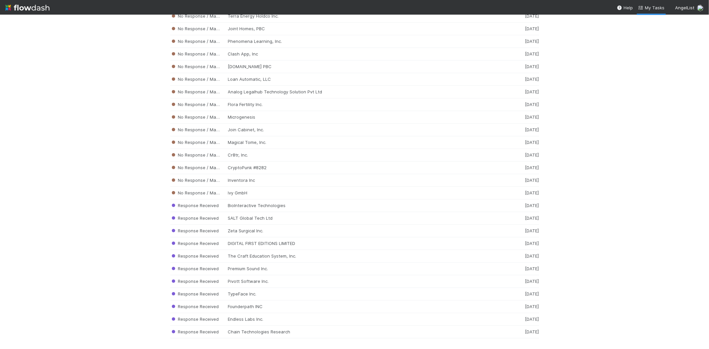
scroll to position [6566, 0]
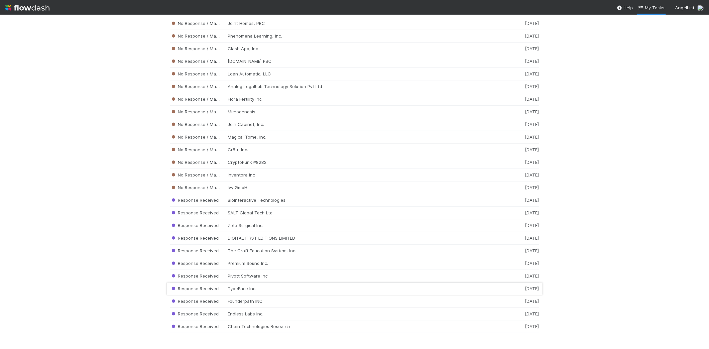
click at [241, 287] on div "Response Received TypeFace Inc. 1 week ago" at bounding box center [354, 289] width 369 height 13
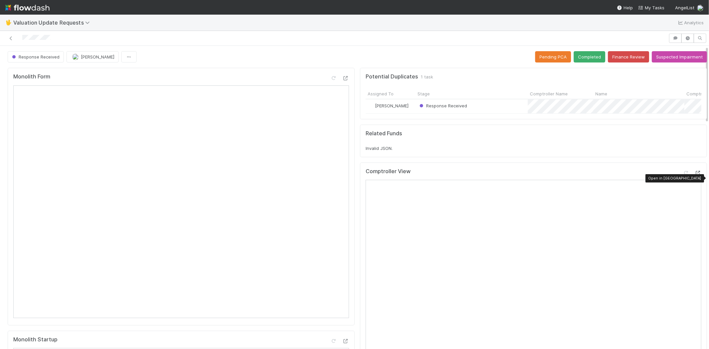
click at [695, 175] on icon at bounding box center [698, 173] width 7 height 4
drag, startPoint x: 69, startPoint y: 38, endPoint x: 17, endPoint y: 36, distance: 52.3
click at [17, 36] on div at bounding box center [334, 38] width 663 height 9
click at [73, 31] on div "🖖 Valuation Update Requests Analytics Response Received Michael Capilitan Pendi…" at bounding box center [354, 182] width 709 height 335
click at [56, 37] on div at bounding box center [334, 38] width 663 height 9
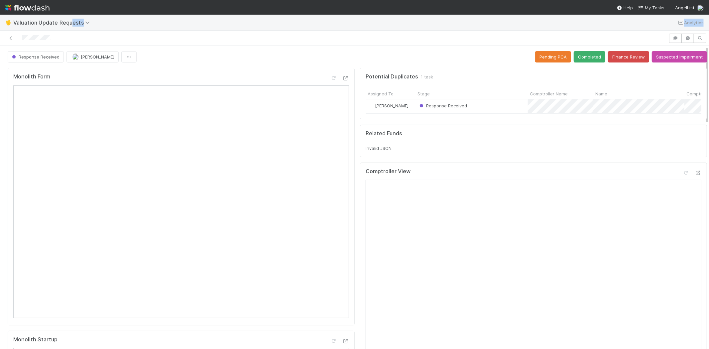
click at [55, 37] on div at bounding box center [334, 38] width 663 height 9
drag, startPoint x: 22, startPoint y: 37, endPoint x: 52, endPoint y: 39, distance: 30.3
click at [52, 39] on div at bounding box center [334, 38] width 663 height 9
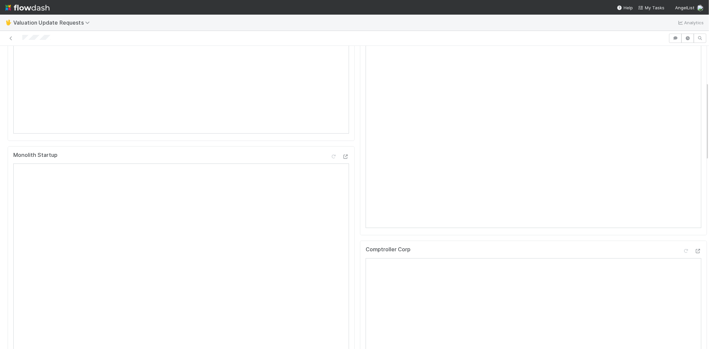
scroll to position [37, 0]
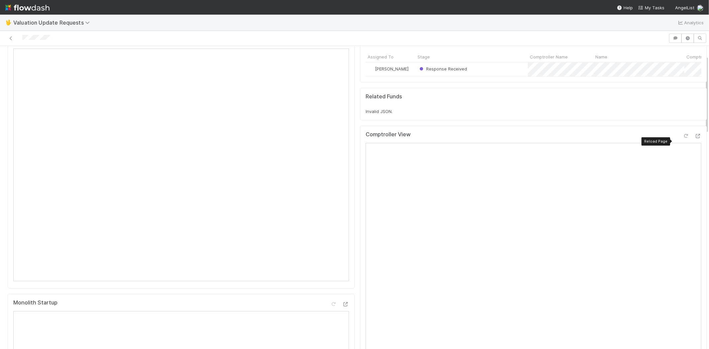
click at [683, 138] on icon at bounding box center [686, 136] width 7 height 4
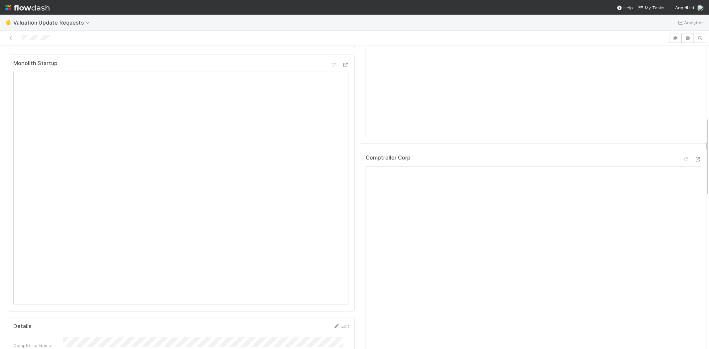
scroll to position [369, 0]
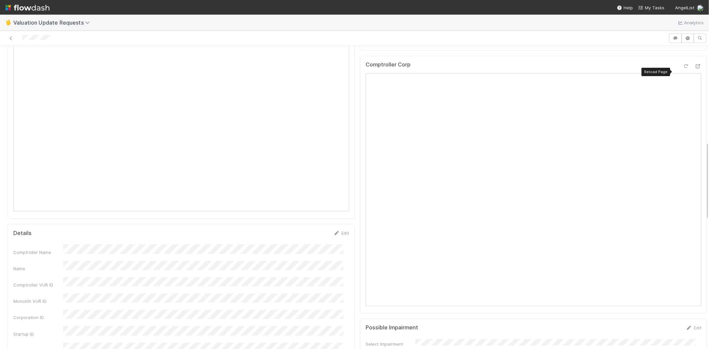
click at [683, 68] on icon at bounding box center [686, 66] width 7 height 4
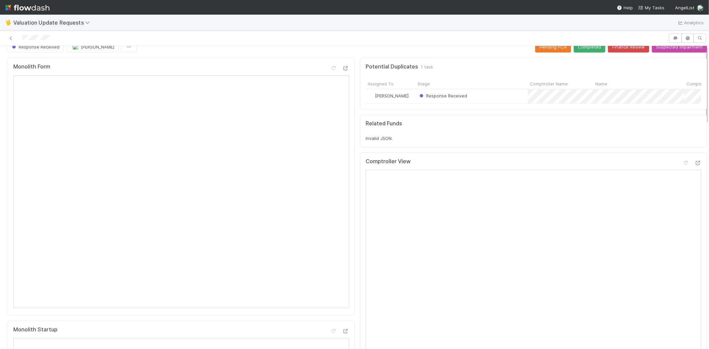
scroll to position [0, 0]
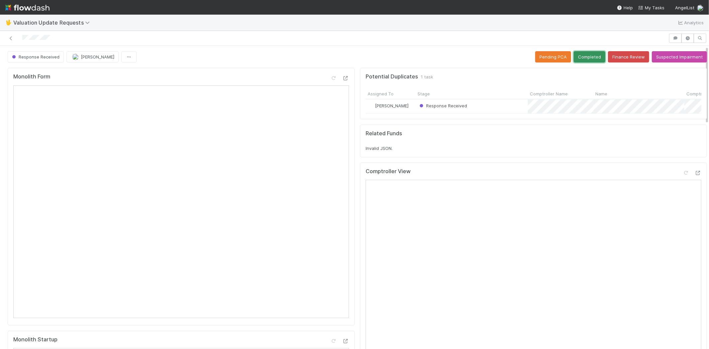
click at [581, 51] on button "Completed" at bounding box center [590, 56] width 32 height 11
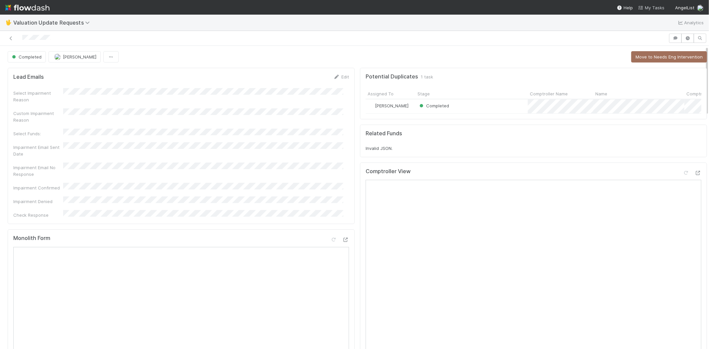
click at [652, 7] on span "My Tasks" at bounding box center [651, 7] width 26 height 5
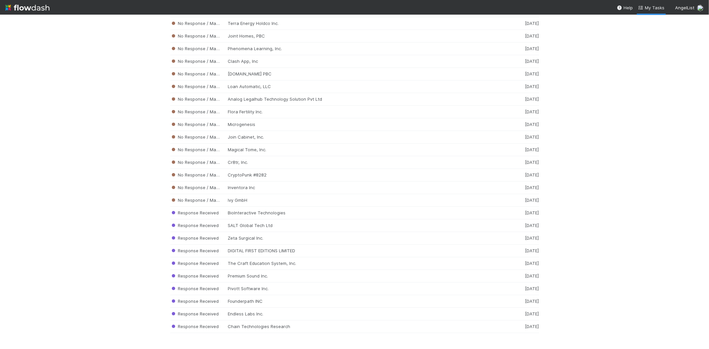
scroll to position [6553, 0]
click at [244, 327] on div "Response Received Chain Technologies Research 1 week ago" at bounding box center [354, 327] width 369 height 13
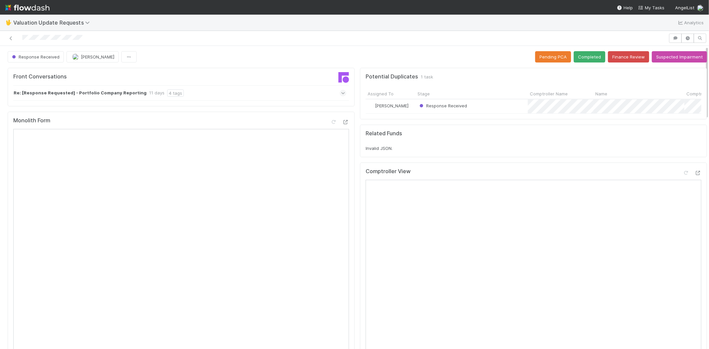
click at [341, 93] on icon at bounding box center [343, 93] width 4 height 7
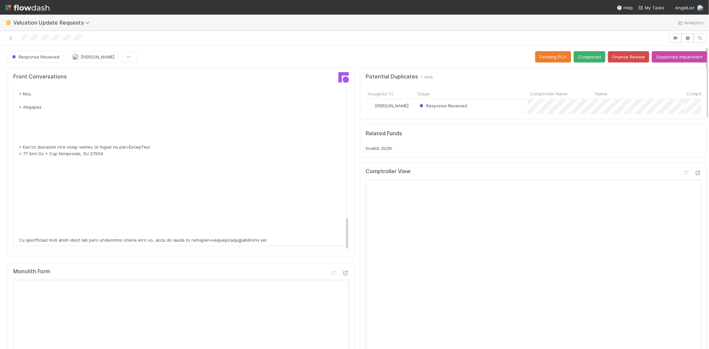
scroll to position [638, 0]
click at [647, 7] on span "My Tasks" at bounding box center [651, 7] width 26 height 5
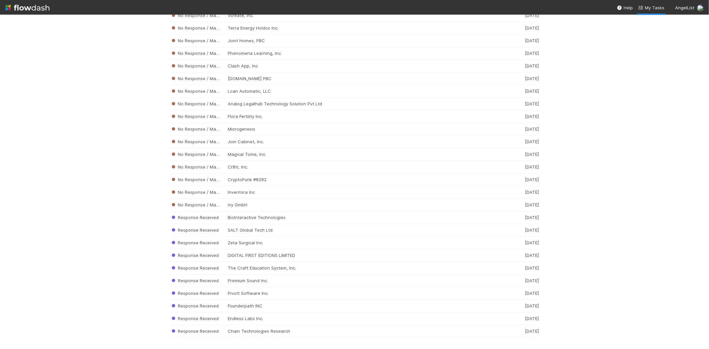
scroll to position [6553, 0]
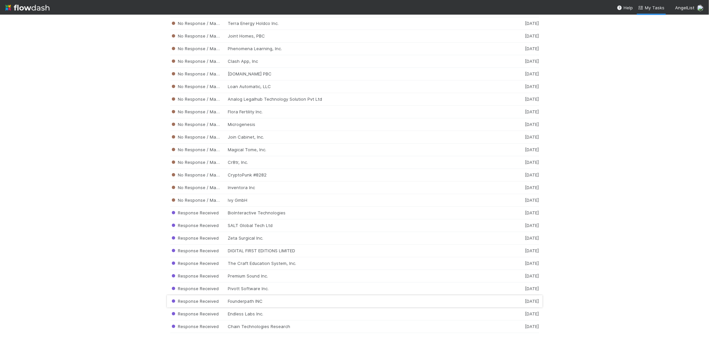
click at [235, 299] on div "Response Received Founderpath INC 1 week ago" at bounding box center [354, 301] width 369 height 13
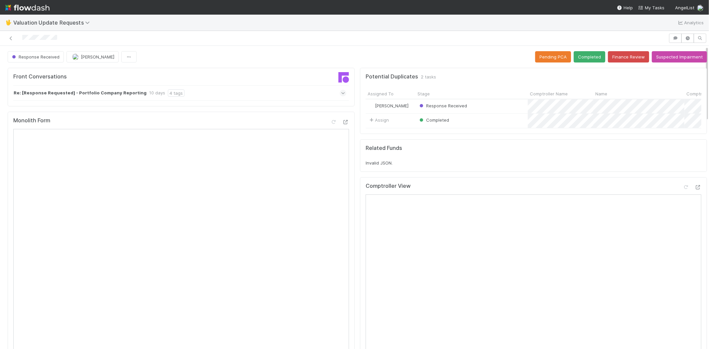
click at [341, 92] on icon at bounding box center [343, 93] width 4 height 7
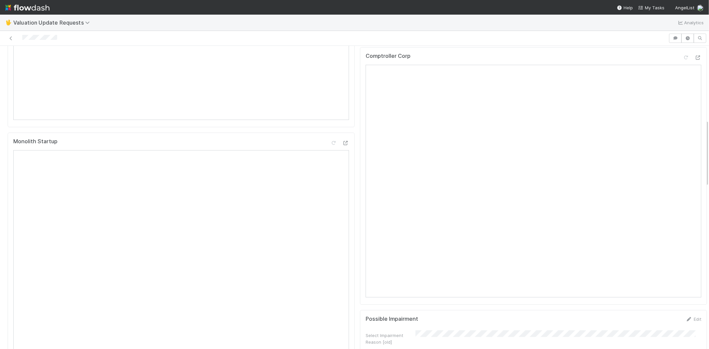
scroll to position [480, 0]
drag, startPoint x: 59, startPoint y: 38, endPoint x: 22, endPoint y: 35, distance: 37.0
click at [22, 35] on div at bounding box center [334, 38] width 663 height 9
click at [61, 39] on div at bounding box center [334, 38] width 663 height 9
drag, startPoint x: 61, startPoint y: 35, endPoint x: 21, endPoint y: 36, distance: 40.2
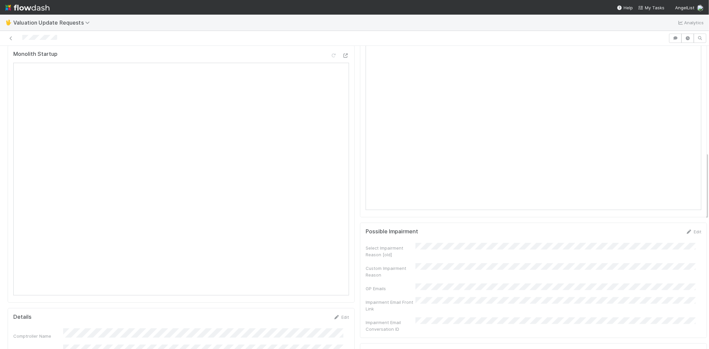
click at [21, 36] on div at bounding box center [334, 38] width 663 height 9
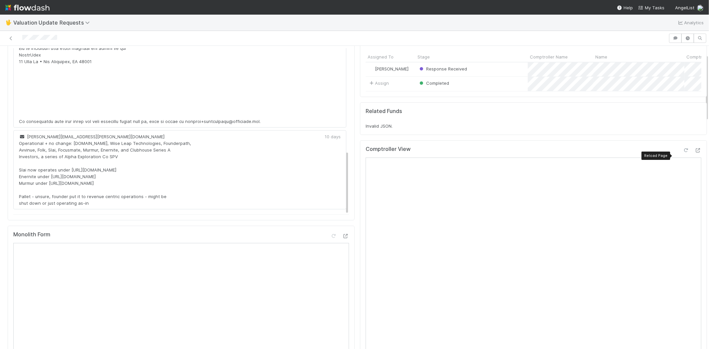
click at [683, 153] on icon at bounding box center [686, 150] width 7 height 4
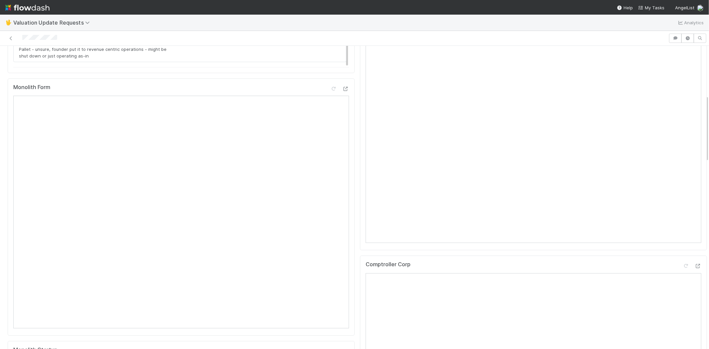
scroll to position [221, 0]
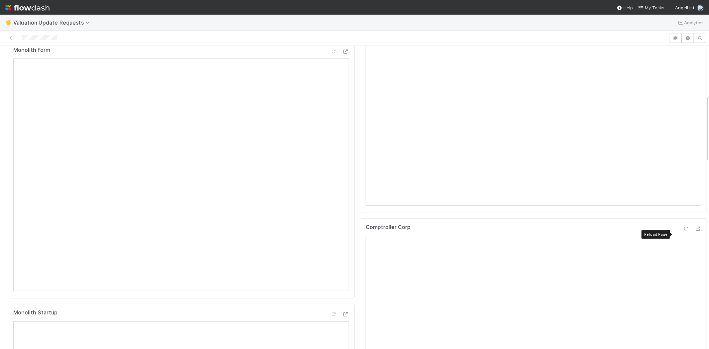
click at [683, 231] on icon at bounding box center [686, 229] width 7 height 4
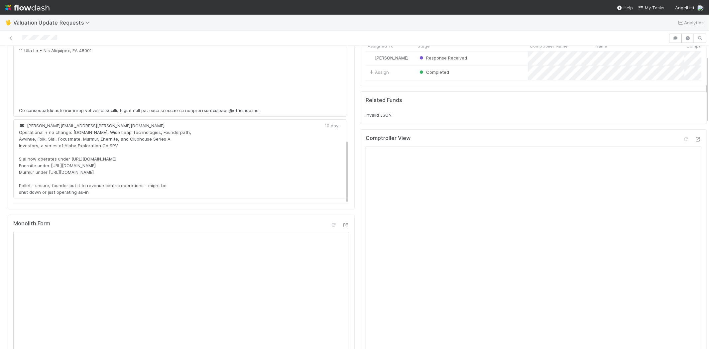
scroll to position [0, 0]
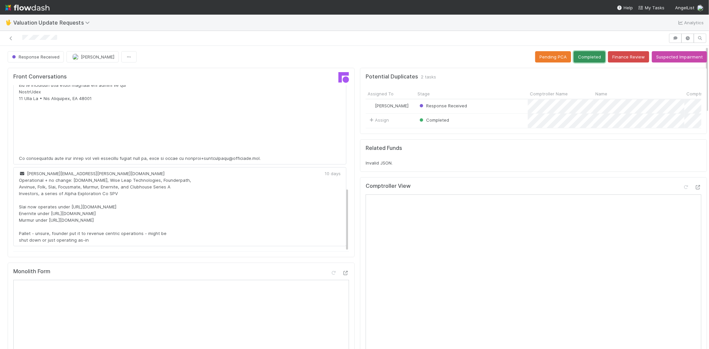
click at [583, 51] on button "Completed" at bounding box center [590, 56] width 32 height 11
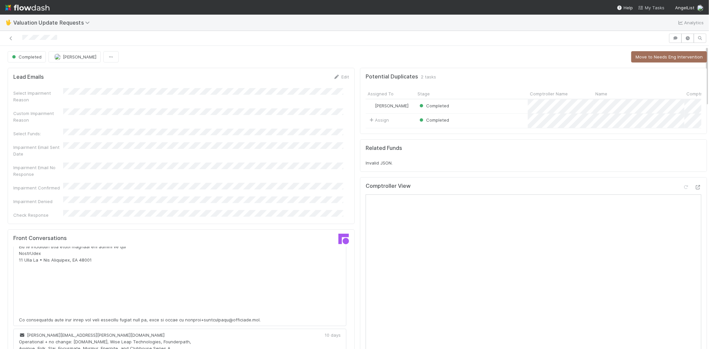
click at [652, 8] on span "My Tasks" at bounding box center [651, 7] width 26 height 5
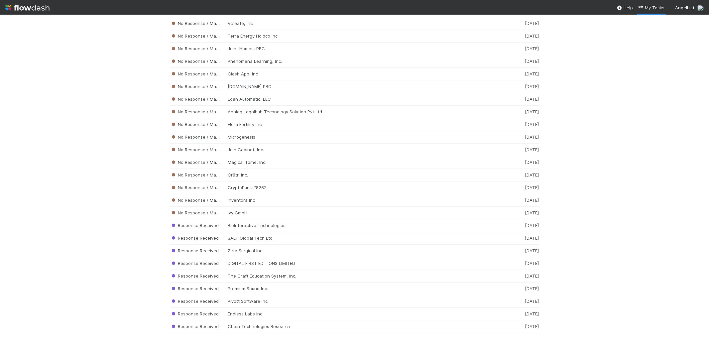
scroll to position [6541, 0]
click at [267, 303] on div "Response Received Pivott Software Inc. 1 week ago" at bounding box center [354, 301] width 369 height 13
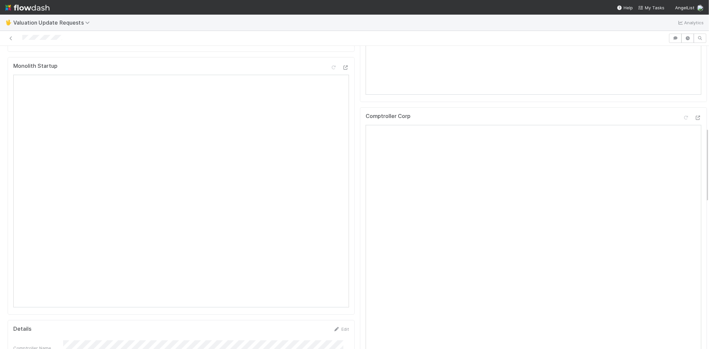
scroll to position [221, 0]
click at [64, 41] on div at bounding box center [334, 38] width 663 height 9
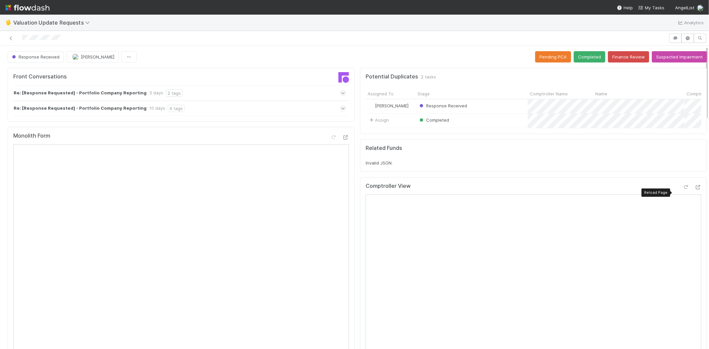
click at [683, 190] on icon at bounding box center [686, 187] width 7 height 4
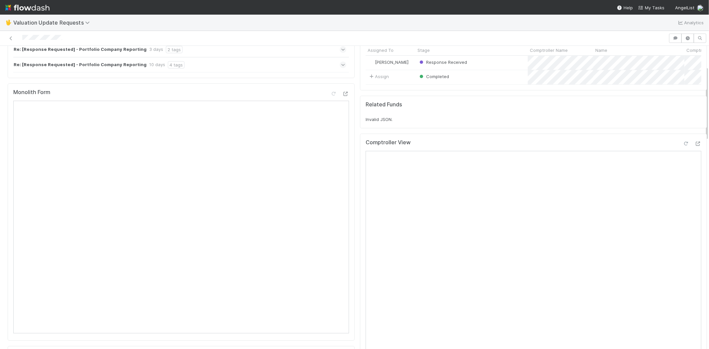
scroll to position [185, 0]
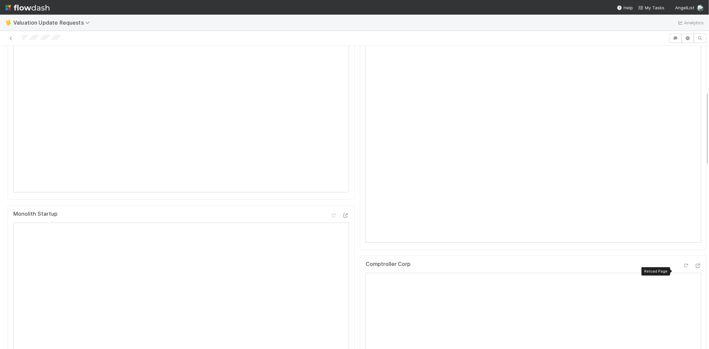
click at [683, 268] on icon at bounding box center [686, 266] width 7 height 4
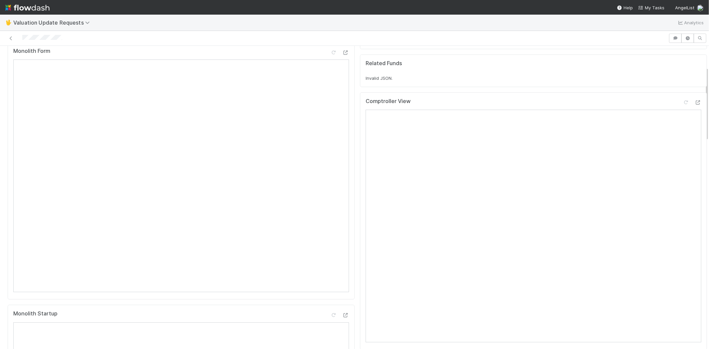
scroll to position [0, 0]
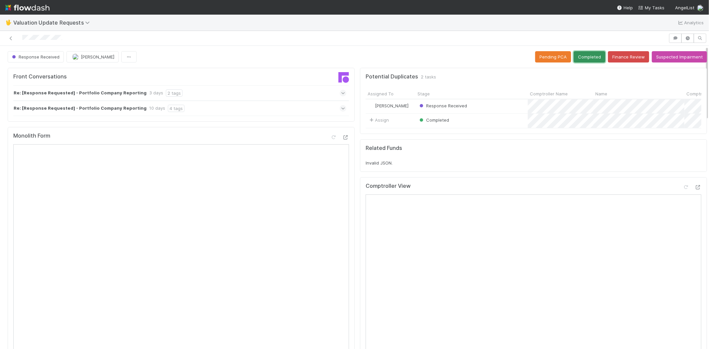
click at [576, 51] on button "Completed" at bounding box center [590, 56] width 32 height 11
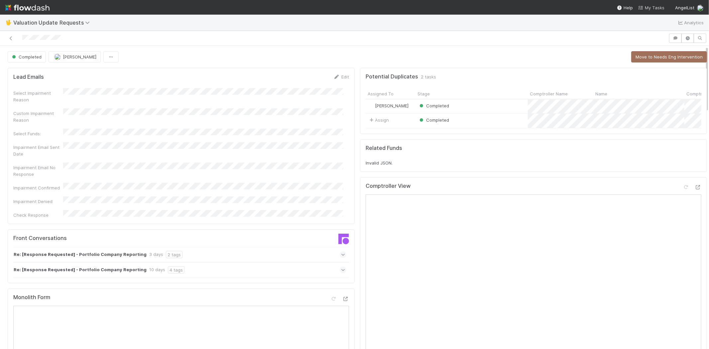
click at [660, 8] on span "My Tasks" at bounding box center [651, 7] width 26 height 5
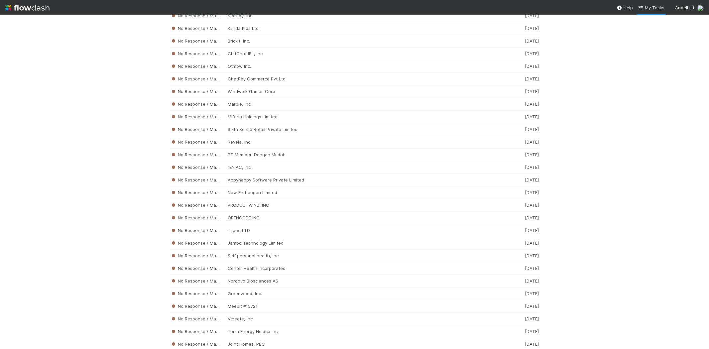
scroll to position [6528, 0]
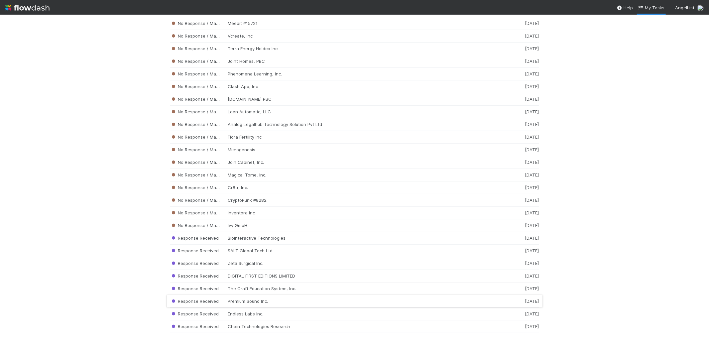
click at [244, 302] on div "Response Received Premium Sound Inc. 1 week ago" at bounding box center [354, 301] width 369 height 13
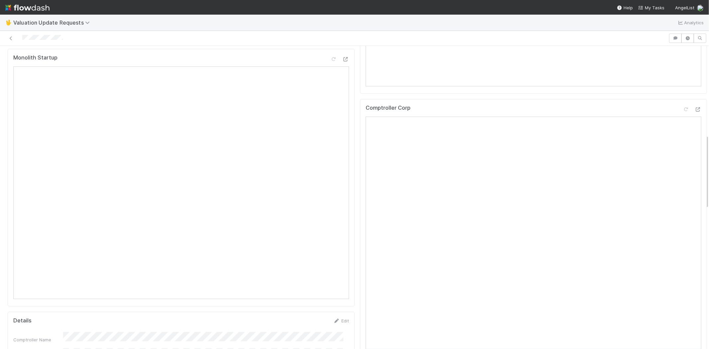
scroll to position [369, 0]
click at [22, 40] on div at bounding box center [334, 38] width 663 height 9
click at [58, 42] on div at bounding box center [334, 38] width 663 height 9
click at [22, 38] on div at bounding box center [334, 38] width 663 height 9
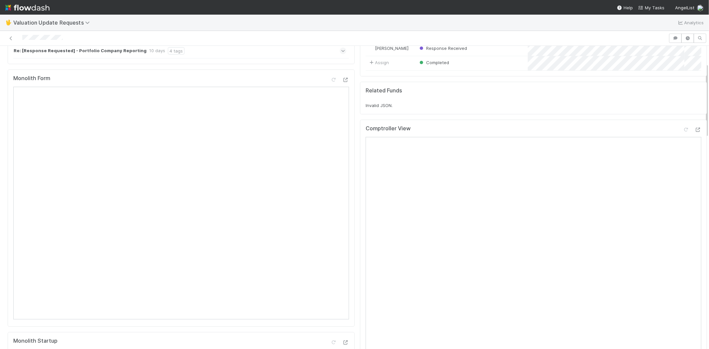
scroll to position [74, 0]
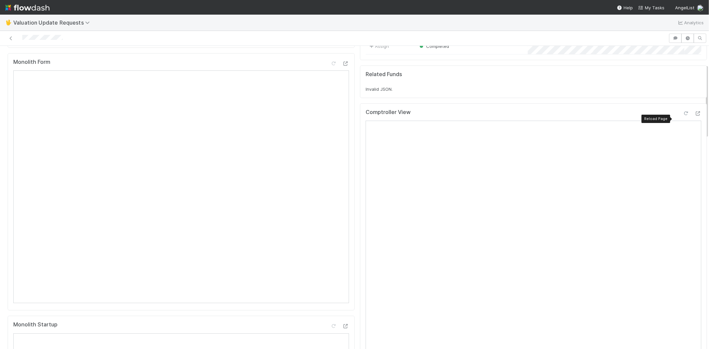
click at [683, 116] on icon at bounding box center [686, 113] width 7 height 4
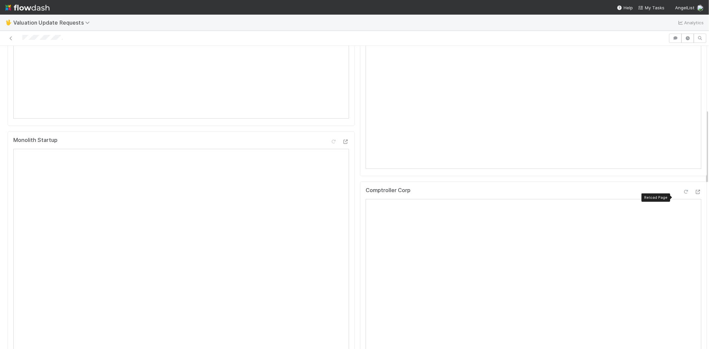
click at [683, 194] on icon at bounding box center [686, 192] width 7 height 4
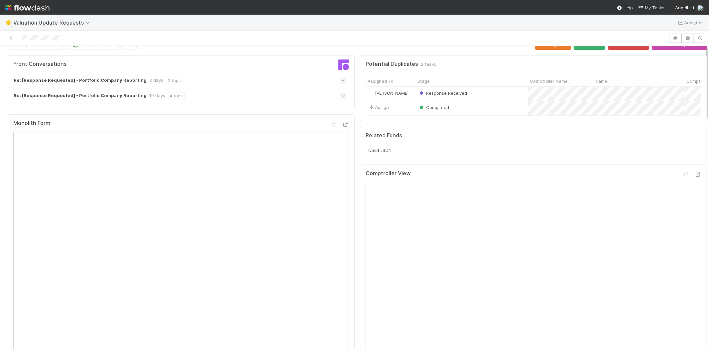
scroll to position [0, 0]
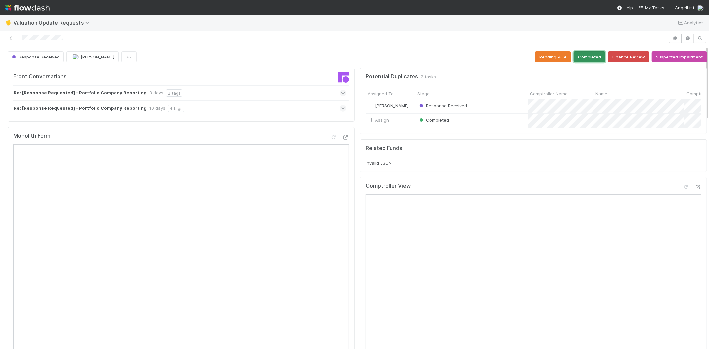
click at [582, 51] on button "Completed" at bounding box center [590, 56] width 32 height 11
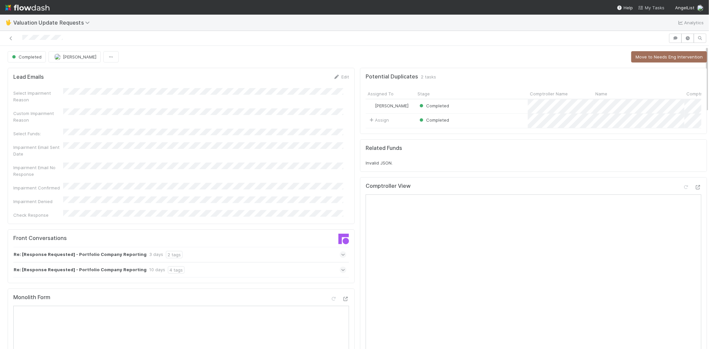
click at [657, 7] on span "My Tasks" at bounding box center [651, 7] width 26 height 5
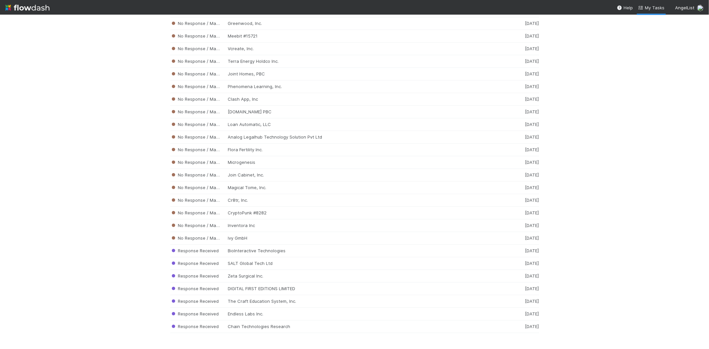
scroll to position [6515, 0]
click at [222, 302] on div "Response Received The Craft Education System, Inc. 1 week ago" at bounding box center [354, 301] width 369 height 13
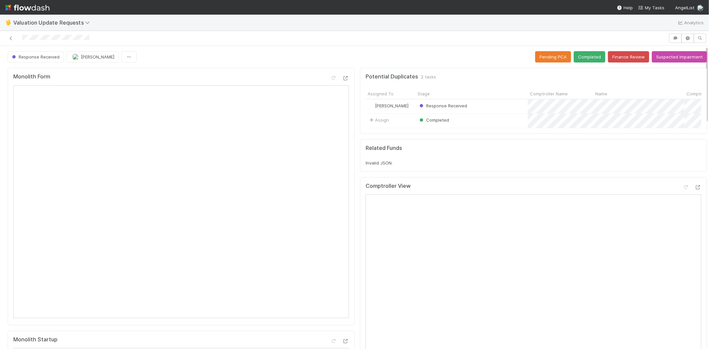
drag, startPoint x: 20, startPoint y: 39, endPoint x: 92, endPoint y: 43, distance: 71.9
click at [92, 43] on div at bounding box center [334, 38] width 663 height 9
click at [578, 57] on button "Completed" at bounding box center [590, 56] width 32 height 11
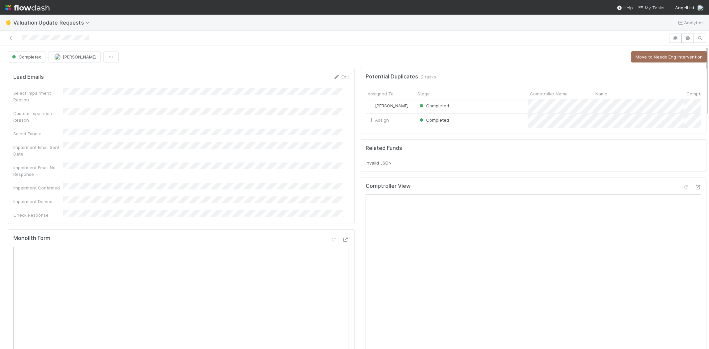
click at [655, 5] on span "My Tasks" at bounding box center [651, 7] width 26 height 5
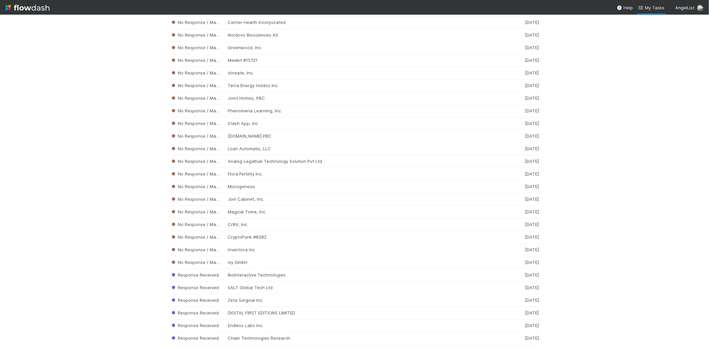
scroll to position [6503, 0]
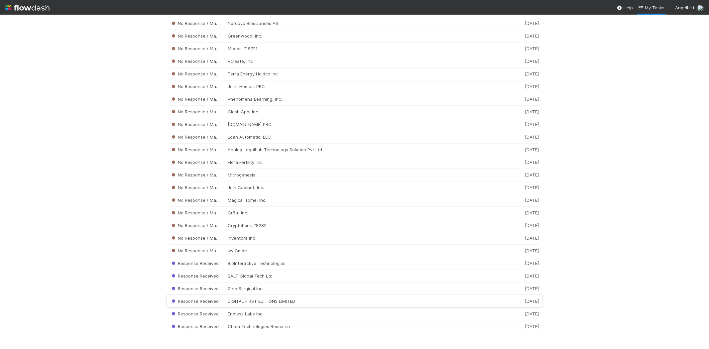
click at [263, 300] on div "Response Received DIGITAL FIRST EDITIONS LIMITED 1 week ago" at bounding box center [354, 301] width 369 height 13
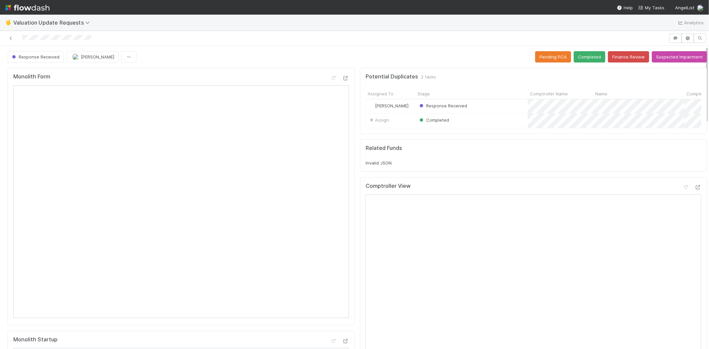
drag, startPoint x: 20, startPoint y: 39, endPoint x: 94, endPoint y: 46, distance: 74.4
click at [94, 46] on div "Response Received Michael Capilitan Pending PCA Completed Finance Review Suspec…" at bounding box center [354, 190] width 709 height 318
click at [695, 190] on icon at bounding box center [698, 187] width 7 height 4
click at [683, 190] on icon at bounding box center [686, 187] width 7 height 4
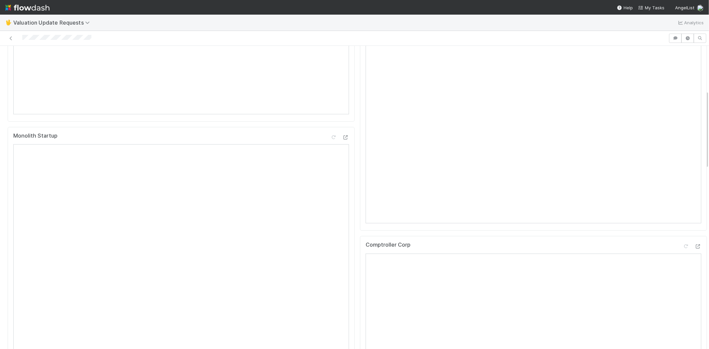
scroll to position [258, 0]
click at [683, 194] on icon at bounding box center [686, 192] width 7 height 4
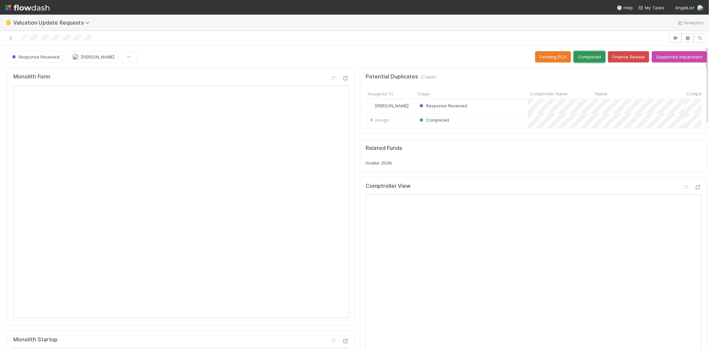
click at [581, 52] on button "Completed" at bounding box center [590, 56] width 32 height 11
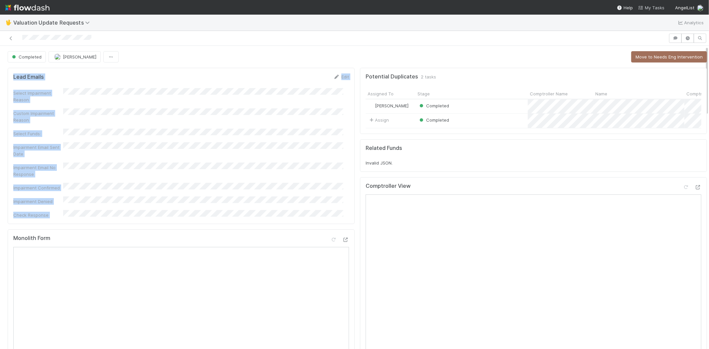
click at [649, 5] on span "My Tasks" at bounding box center [651, 7] width 26 height 5
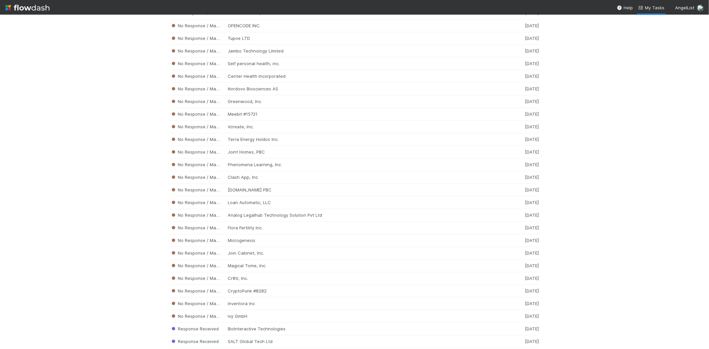
scroll to position [6490, 0]
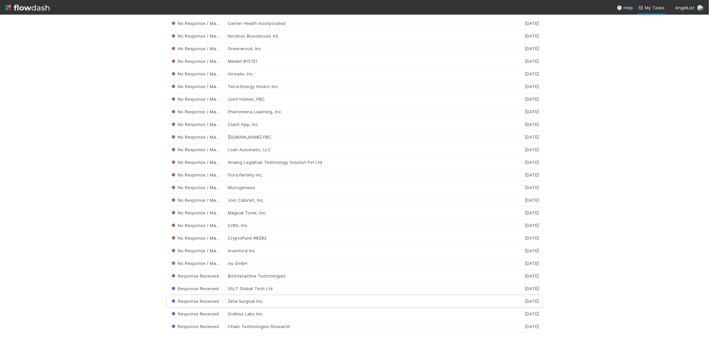
click at [251, 300] on div "Response Received Zeta Surgical Inc. 1 week ago" at bounding box center [354, 301] width 369 height 13
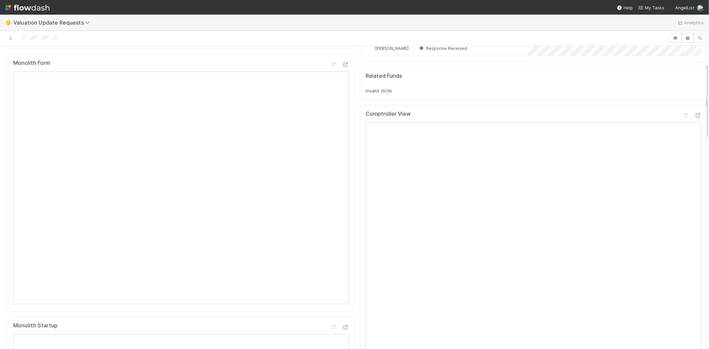
scroll to position [74, 0]
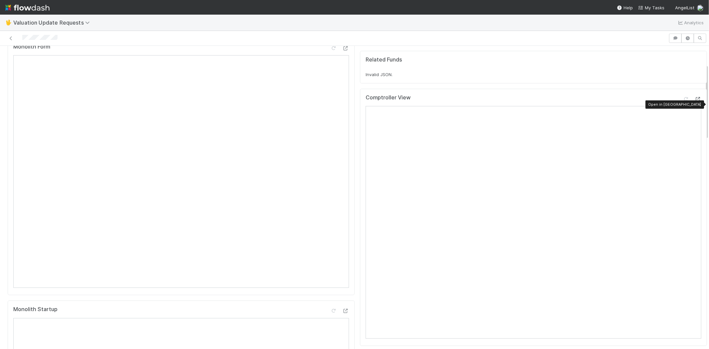
click at [695, 101] on icon at bounding box center [698, 99] width 7 height 4
click at [23, 38] on div at bounding box center [334, 38] width 663 height 9
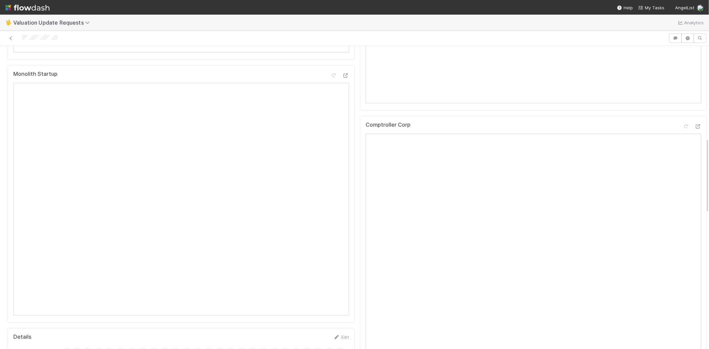
scroll to position [369, 0]
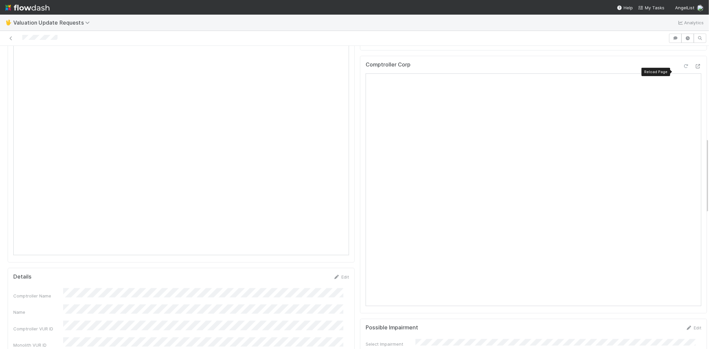
click at [683, 68] on icon at bounding box center [686, 66] width 7 height 4
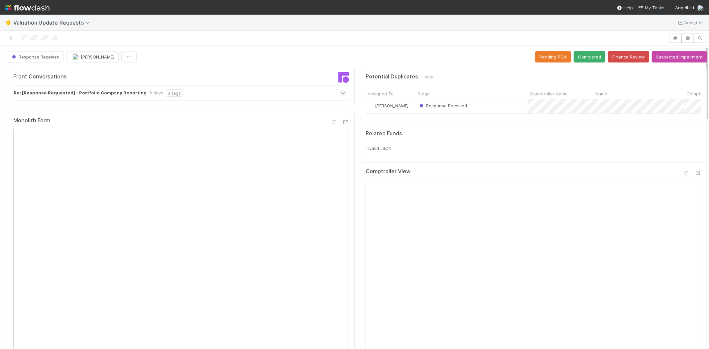
scroll to position [0, 0]
click at [577, 58] on button "Completed" at bounding box center [590, 56] width 32 height 11
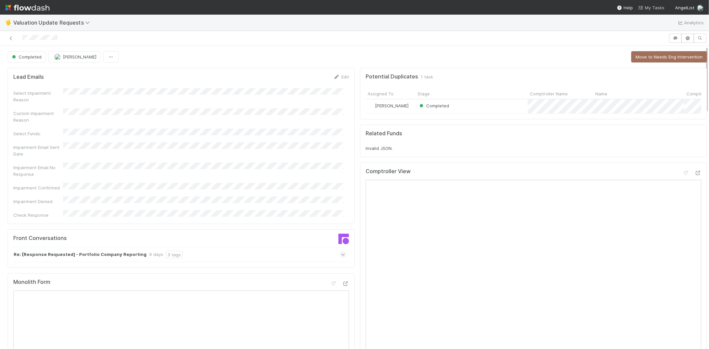
click at [653, 4] on link "My Tasks" at bounding box center [651, 7] width 26 height 7
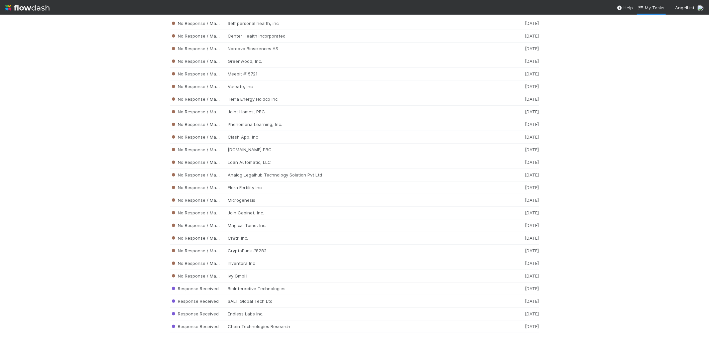
scroll to position [6490, 0]
click at [255, 300] on div "Response Received SALT Global Tech Ltd 1 week ago" at bounding box center [354, 301] width 369 height 13
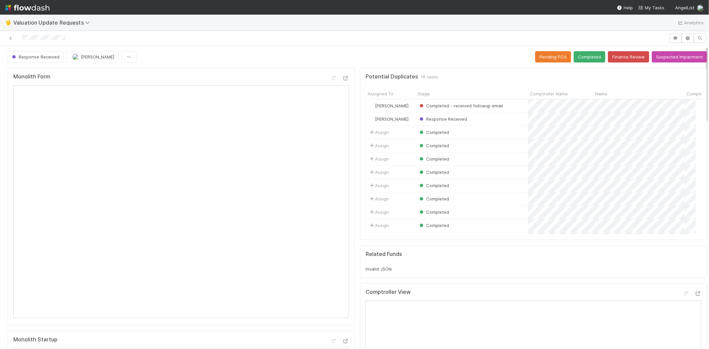
scroll to position [130, 325]
click at [695, 293] on icon at bounding box center [698, 294] width 7 height 4
drag, startPoint x: 68, startPoint y: 37, endPoint x: 19, endPoint y: 36, distance: 48.9
click at [19, 36] on div at bounding box center [334, 38] width 663 height 9
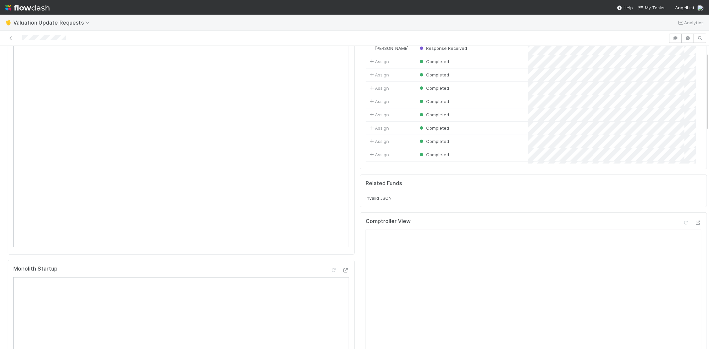
scroll to position [74, 0]
click at [683, 218] on icon at bounding box center [686, 220] width 7 height 4
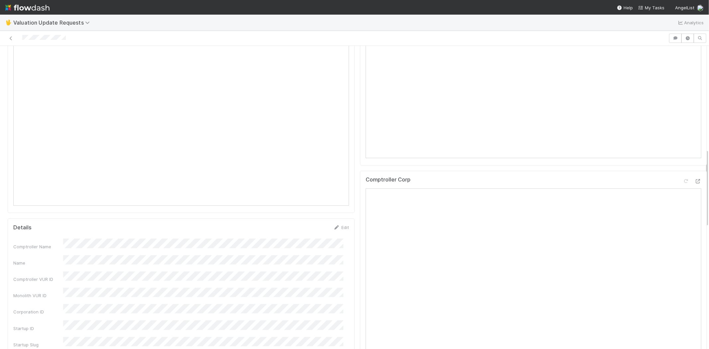
scroll to position [406, 0]
click at [683, 147] on div at bounding box center [686, 150] width 7 height 7
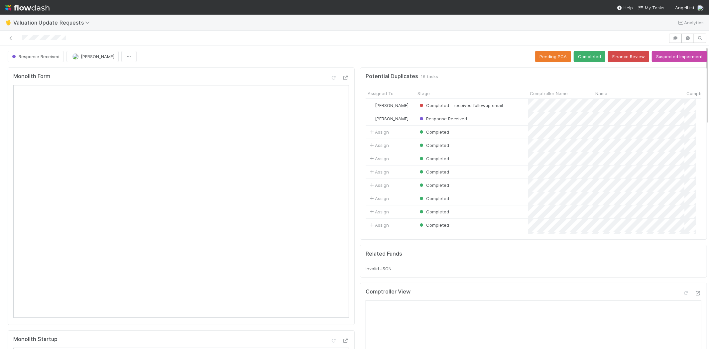
scroll to position [0, 0]
click at [580, 51] on button "Completed" at bounding box center [590, 56] width 32 height 11
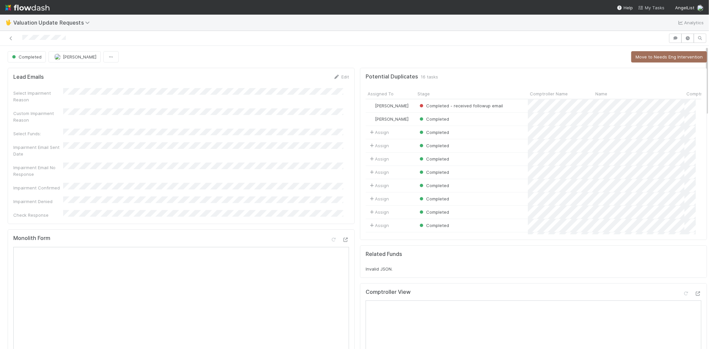
click at [655, 8] on span "My Tasks" at bounding box center [651, 7] width 26 height 5
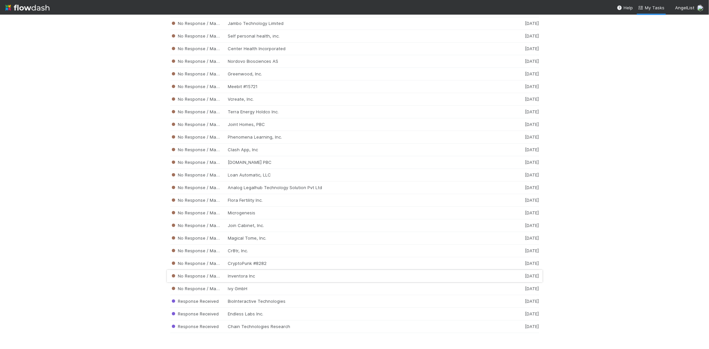
scroll to position [6477, 0]
click at [263, 299] on div "Response Received BioInteractive Technologies 5 days ago" at bounding box center [354, 301] width 369 height 13
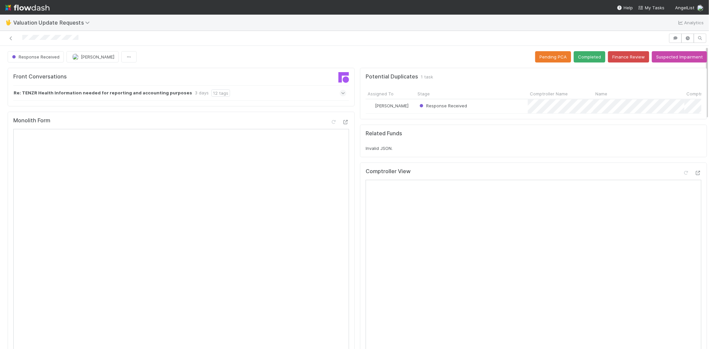
click at [341, 94] on icon at bounding box center [343, 93] width 4 height 7
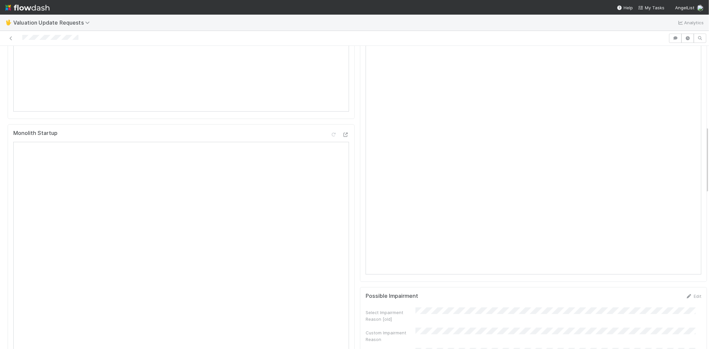
scroll to position [406, 0]
drag, startPoint x: 82, startPoint y: 36, endPoint x: 20, endPoint y: 37, distance: 61.9
click at [20, 37] on div at bounding box center [334, 38] width 663 height 9
click at [80, 38] on div at bounding box center [334, 38] width 663 height 9
drag, startPoint x: 80, startPoint y: 41, endPoint x: 89, endPoint y: 38, distance: 9.6
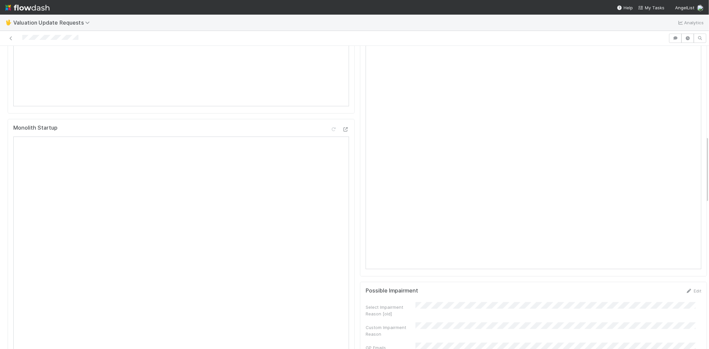
click at [80, 40] on div at bounding box center [334, 38] width 663 height 9
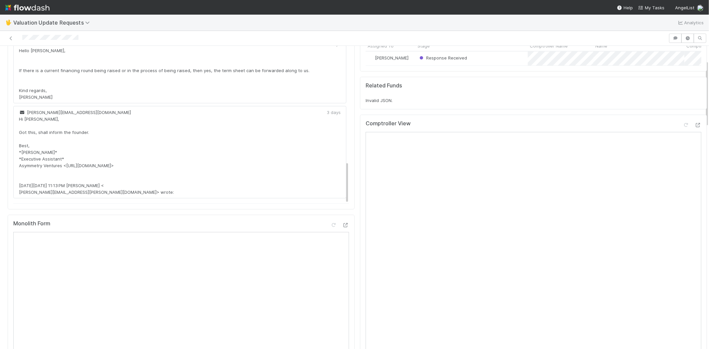
scroll to position [37, 0]
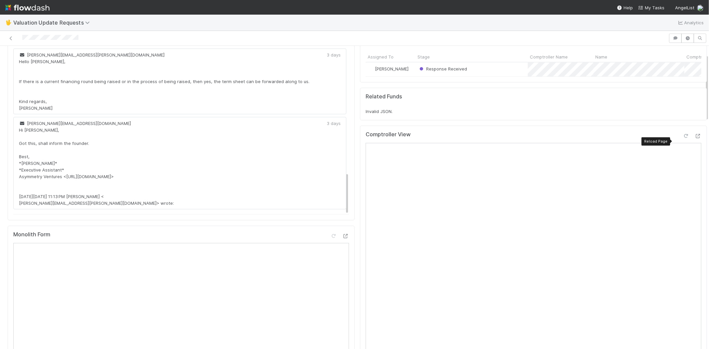
click at [683, 138] on icon at bounding box center [686, 136] width 7 height 4
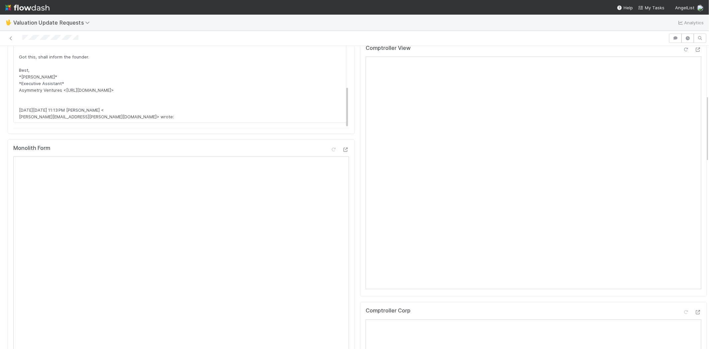
scroll to position [221, 0]
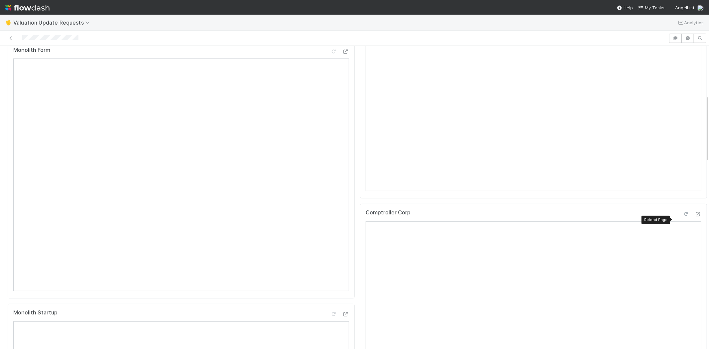
click at [683, 216] on icon at bounding box center [686, 214] width 7 height 4
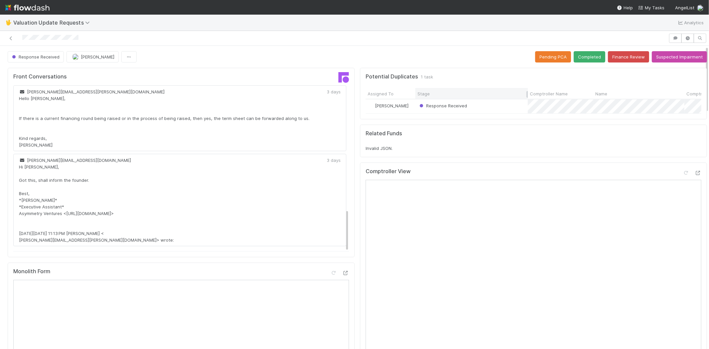
scroll to position [0, 0]
click at [579, 57] on button "Completed" at bounding box center [590, 56] width 32 height 11
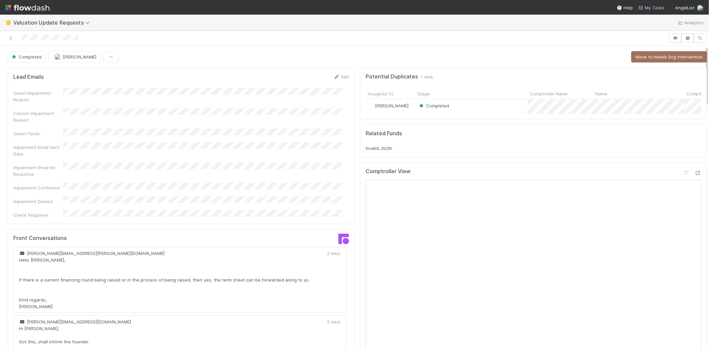
click at [650, 7] on span "My Tasks" at bounding box center [651, 7] width 26 height 5
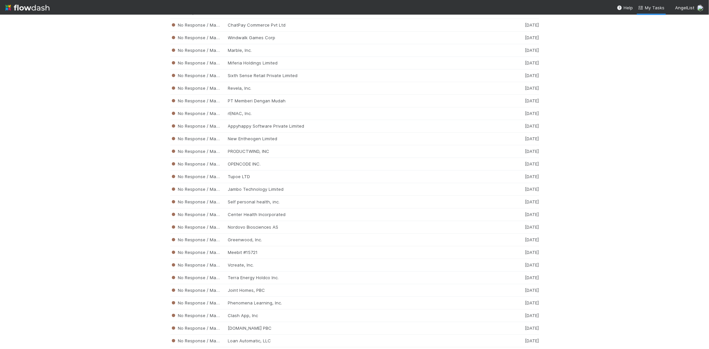
scroll to position [6465, 0]
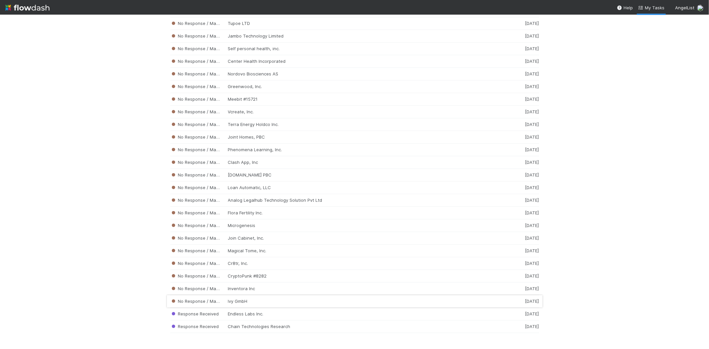
click at [251, 302] on div "No Response / Manual Review Ivy GmbH 5 days ago" at bounding box center [354, 301] width 369 height 13
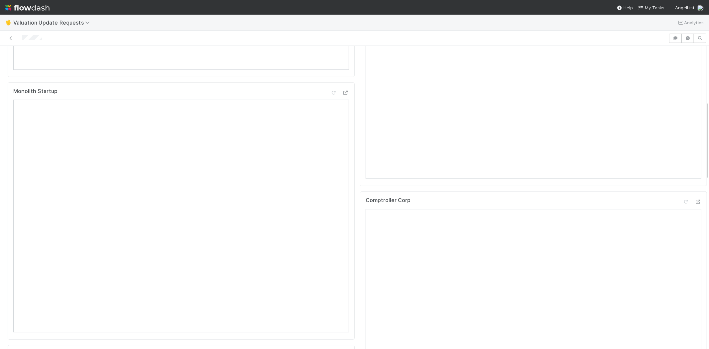
scroll to position [258, 0]
drag, startPoint x: 45, startPoint y: 37, endPoint x: 19, endPoint y: 36, distance: 25.6
click at [19, 36] on div at bounding box center [334, 38] width 663 height 9
click at [49, 42] on div at bounding box center [334, 38] width 663 height 9
drag, startPoint x: 49, startPoint y: 36, endPoint x: 22, endPoint y: 37, distance: 27.3
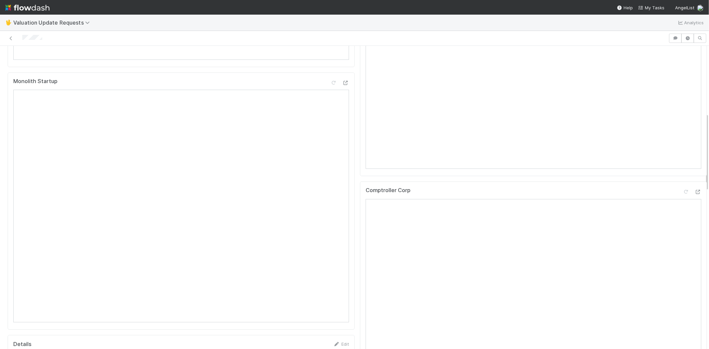
click at [22, 37] on div at bounding box center [334, 38] width 663 height 9
click at [48, 37] on div at bounding box center [334, 38] width 663 height 9
drag, startPoint x: 48, startPoint y: 37, endPoint x: 21, endPoint y: 38, distance: 26.6
click at [21, 38] on div at bounding box center [334, 38] width 663 height 9
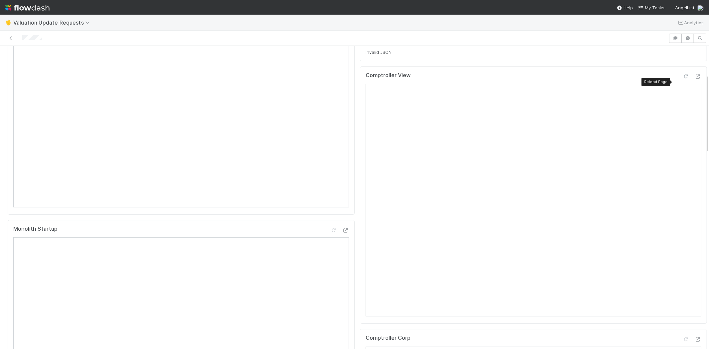
click at [683, 79] on icon at bounding box center [686, 76] width 7 height 4
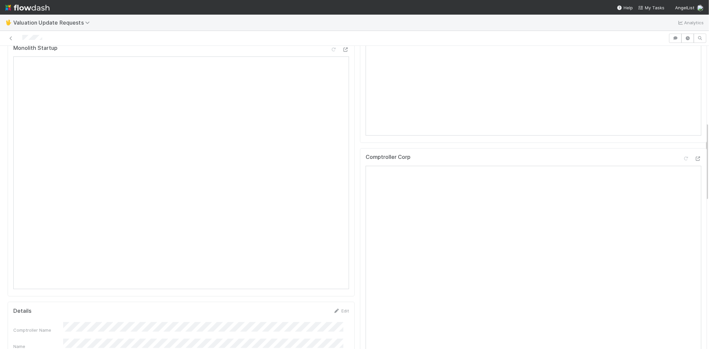
scroll to position [295, 0]
click at [683, 157] on icon at bounding box center [686, 155] width 7 height 4
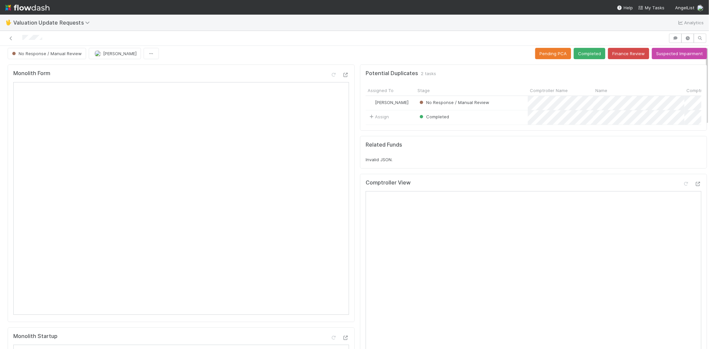
scroll to position [0, 0]
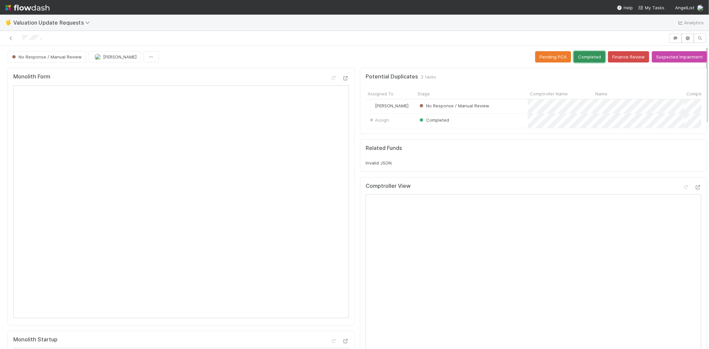
click at [583, 51] on button "Completed" at bounding box center [590, 56] width 32 height 11
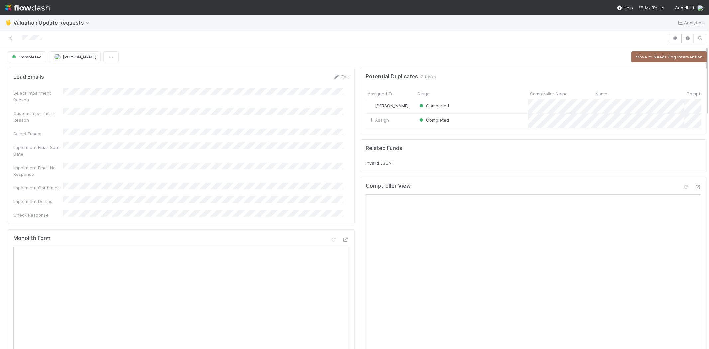
click at [654, 8] on span "My Tasks" at bounding box center [651, 7] width 26 height 5
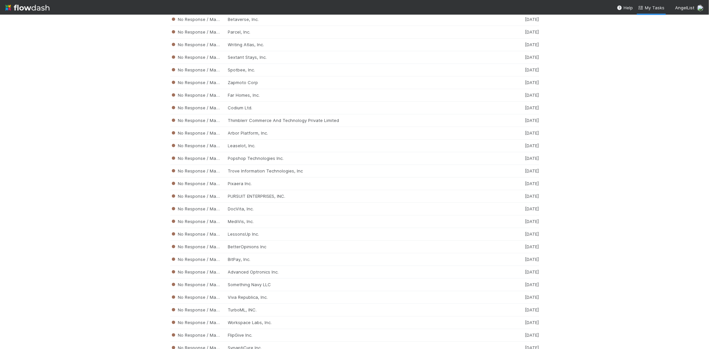
scroll to position [6452, 0]
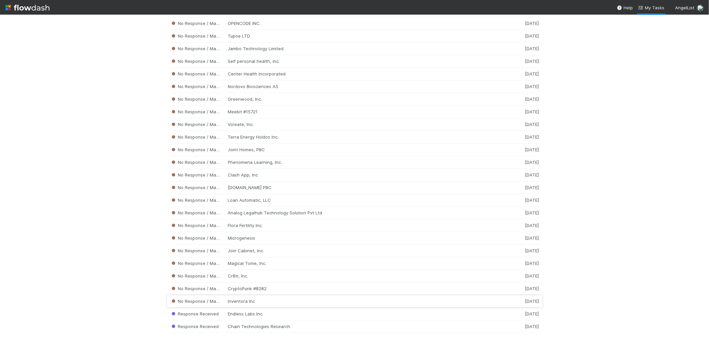
click at [228, 304] on div "No Response / Manual Review Inventora Inc 5 days ago" at bounding box center [354, 301] width 369 height 13
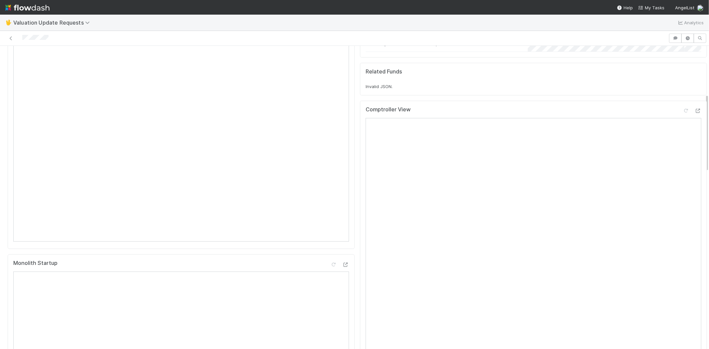
scroll to position [185, 0]
drag, startPoint x: 61, startPoint y: 37, endPoint x: 21, endPoint y: 38, distance: 40.2
click at [21, 38] on div at bounding box center [334, 38] width 663 height 9
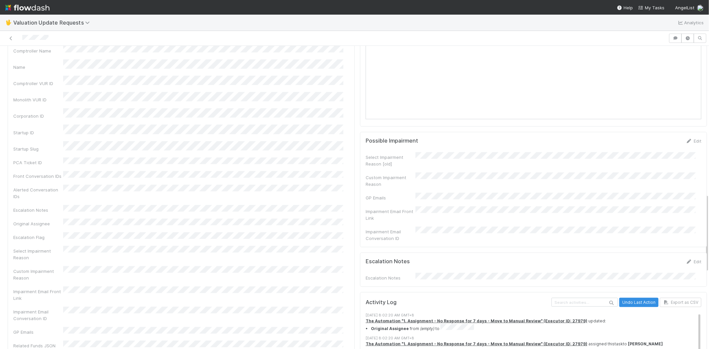
scroll to position [628, 0]
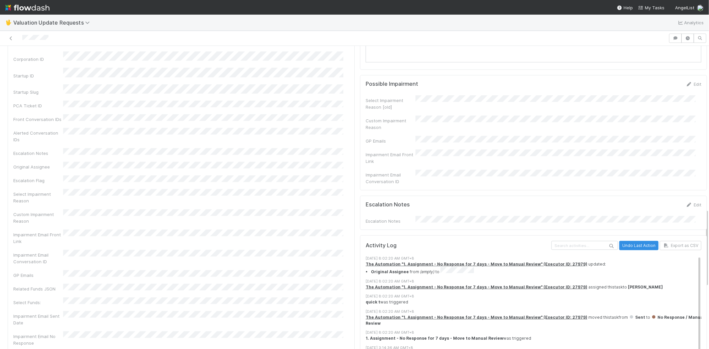
click at [63, 40] on div at bounding box center [334, 38] width 663 height 9
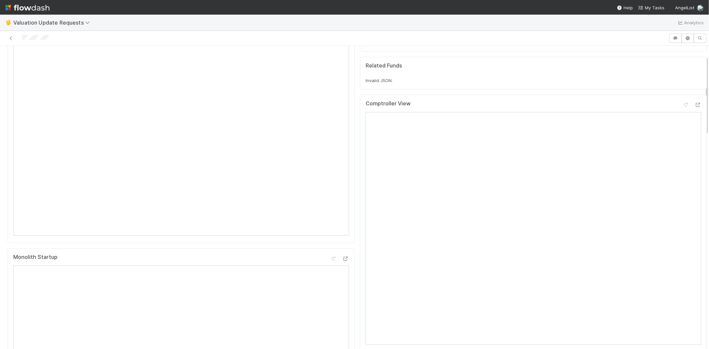
scroll to position [37, 0]
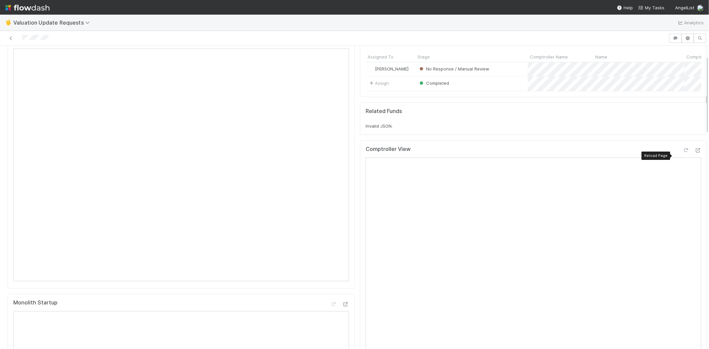
click at [683, 153] on icon at bounding box center [686, 150] width 7 height 4
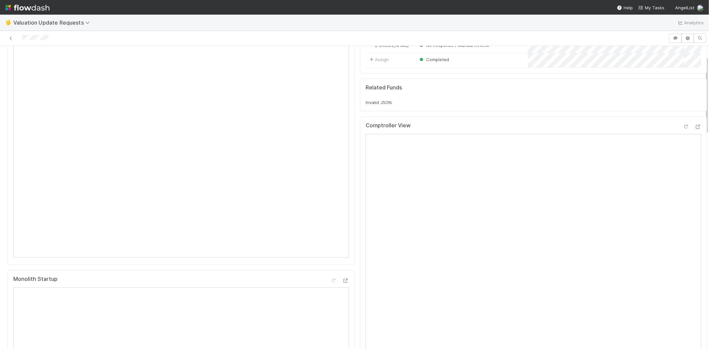
scroll to position [185, 0]
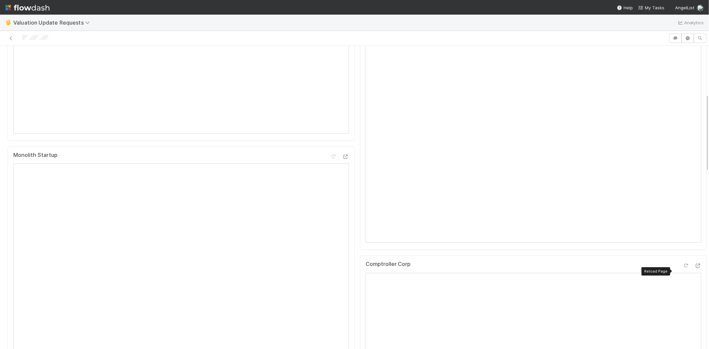
click at [683, 268] on icon at bounding box center [686, 266] width 7 height 4
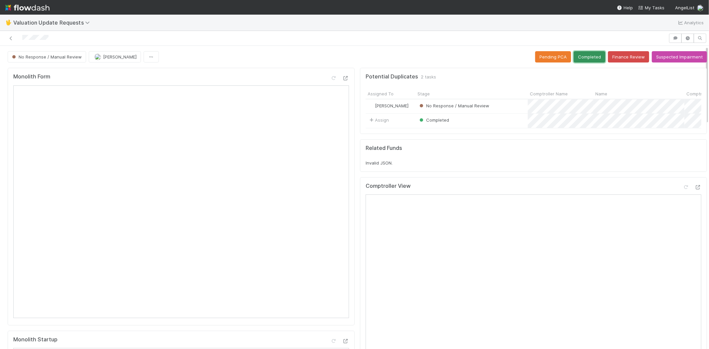
click at [581, 53] on button "Completed" at bounding box center [590, 56] width 32 height 11
